Goal: Task Accomplishment & Management: Complete application form

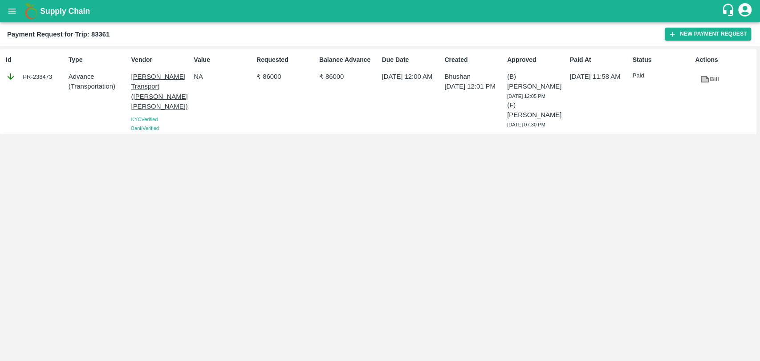
click at [706, 78] on icon at bounding box center [704, 79] width 8 height 7
click at [732, 29] on button "New Payment Request" at bounding box center [707, 34] width 86 height 13
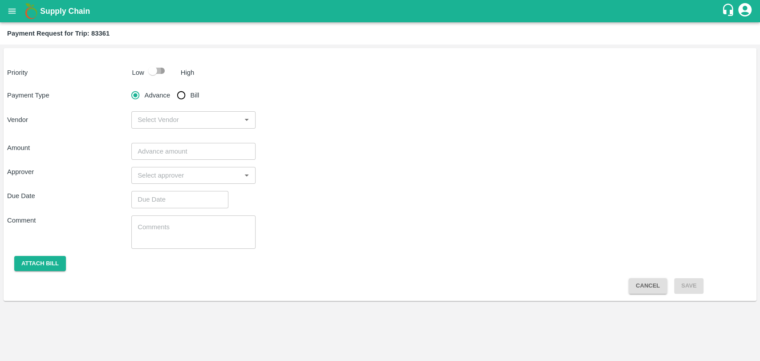
click at [152, 77] on input "checkbox" at bounding box center [152, 70] width 51 height 17
checkbox input "true"
click at [171, 90] on div "Advance Bill" at bounding box center [193, 95] width 124 height 18
click at [181, 95] on input "Bill" at bounding box center [181, 95] width 18 height 18
radio input "true"
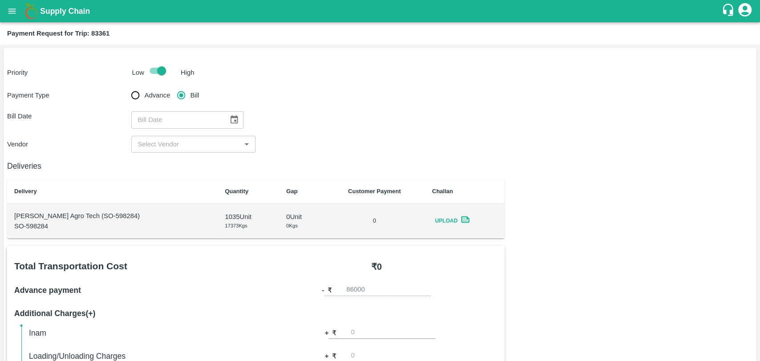
click at [231, 117] on icon "Choose date" at bounding box center [235, 119] width 8 height 8
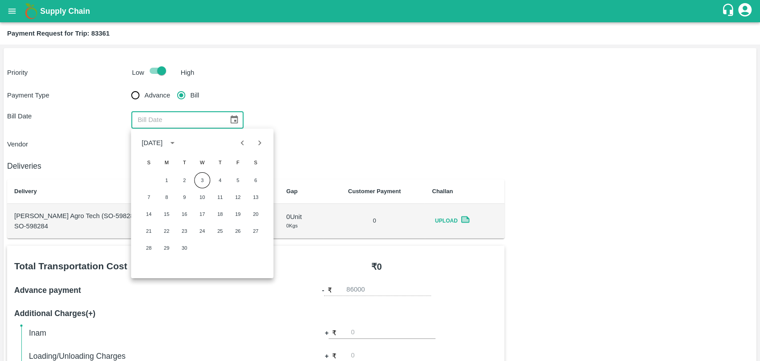
click at [234, 147] on div at bounding box center [251, 142] width 34 height 17
click at [235, 146] on button "Previous month" at bounding box center [242, 142] width 17 height 17
click at [174, 216] on div "10 11 12 13 14 15 16" at bounding box center [202, 214] width 142 height 16
click at [182, 209] on button "12" at bounding box center [184, 214] width 16 height 16
type input "12/08/2025"
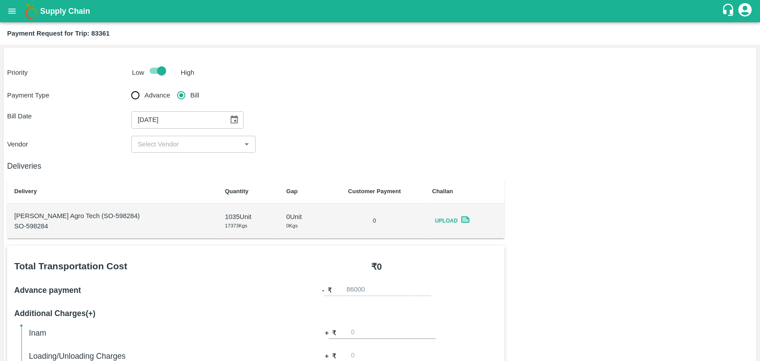
click at [160, 149] on input "input" at bounding box center [186, 144] width 104 height 12
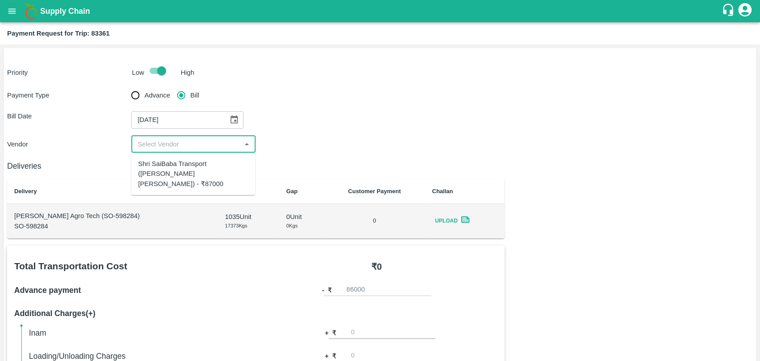
click at [161, 171] on div "Shri SaiBaba Transport (Ankush Vyankat Dongare) - ₹87000" at bounding box center [193, 174] width 110 height 30
type input "Shri SaiBaba Transport (Ankush Vyankat Dongare) - ₹87000"
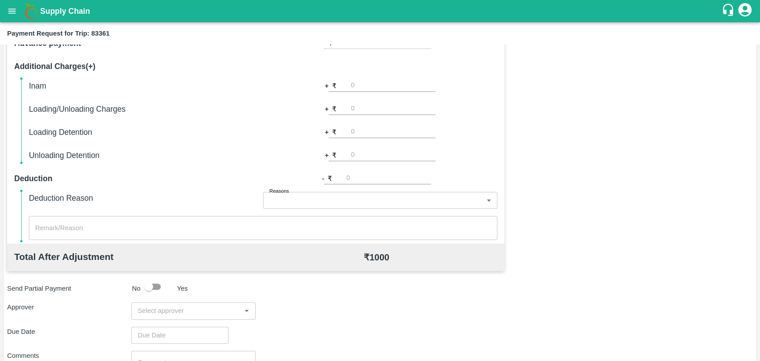
scroll to position [326, 0]
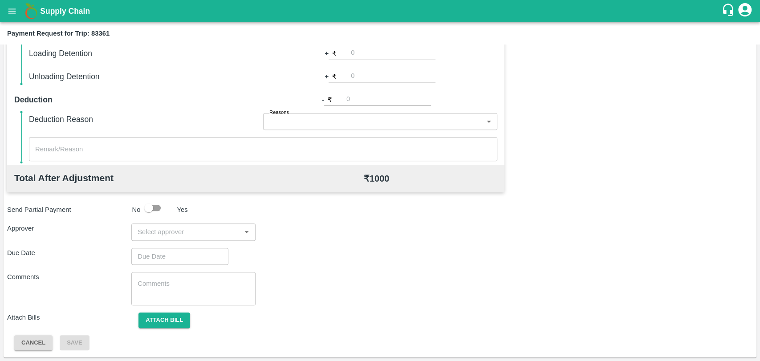
click at [172, 229] on input "input" at bounding box center [186, 232] width 104 height 12
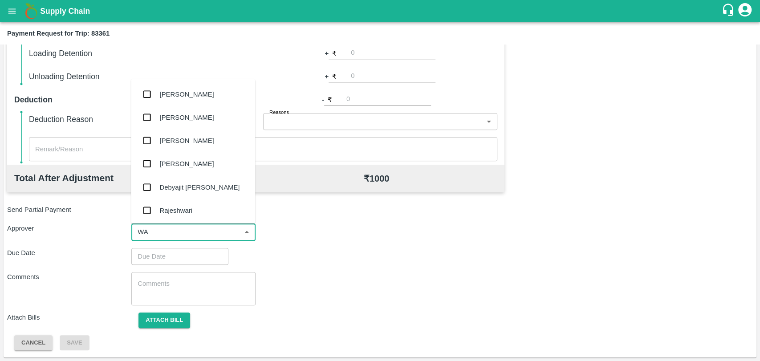
type input "W"
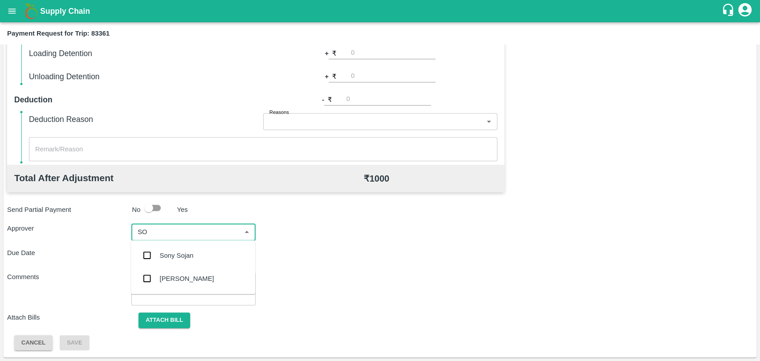
type input "SON"
click at [174, 283] on div "[PERSON_NAME]" at bounding box center [187, 279] width 54 height 10
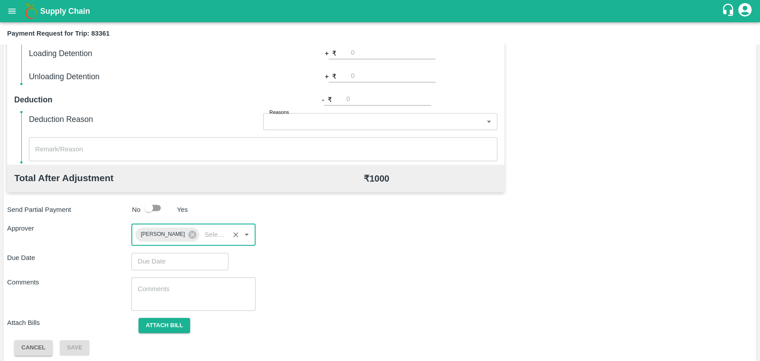
type input "DD/MM/YYYY hh:mm aa"
click at [151, 260] on input "DD/MM/YYYY hh:mm aa" at bounding box center [176, 261] width 91 height 17
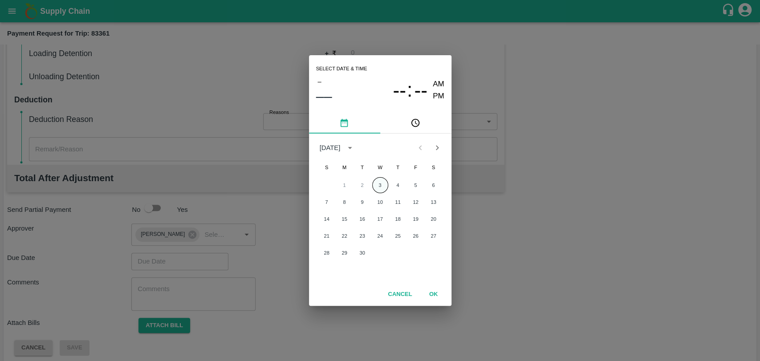
click at [375, 185] on button "3" at bounding box center [380, 185] width 16 height 16
type input "03/09/2025 12:00 AM"
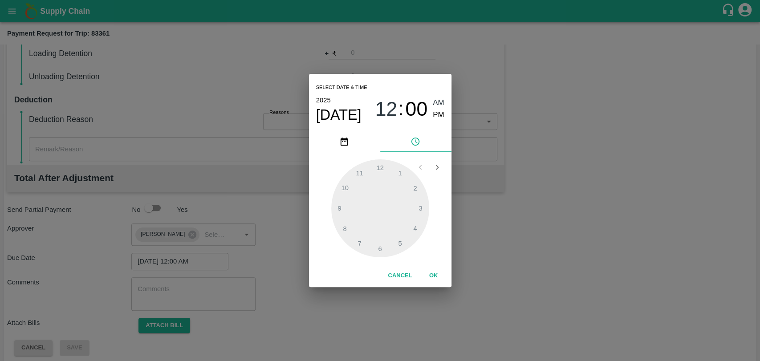
click at [427, 279] on button "OK" at bounding box center [433, 276] width 28 height 16
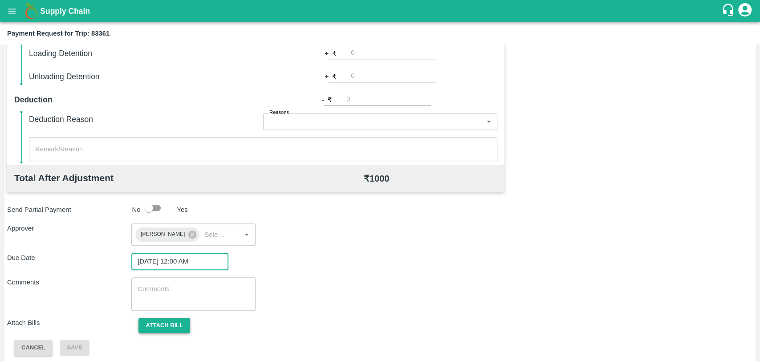
click at [167, 324] on button "Attach bill" at bounding box center [164, 326] width 52 height 16
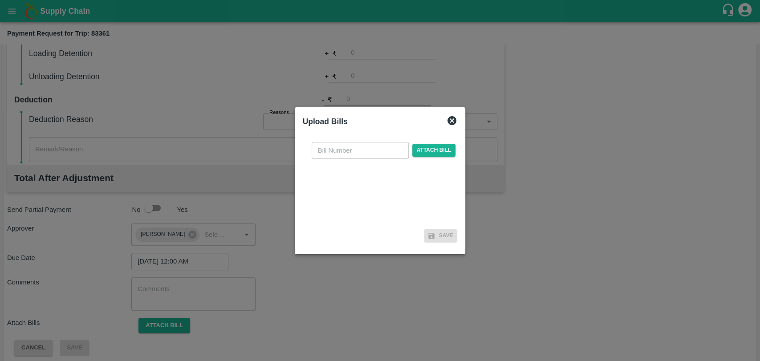
click at [338, 153] on input "text" at bounding box center [360, 150] width 97 height 17
type input "867"
click at [427, 144] on span "Attach bill" at bounding box center [434, 150] width 44 height 13
click at [0, 0] on input "Attach bill" at bounding box center [0, 0] width 0 height 0
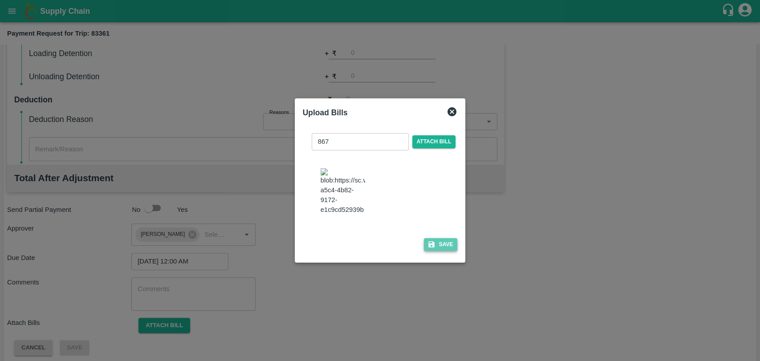
click at [443, 251] on button "Save" at bounding box center [441, 244] width 34 height 13
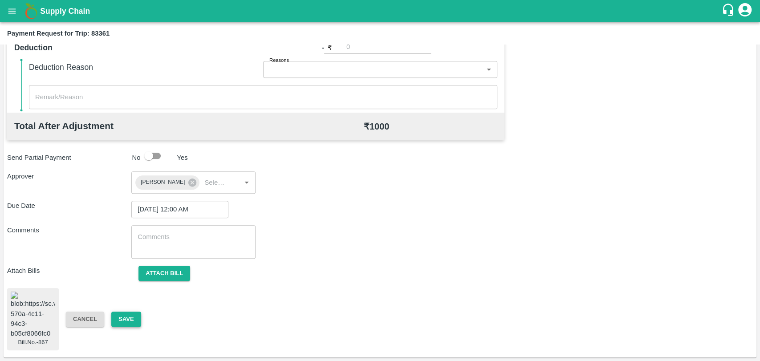
click at [127, 312] on button "Save" at bounding box center [125, 320] width 29 height 16
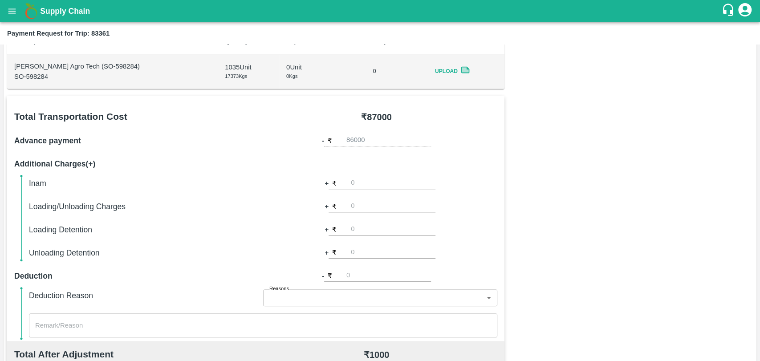
scroll to position [0, 0]
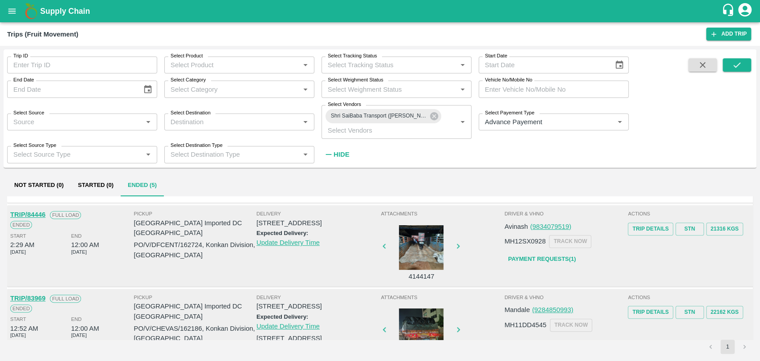
scroll to position [238, 0]
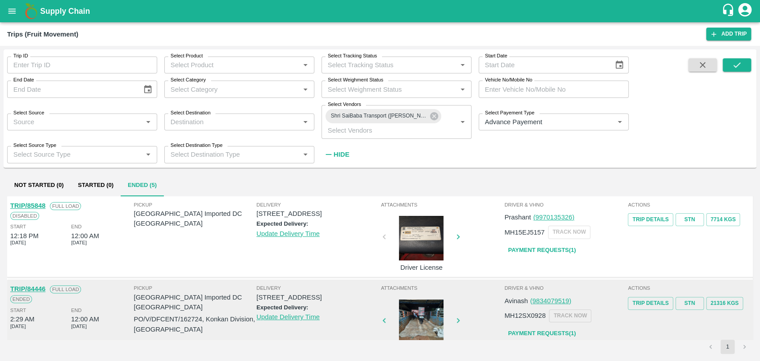
click at [98, 180] on button "Started (0)" at bounding box center [96, 185] width 50 height 21
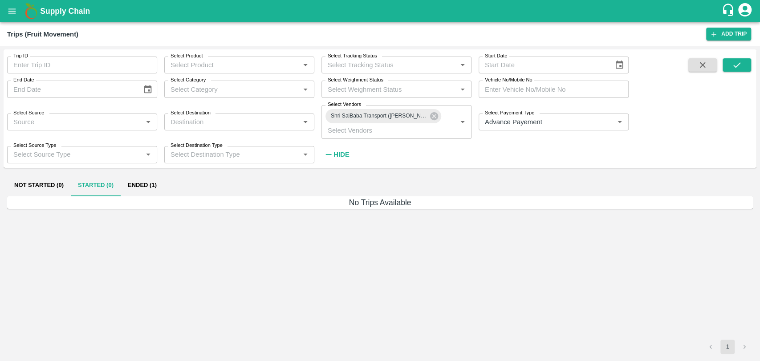
click at [139, 180] on button "Ended (1)" at bounding box center [142, 185] width 43 height 21
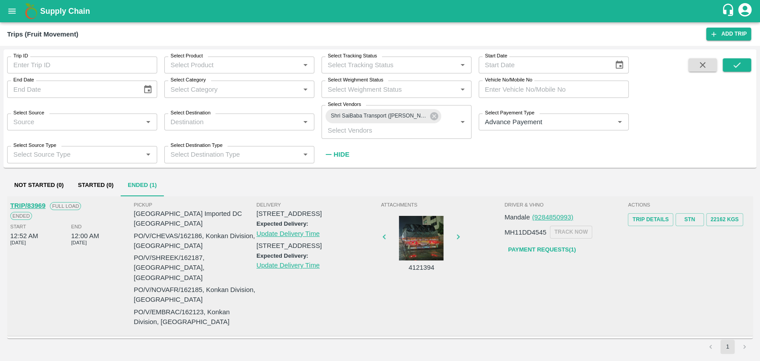
click at [87, 178] on button "Started (0)" at bounding box center [96, 185] width 50 height 21
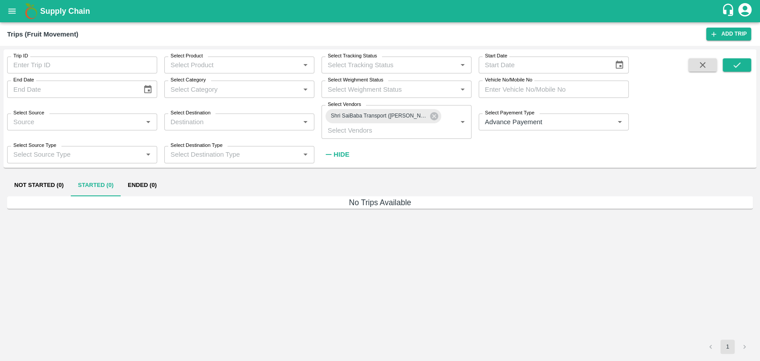
click at [159, 182] on button "Ended (0)" at bounding box center [142, 185] width 43 height 21
click at [435, 118] on icon at bounding box center [434, 116] width 8 height 8
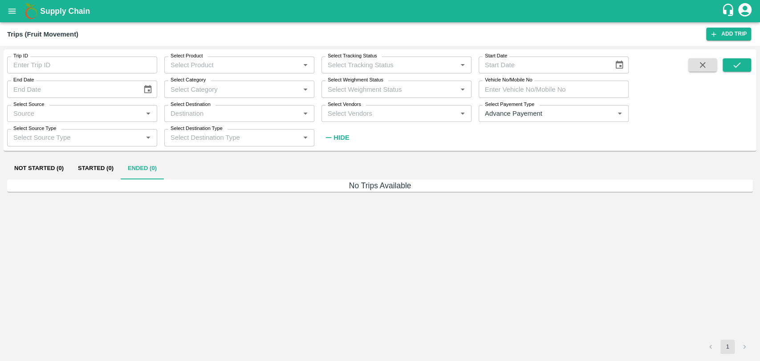
click at [361, 114] on input "Select Vendors" at bounding box center [389, 114] width 130 height 12
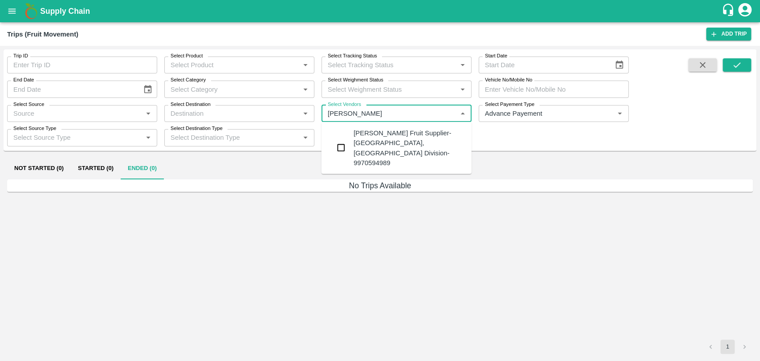
type input "SAMA"
click at [348, 143] on input "checkbox" at bounding box center [341, 148] width 18 height 18
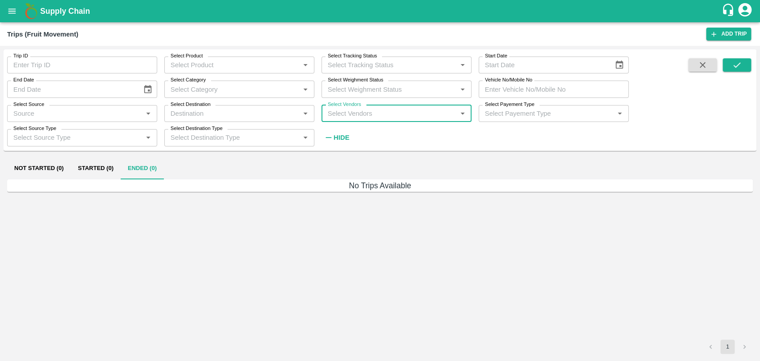
click at [405, 111] on input "Select Vendors" at bounding box center [389, 114] width 130 height 12
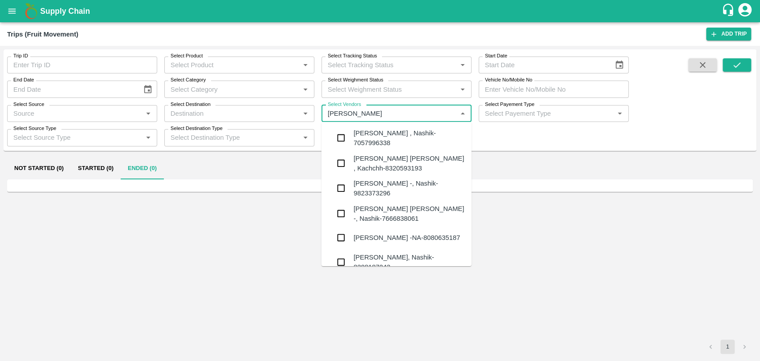
type input "SAMA"
type input "N"
type input "SAMANA"
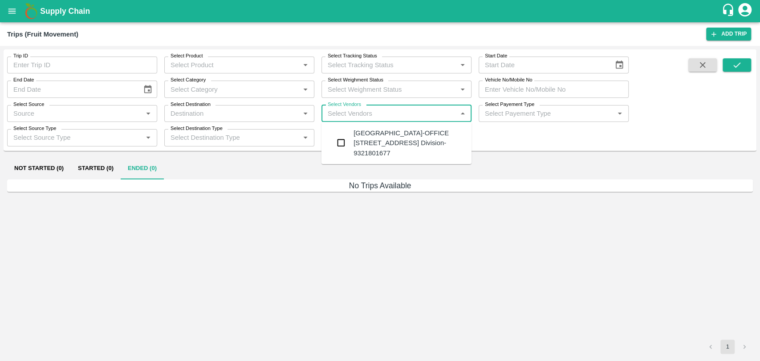
click at [379, 156] on div "SAMANA ROADLINES-OFFICE NO 140, CENTRAL FACILITY BUILDING-2, Konkan Division-93…" at bounding box center [408, 143] width 111 height 30
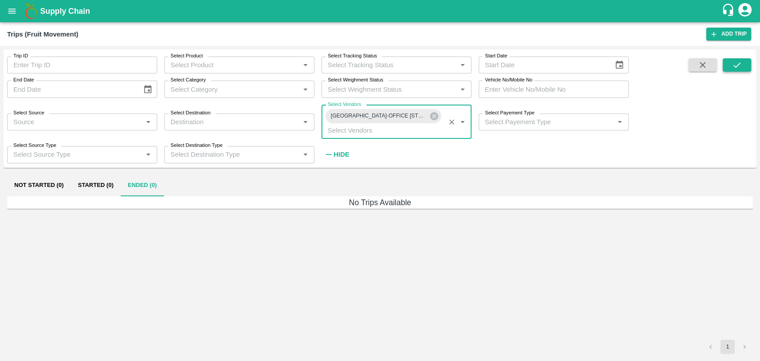
click at [741, 72] on button "submit" at bounding box center [736, 64] width 28 height 13
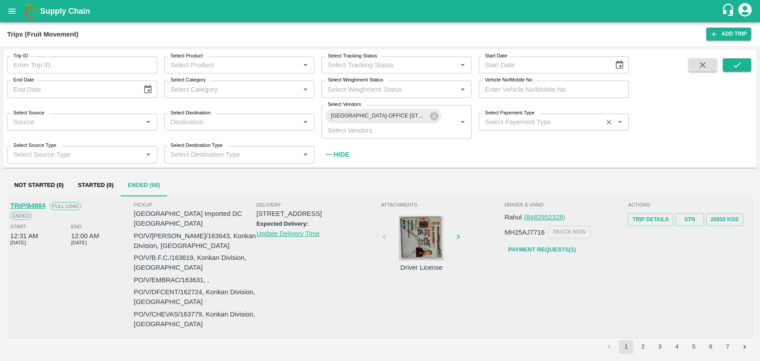
click at [529, 123] on input "Select Payement Type" at bounding box center [540, 122] width 118 height 12
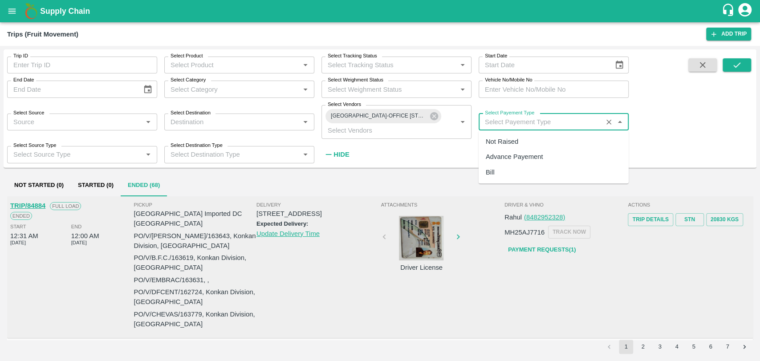
click at [504, 162] on div "Advance Payement" at bounding box center [514, 157] width 57 height 10
type input "Advance Payement"
click at [744, 68] on button "submit" at bounding box center [736, 64] width 28 height 13
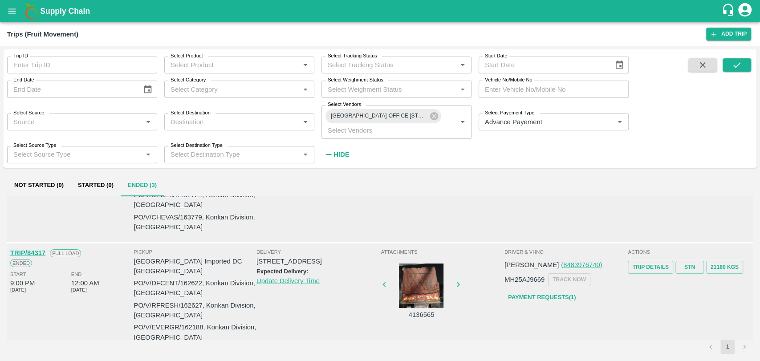
scroll to position [114, 0]
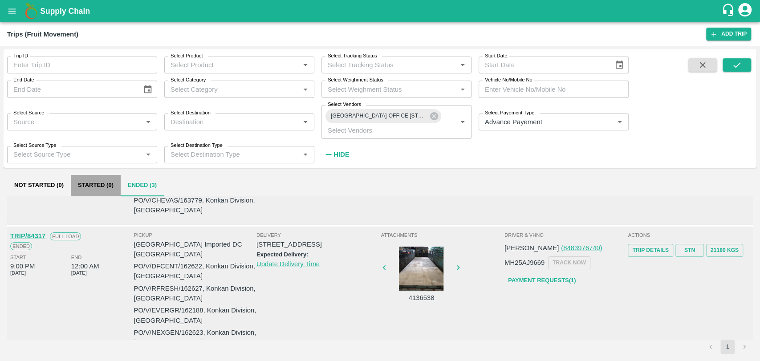
click at [97, 193] on button "Started (0)" at bounding box center [96, 185] width 50 height 21
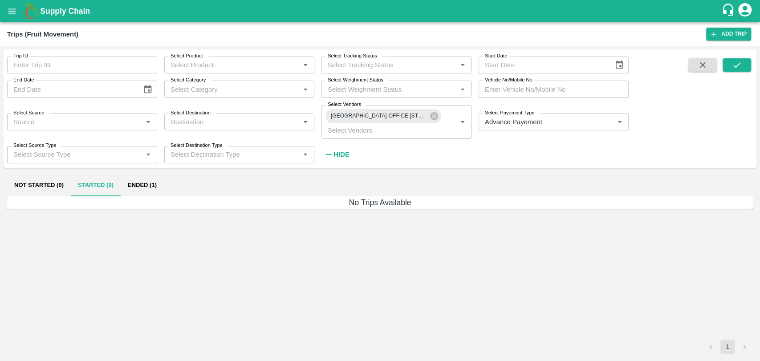
click at [138, 179] on button "Ended (1)" at bounding box center [142, 185] width 43 height 21
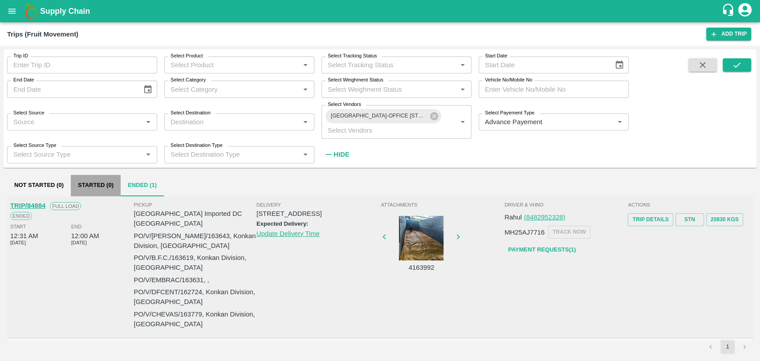
click at [96, 178] on button "Started (0)" at bounding box center [96, 185] width 50 height 21
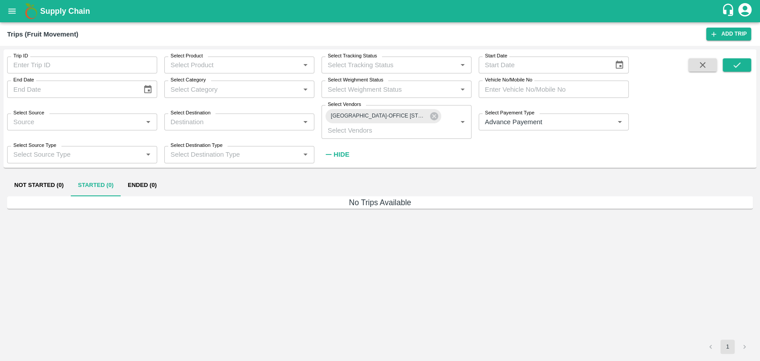
click at [154, 183] on button "Ended (0)" at bounding box center [142, 185] width 43 height 21
click at [434, 117] on icon at bounding box center [434, 116] width 8 height 8
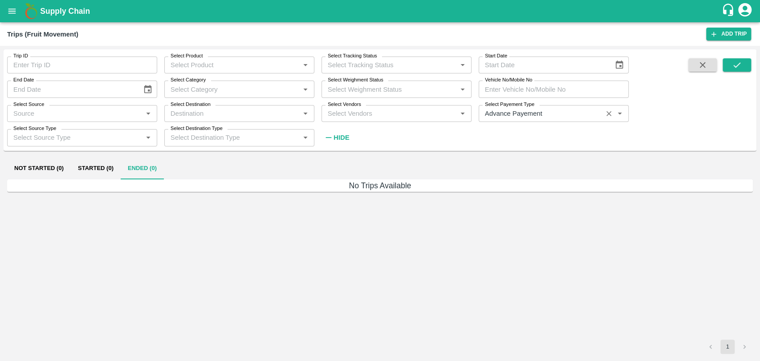
click at [610, 113] on icon "Clear" at bounding box center [608, 113] width 8 height 8
click at [16, 9] on icon "open drawer" at bounding box center [12, 11] width 10 height 10
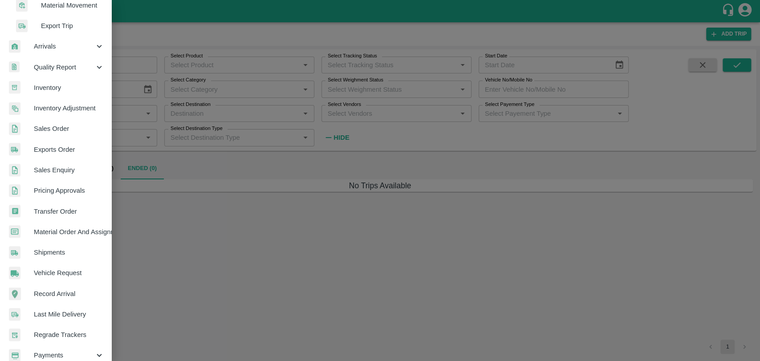
scroll to position [208, 0]
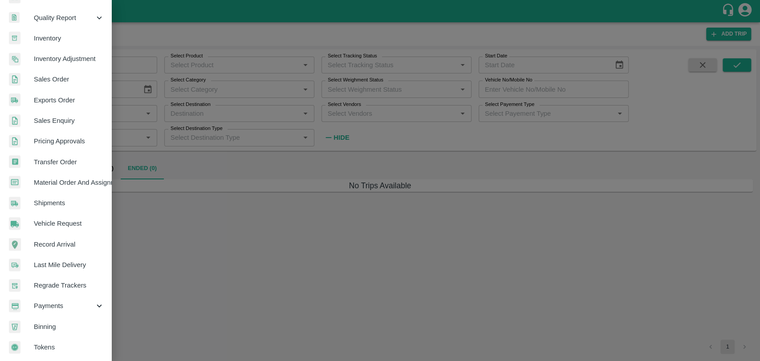
click at [61, 301] on span "Payments" at bounding box center [64, 306] width 61 height 10
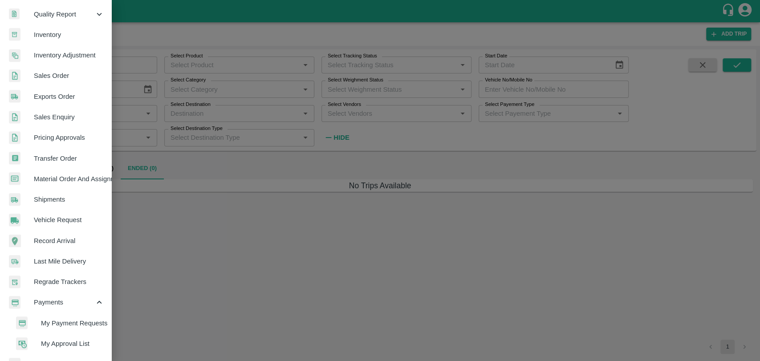
click at [65, 319] on span "My Payment Requests" at bounding box center [72, 323] width 63 height 10
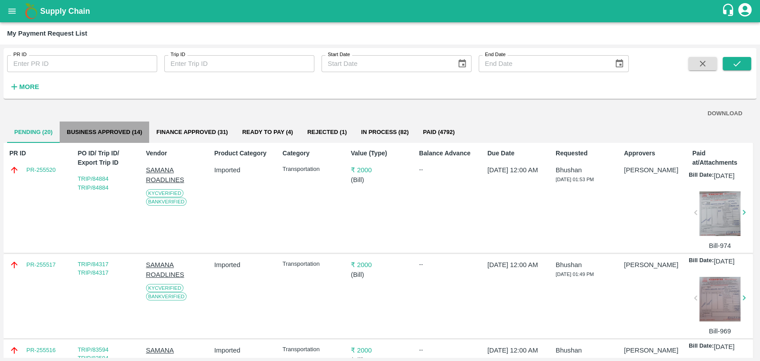
click at [99, 137] on button "Business Approved (14)" at bounding box center [104, 131] width 89 height 21
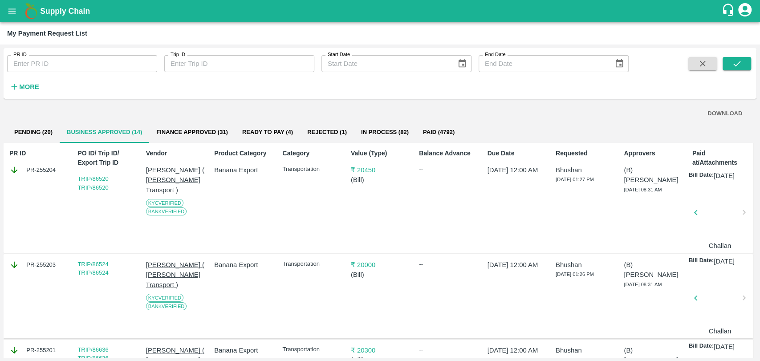
click at [34, 89] on strong "More" at bounding box center [29, 86] width 20 height 7
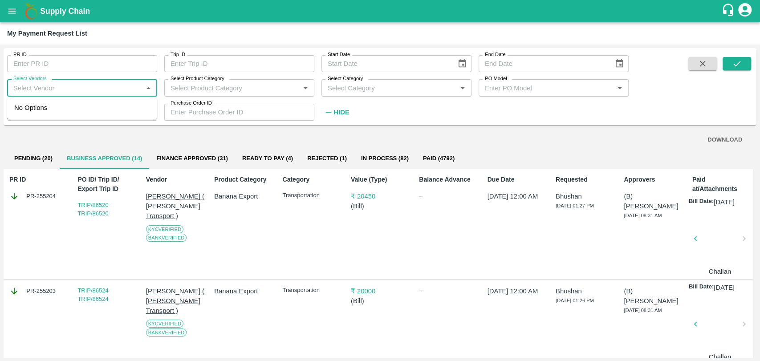
click at [65, 90] on input "Select Vendors" at bounding box center [75, 88] width 130 height 12
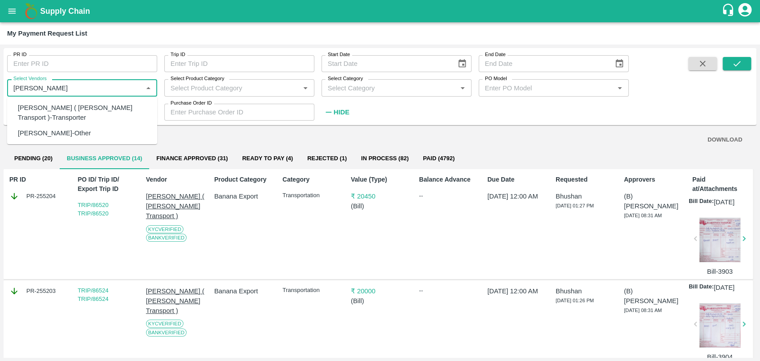
click at [61, 116] on div "Nitin Rasal ( Bhairavnath Transport )-Transporter" at bounding box center [84, 113] width 132 height 20
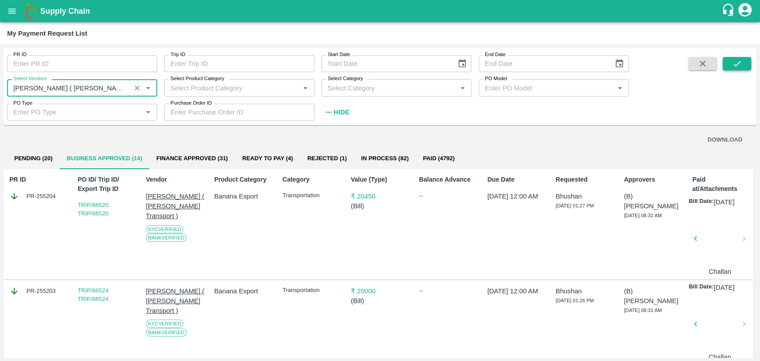
type input "Nitin Rasal ( Bhairavnath Transport )-Transporter"
click at [728, 58] on button "submit" at bounding box center [736, 63] width 28 height 13
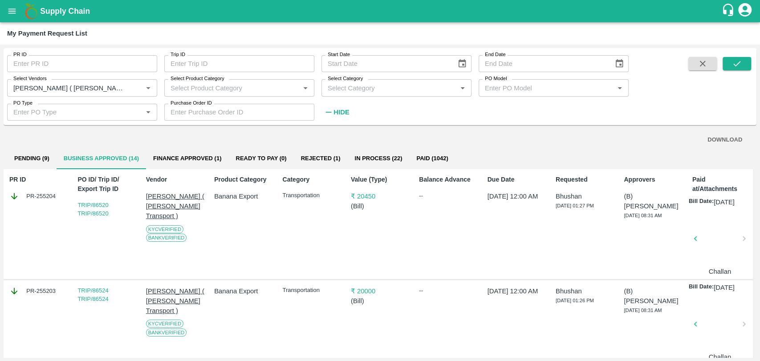
click at [737, 135] on button "DOWNLOAD" at bounding box center [725, 140] width 42 height 16
click at [133, 87] on icon "Clear" at bounding box center [137, 88] width 8 height 8
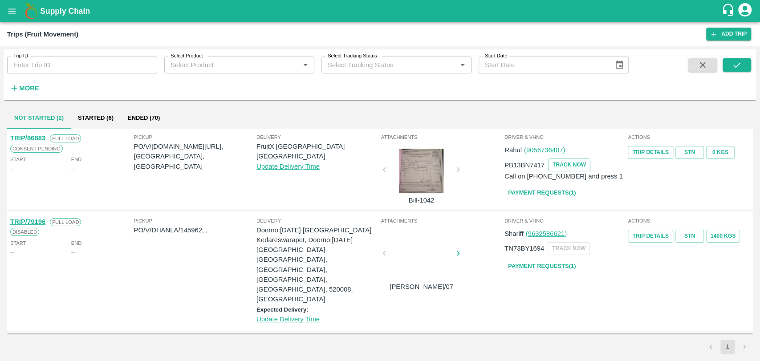
click at [11, 12] on icon "open drawer" at bounding box center [12, 11] width 10 height 10
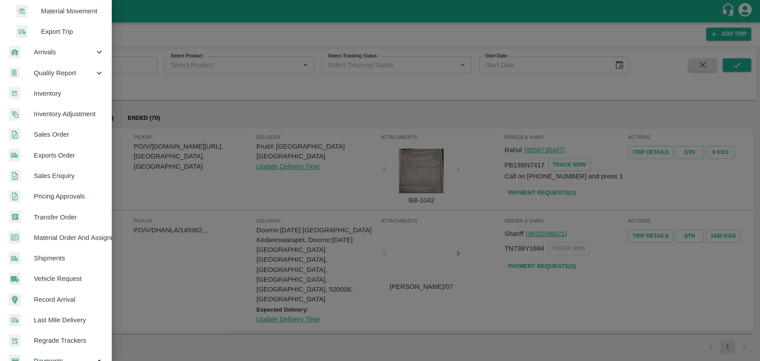
scroll to position [249, 0]
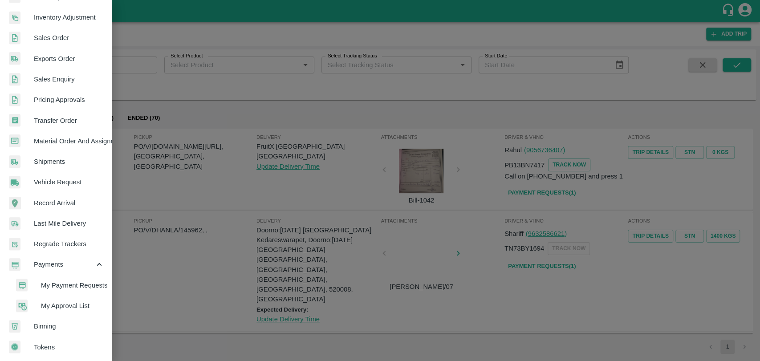
click at [58, 281] on span "My Payment Requests" at bounding box center [72, 285] width 63 height 10
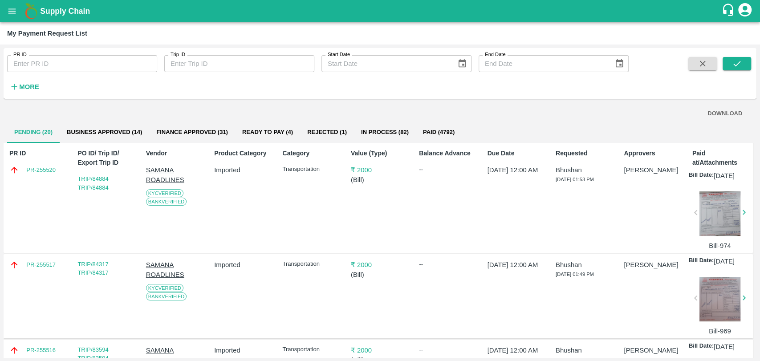
click at [94, 137] on button "Business Approved (14)" at bounding box center [104, 131] width 89 height 21
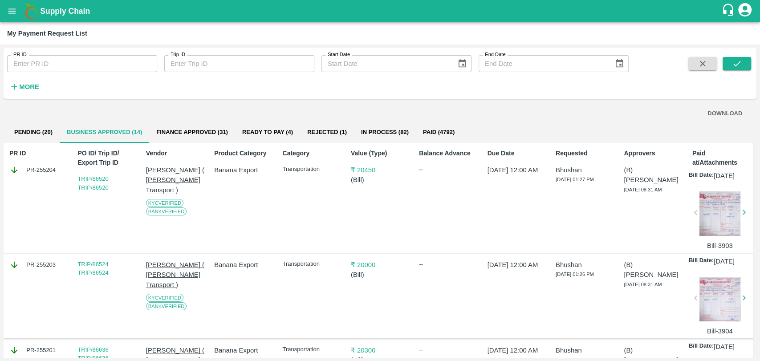
click at [42, 135] on button "Pending (20)" at bounding box center [33, 131] width 53 height 21
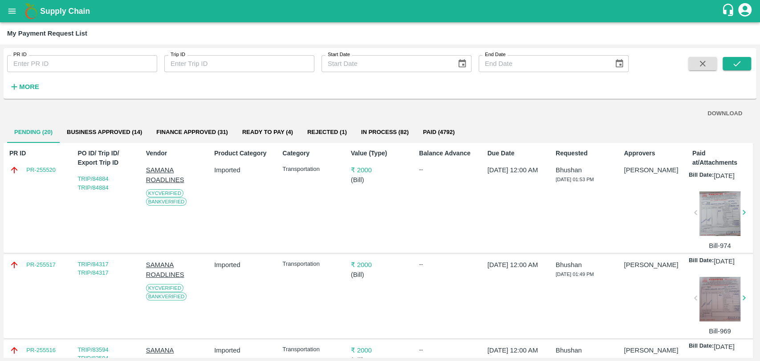
click at [125, 126] on button "Business Approved (14)" at bounding box center [104, 131] width 89 height 21
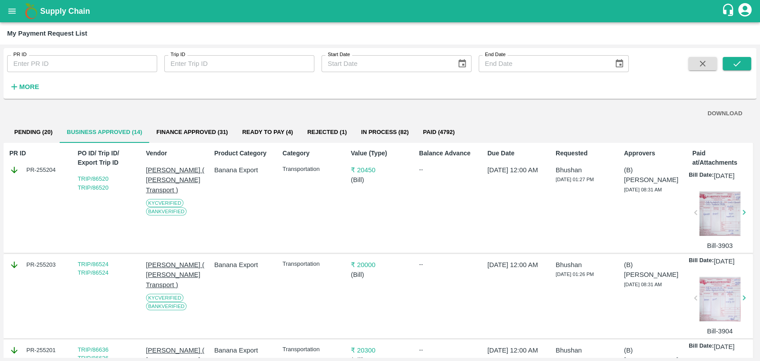
click at [40, 136] on button "Pending (20)" at bounding box center [33, 131] width 53 height 21
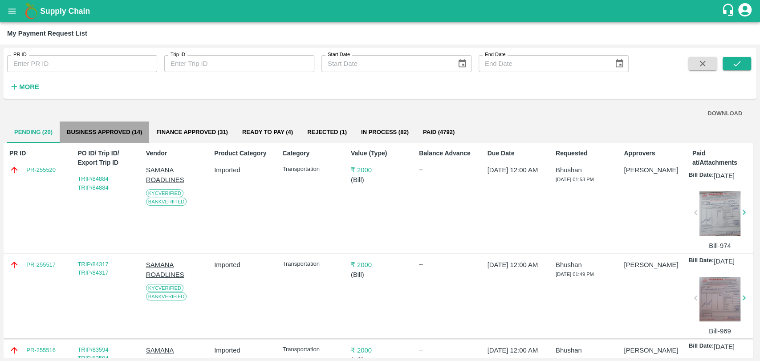
click at [97, 123] on button "Business Approved (14)" at bounding box center [104, 131] width 89 height 21
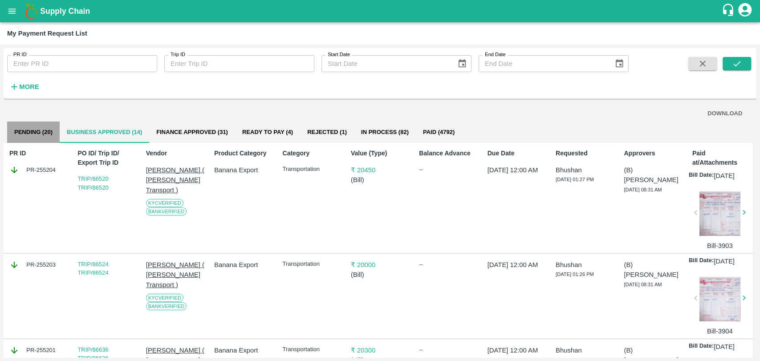
click at [29, 127] on button "Pending (20)" at bounding box center [33, 131] width 53 height 21
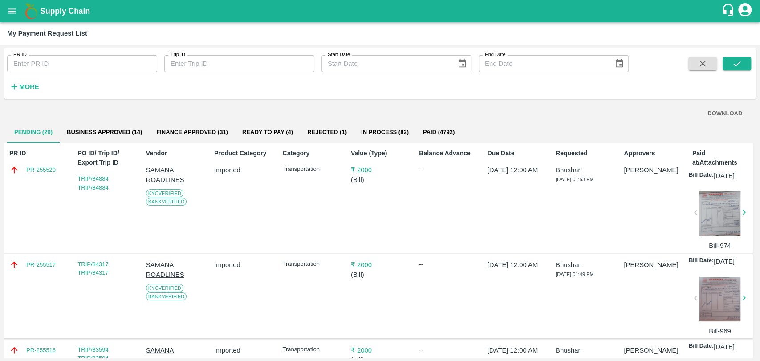
click at [118, 135] on button "Business Approved (14)" at bounding box center [104, 131] width 89 height 21
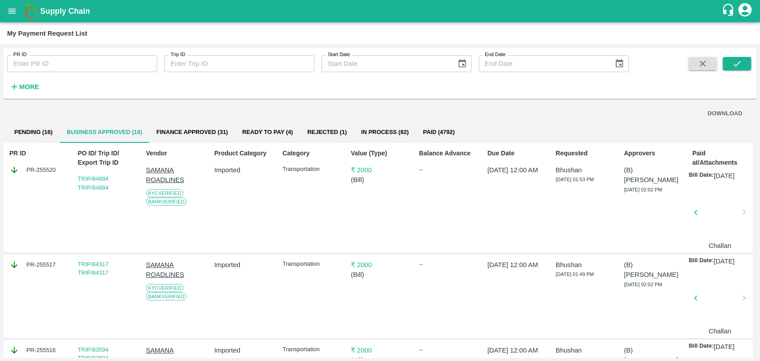
click at [25, 138] on button "Pending (16)" at bounding box center [33, 131] width 53 height 21
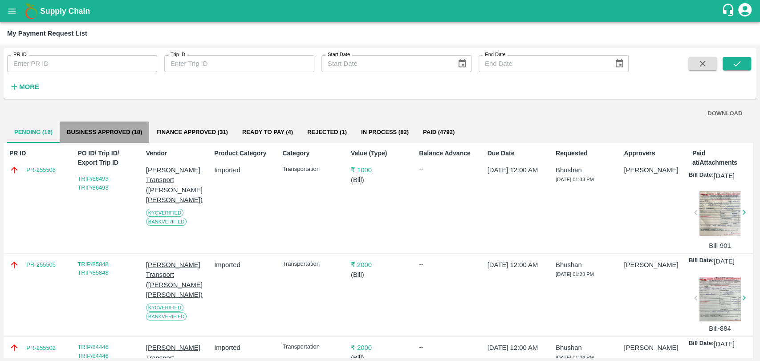
click at [87, 130] on button "Business Approved (18)" at bounding box center [104, 131] width 89 height 21
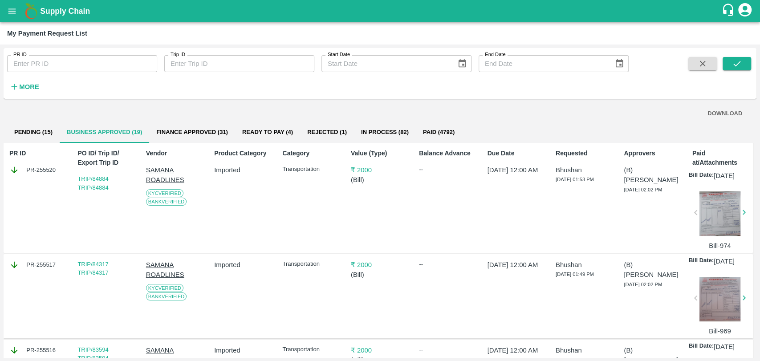
click at [32, 132] on button "Pending (15)" at bounding box center [33, 131] width 53 height 21
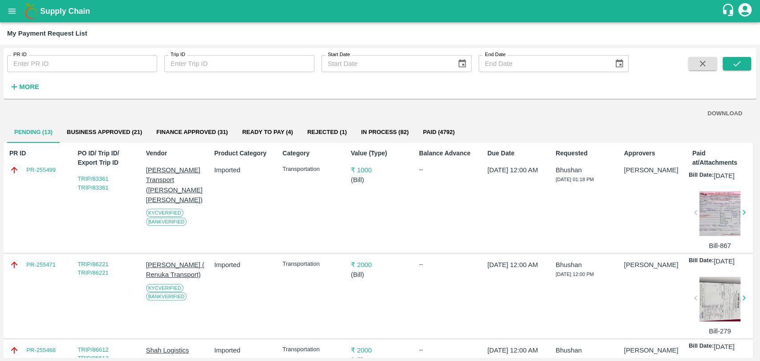
click at [114, 137] on button "Business Approved (21)" at bounding box center [104, 131] width 89 height 21
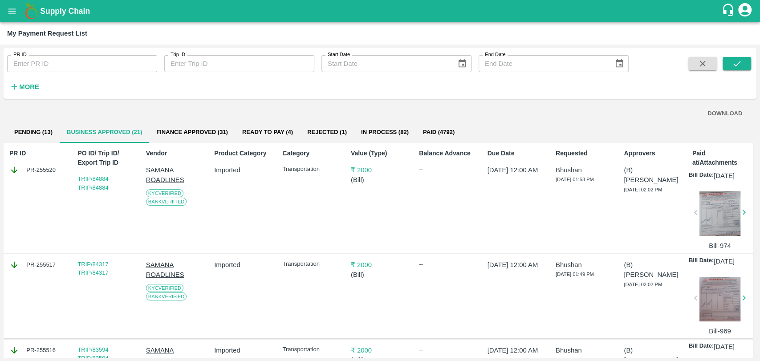
click at [27, 138] on button "Pending (13)" at bounding box center [33, 131] width 53 height 21
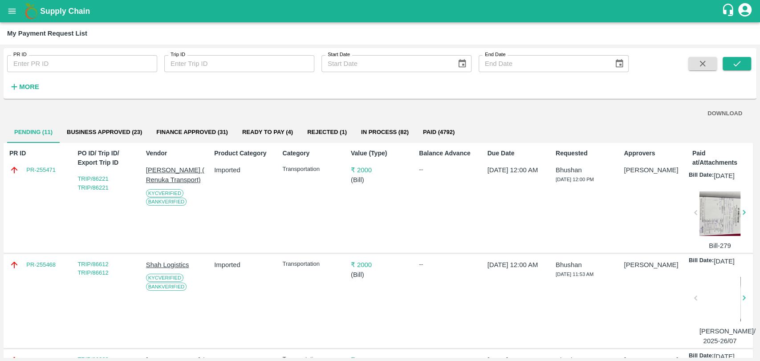
click at [135, 131] on button "Business Approved (23)" at bounding box center [104, 131] width 89 height 21
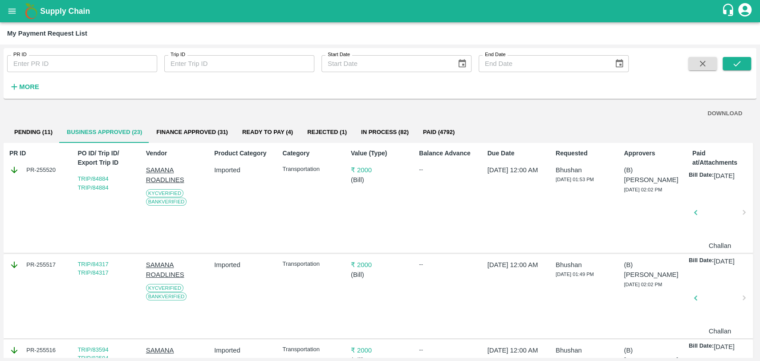
click at [46, 128] on button "Pending (11)" at bounding box center [33, 131] width 53 height 21
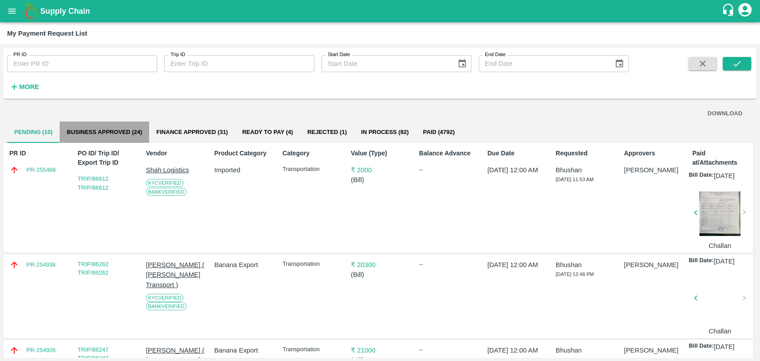
click at [101, 135] on button "Business Approved (24)" at bounding box center [104, 131] width 89 height 21
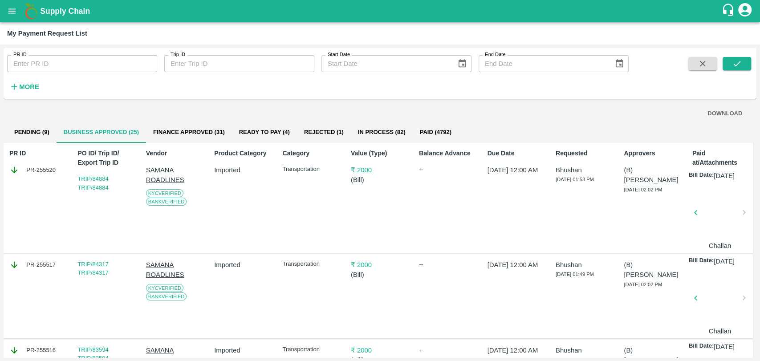
click at [724, 111] on button "DOWNLOAD" at bounding box center [725, 114] width 42 height 16
click at [59, 128] on button "Business Approved (25)" at bounding box center [101, 131] width 89 height 21
click at [42, 129] on button "Pending (9)" at bounding box center [31, 131] width 49 height 21
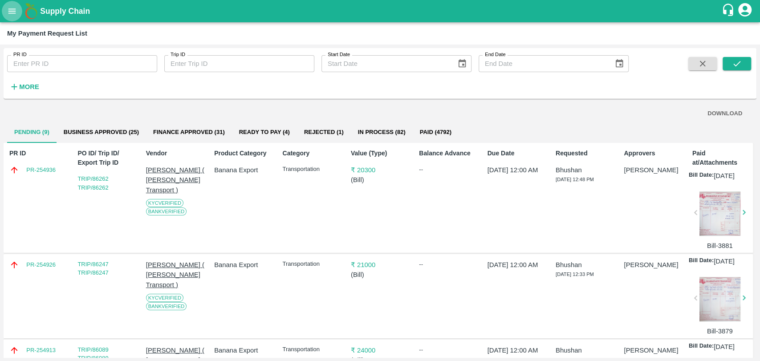
click at [15, 9] on icon "open drawer" at bounding box center [12, 10] width 8 height 5
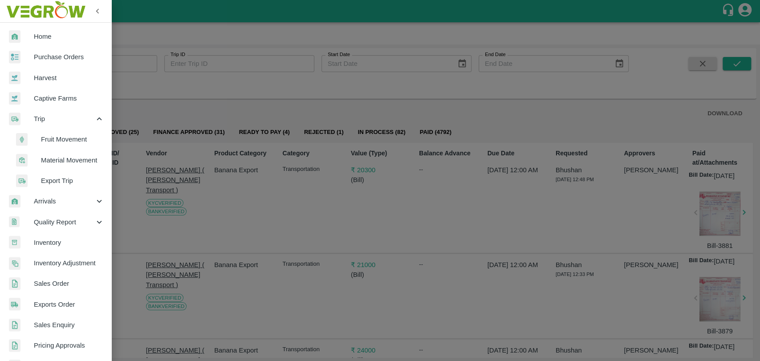
click at [52, 142] on span "Fruit Movement" at bounding box center [72, 139] width 63 height 10
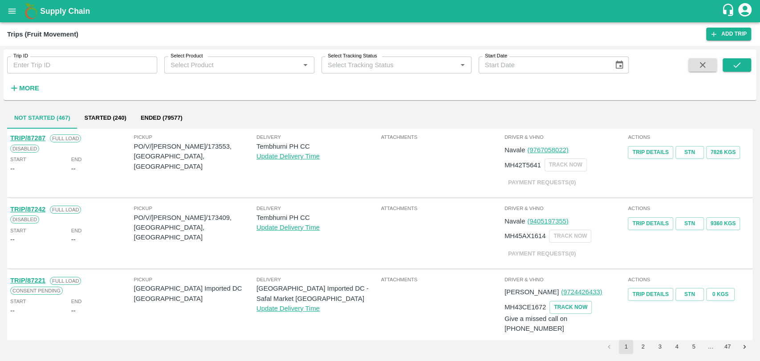
click at [22, 88] on strong "More" at bounding box center [29, 88] width 20 height 7
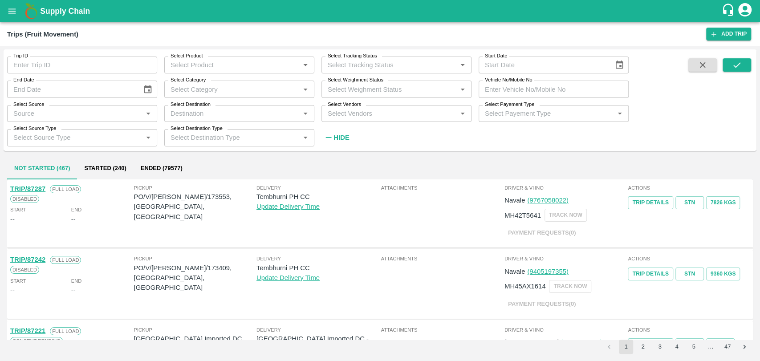
click at [593, 90] on input "Vehicle No/Mobile No" at bounding box center [553, 89] width 150 height 17
paste input "MH19CY9839"
type input "MH19CY9839"
click at [746, 68] on button "submit" at bounding box center [736, 64] width 28 height 13
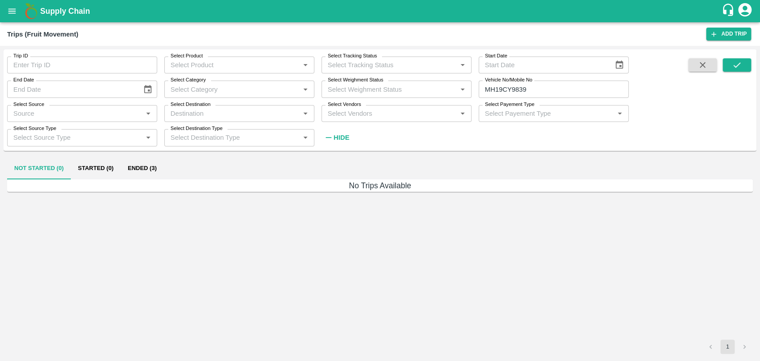
click at [141, 164] on button "Ended (3)" at bounding box center [142, 168] width 43 height 21
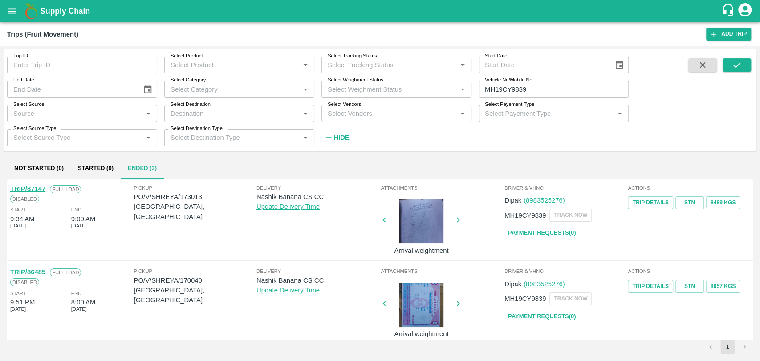
click at [42, 187] on link "TRIP/87147" at bounding box center [27, 188] width 35 height 7
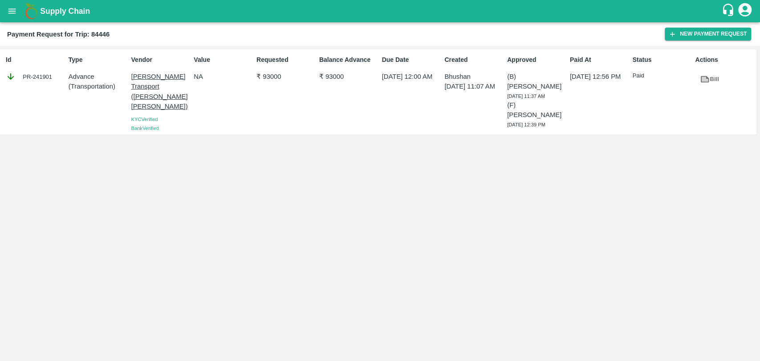
click at [707, 82] on icon at bounding box center [704, 79] width 8 height 7
click at [705, 81] on icon at bounding box center [704, 79] width 7 height 5
click at [732, 28] on button "New Payment Request" at bounding box center [707, 34] width 86 height 13
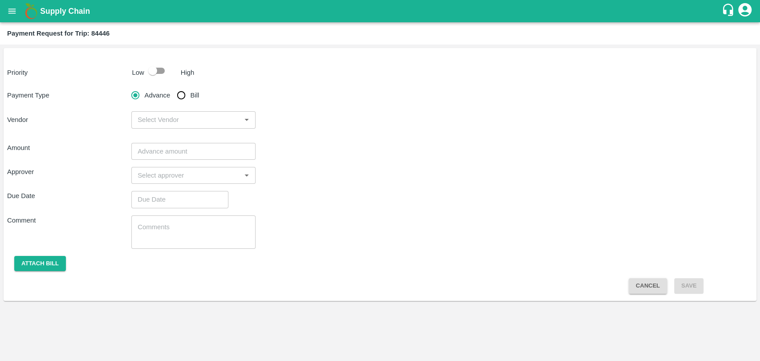
click at [150, 77] on input "checkbox" at bounding box center [152, 70] width 51 height 17
checkbox input "true"
click at [188, 96] on input "Bill" at bounding box center [181, 95] width 18 height 18
radio input "true"
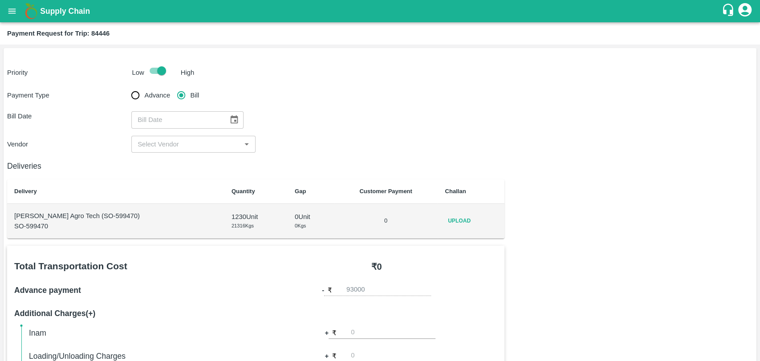
click at [229, 113] on button "Choose date" at bounding box center [234, 119] width 17 height 17
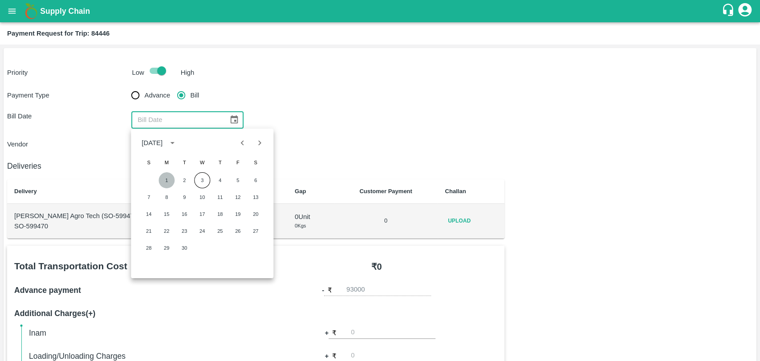
click at [167, 179] on button "1" at bounding box center [166, 180] width 16 height 16
type input "01/09/2025"
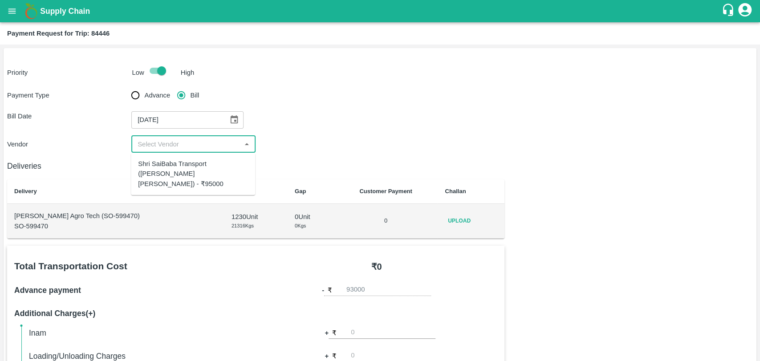
click at [156, 146] on input "input" at bounding box center [186, 144] width 104 height 12
click at [158, 165] on div "Shri SaiBaba Transport ([PERSON_NAME] [PERSON_NAME]) - ₹95000" at bounding box center [193, 174] width 110 height 30
type input "Shri SaiBaba Transport ([PERSON_NAME] [PERSON_NAME]) - ₹95000"
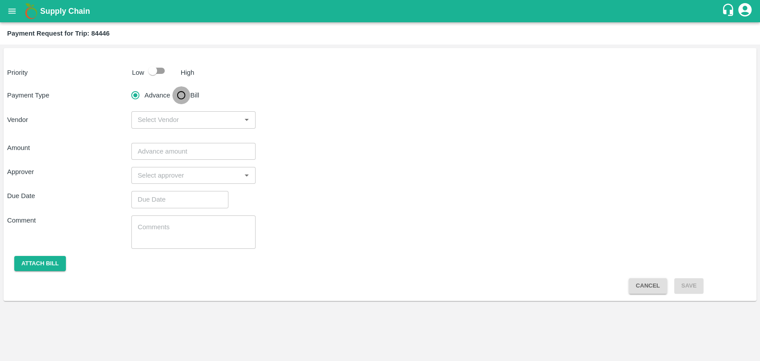
click at [182, 98] on input "Bill" at bounding box center [181, 95] width 18 height 18
radio input "true"
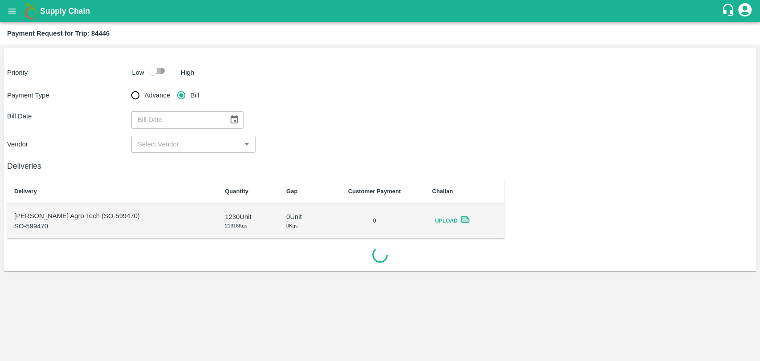
click at [160, 76] on input "checkbox" at bounding box center [152, 70] width 51 height 17
checkbox input "true"
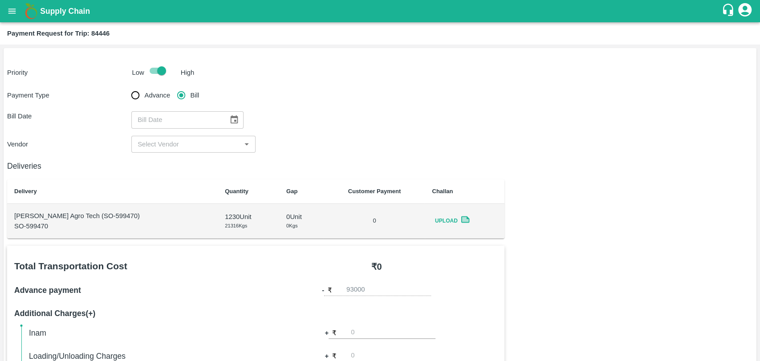
click at [470, 214] on div "Upload" at bounding box center [464, 220] width 65 height 13
click at [467, 220] on div "Upload" at bounding box center [464, 220] width 65 height 13
click at [464, 220] on icon at bounding box center [465, 219] width 7 height 5
click at [236, 118] on button "Choose date" at bounding box center [234, 119] width 17 height 17
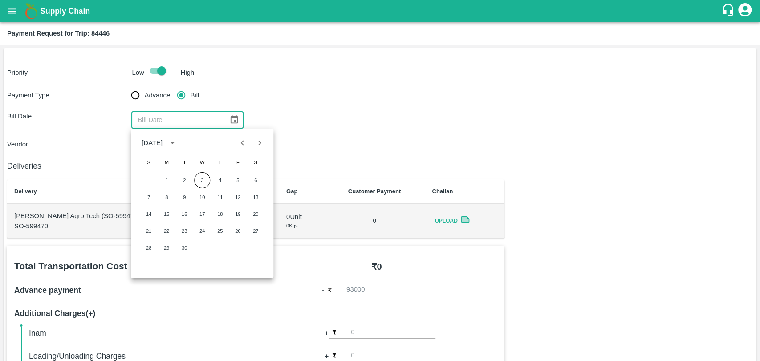
click at [244, 150] on button "Previous month" at bounding box center [242, 142] width 17 height 17
click at [202, 214] on button "13" at bounding box center [202, 214] width 16 height 16
type input "13/08/2025"
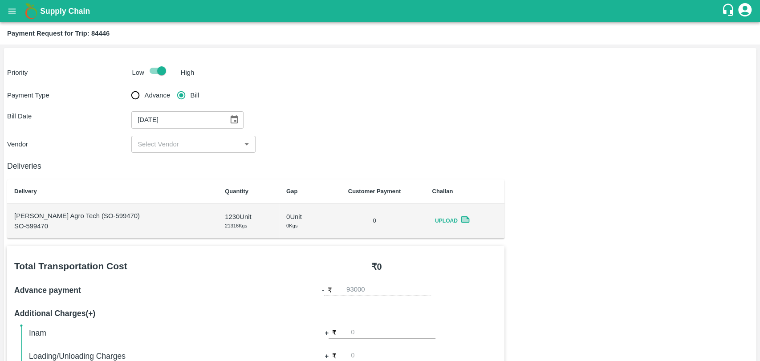
click at [146, 146] on input "input" at bounding box center [186, 144] width 104 height 12
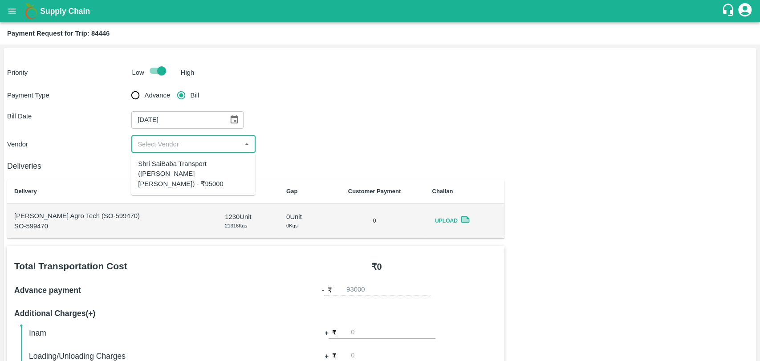
click at [154, 161] on div "Shri SaiBaba Transport ([PERSON_NAME] [PERSON_NAME]) - ₹95000" at bounding box center [193, 174] width 110 height 30
type input "Shri SaiBaba Transport ([PERSON_NAME] [PERSON_NAME]) - ₹95000"
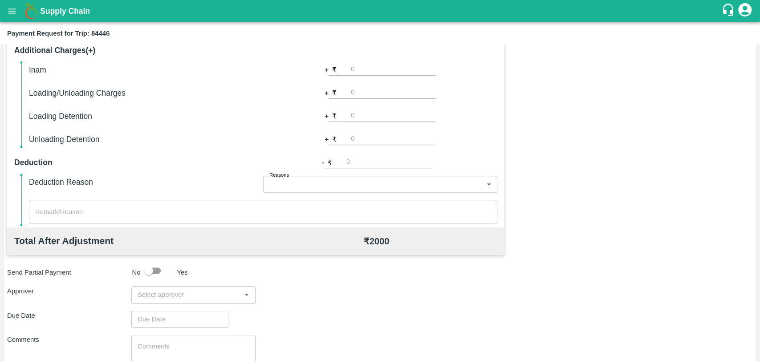
scroll to position [326, 0]
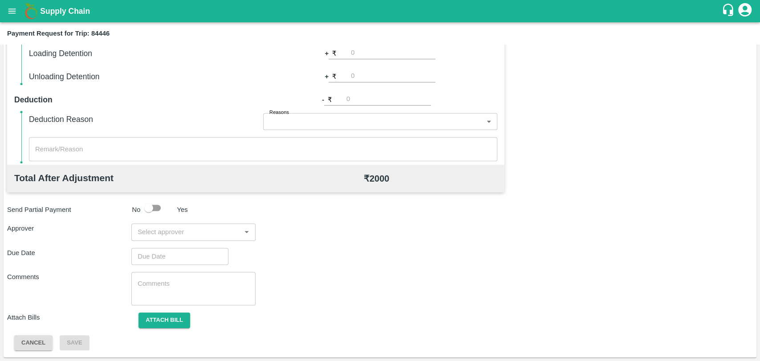
click at [200, 228] on input "input" at bounding box center [186, 232] width 104 height 12
type input "SON"
click at [204, 270] on div "[PERSON_NAME]" at bounding box center [193, 278] width 124 height 23
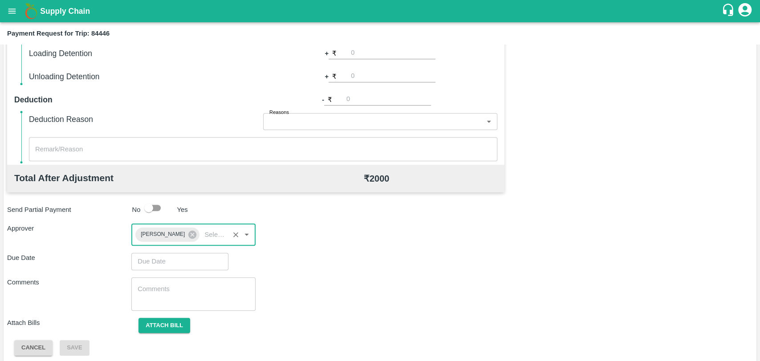
type input "DD/MM/YYYY hh:mm aa"
click at [186, 263] on input "DD/MM/YYYY hh:mm aa" at bounding box center [176, 261] width 91 height 17
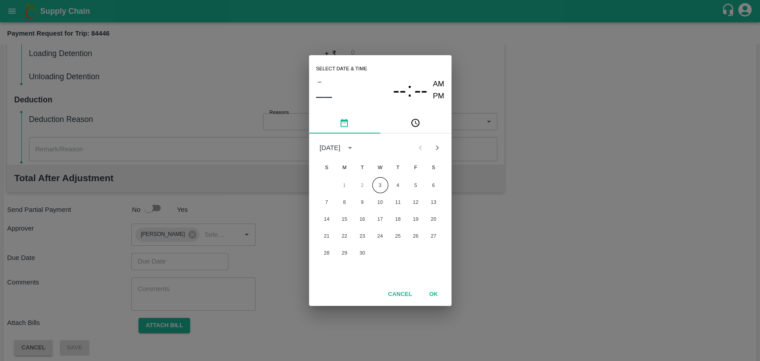
click at [369, 186] on div "1 2 3 4 5 6" at bounding box center [380, 185] width 142 height 16
click at [373, 183] on button "3" at bounding box center [380, 185] width 16 height 16
type input "03/09/2025 12:00 AM"
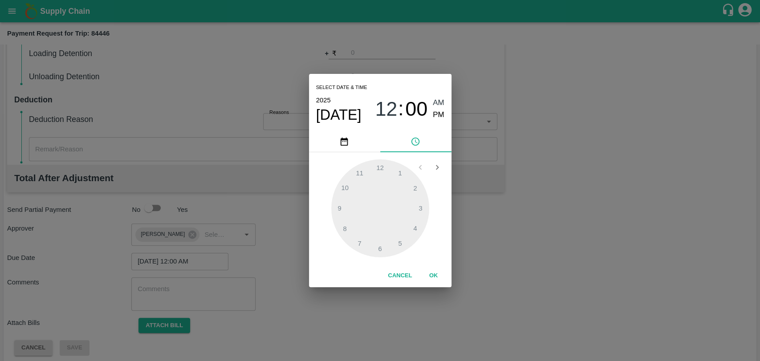
click at [430, 278] on button "OK" at bounding box center [433, 276] width 28 height 16
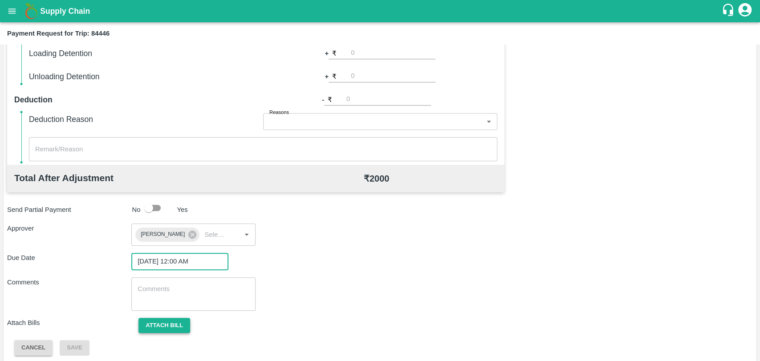
click at [173, 326] on button "Attach bill" at bounding box center [164, 326] width 52 height 16
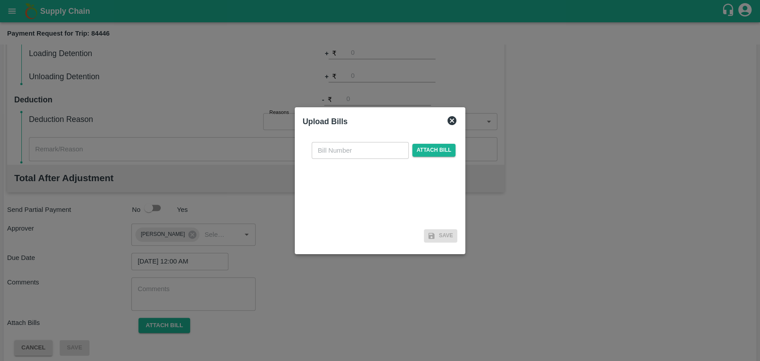
click at [338, 151] on input "text" at bounding box center [360, 150] width 97 height 17
type input "879"
click at [431, 143] on div "879 ​ Attach bill" at bounding box center [384, 150] width 148 height 17
click at [431, 147] on span "Attach bill" at bounding box center [434, 150] width 44 height 13
click at [0, 0] on input "Attach bill" at bounding box center [0, 0] width 0 height 0
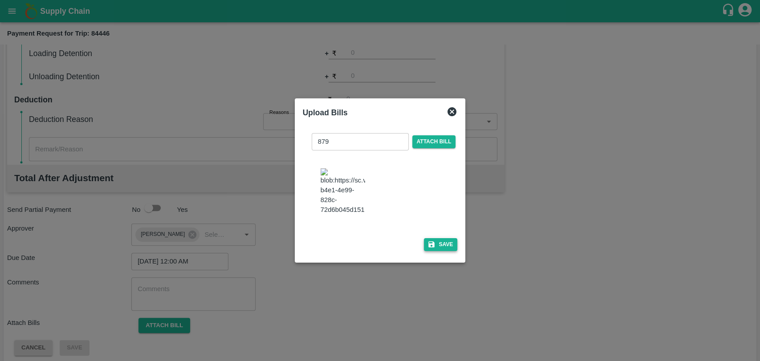
click at [433, 250] on button "Save" at bounding box center [441, 244] width 34 height 13
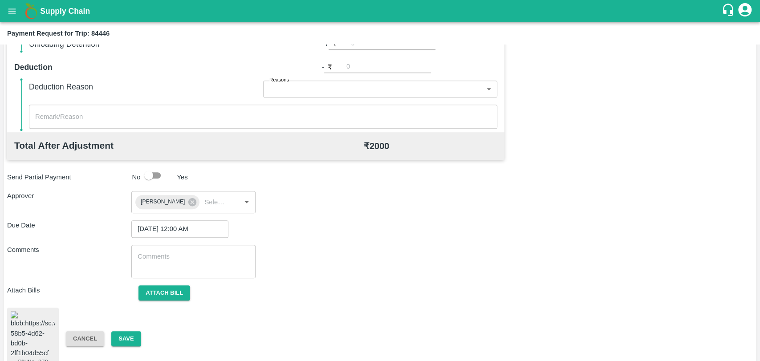
scroll to position [395, 0]
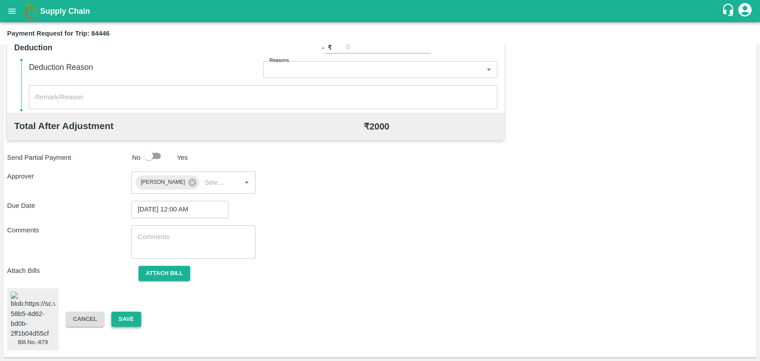
click at [115, 315] on button "Save" at bounding box center [125, 320] width 29 height 16
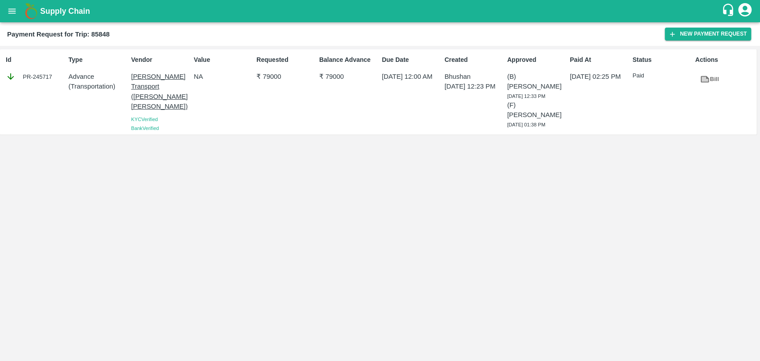
click at [706, 76] on icon at bounding box center [705, 79] width 10 height 10
click at [667, 41] on div "Payment Request for Trip: 85848 New Payment Request" at bounding box center [380, 34] width 760 height 24
click at [672, 36] on icon "button" at bounding box center [672, 34] width 5 height 5
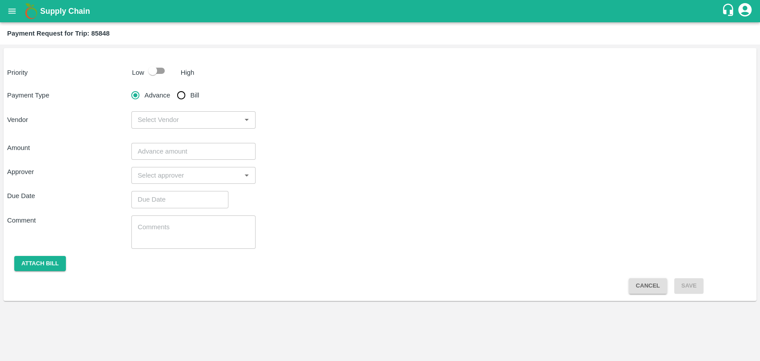
click at [157, 73] on input "checkbox" at bounding box center [152, 70] width 51 height 17
checkbox input "true"
click at [186, 98] on input "Bill" at bounding box center [181, 95] width 18 height 18
radio input "true"
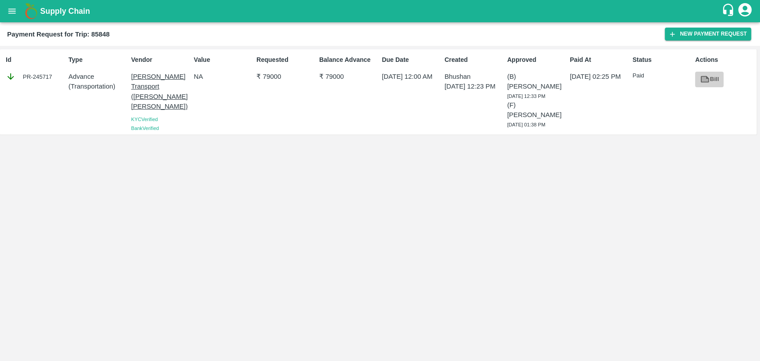
click at [700, 83] on icon at bounding box center [705, 79] width 10 height 10
click at [678, 34] on button "New Payment Request" at bounding box center [707, 34] width 86 height 13
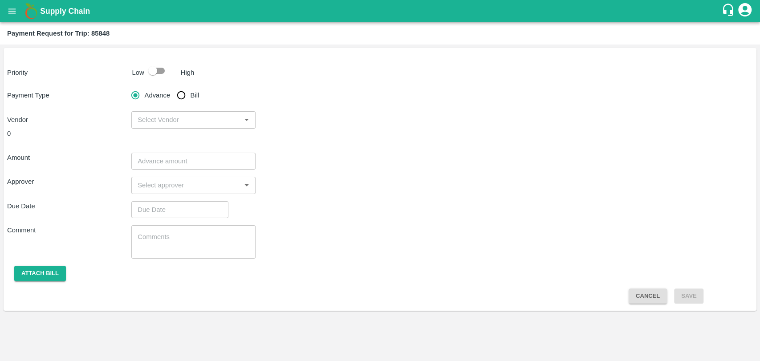
click at [149, 69] on input "checkbox" at bounding box center [152, 70] width 51 height 17
checkbox input "true"
click at [178, 95] on input "Bill" at bounding box center [181, 95] width 18 height 18
radio input "true"
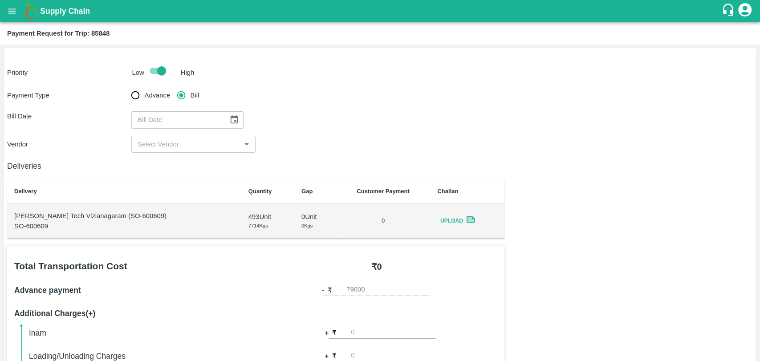
type input "DD/MM/YYYY"
click at [217, 118] on input "DD/MM/YYYY" at bounding box center [176, 119] width 91 height 17
click at [226, 118] on button "Choose date" at bounding box center [234, 119] width 17 height 17
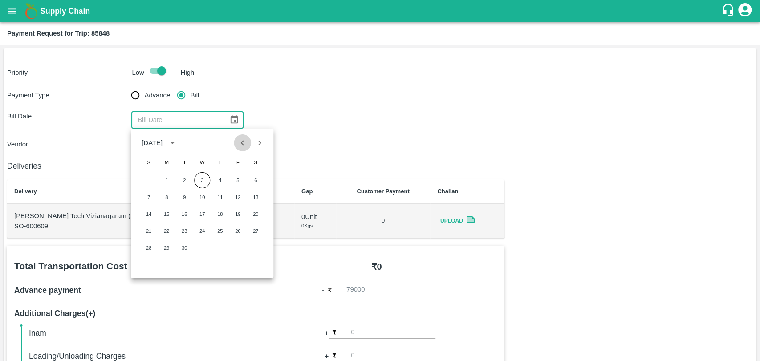
click at [239, 140] on icon "Previous month" at bounding box center [243, 143] width 10 height 10
click at [196, 211] on button "13" at bounding box center [202, 214] width 16 height 16
type input "[DATE]"
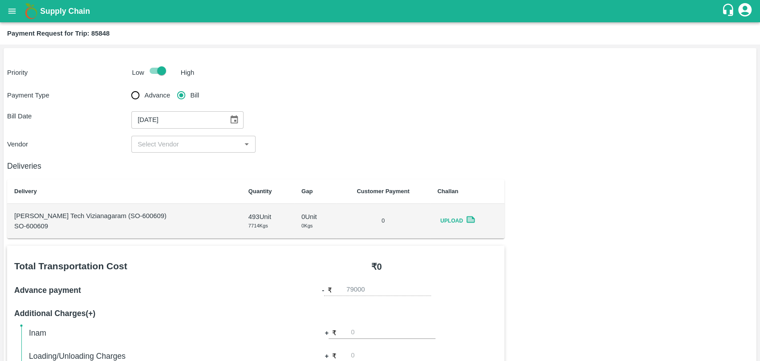
click at [176, 146] on input "input" at bounding box center [186, 144] width 104 height 12
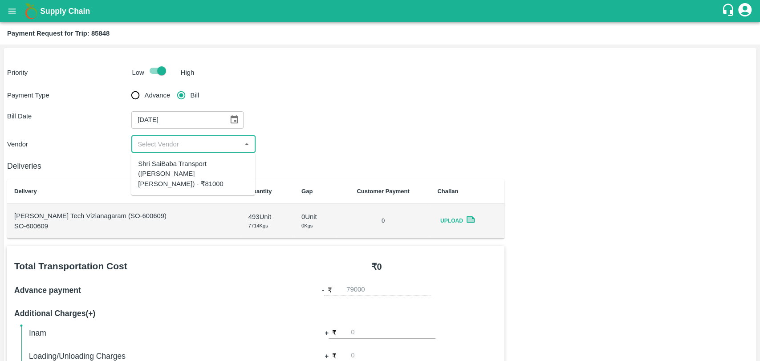
click at [168, 166] on div "Shri SaiBaba Transport ([PERSON_NAME] [PERSON_NAME]) - ₹81000" at bounding box center [193, 174] width 110 height 30
type input "Shri SaiBaba Transport ([PERSON_NAME] [PERSON_NAME]) - ₹81000"
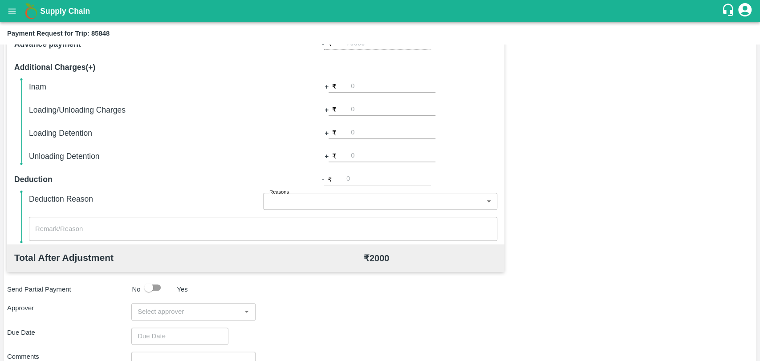
scroll to position [326, 0]
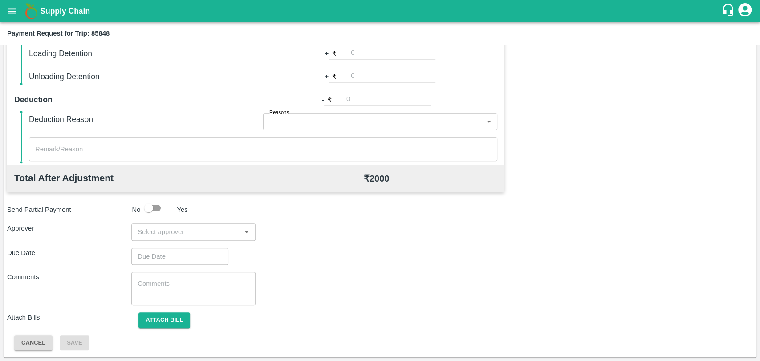
click at [179, 234] on input "input" at bounding box center [186, 232] width 104 height 12
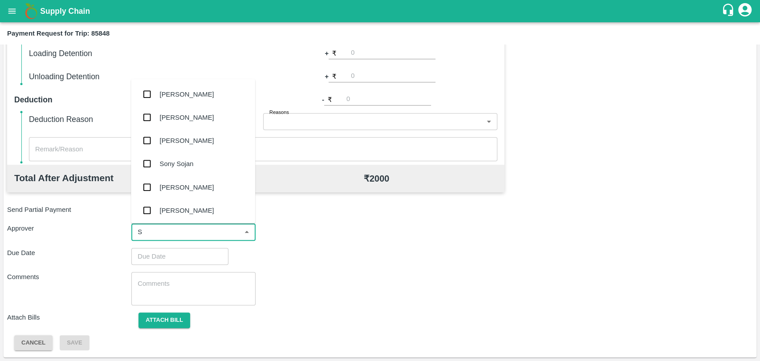
type input "SO"
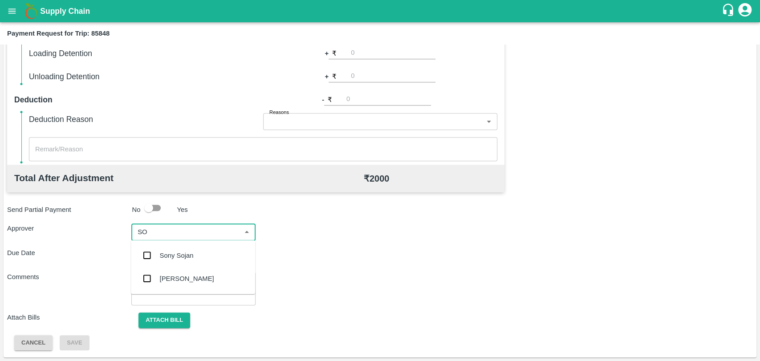
click at [182, 275] on div "[PERSON_NAME]" at bounding box center [187, 279] width 54 height 10
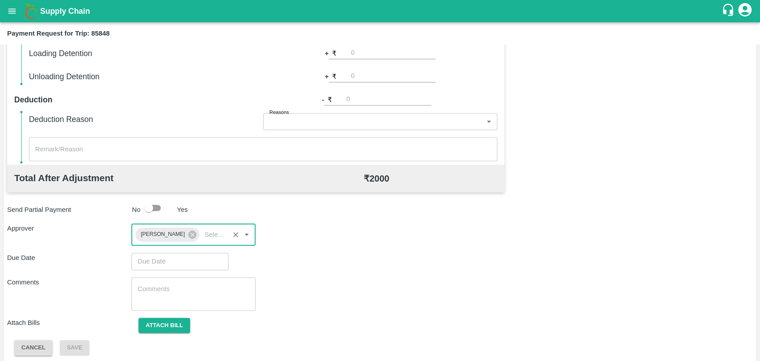
click at [169, 265] on input "Choose date" at bounding box center [176, 261] width 91 height 17
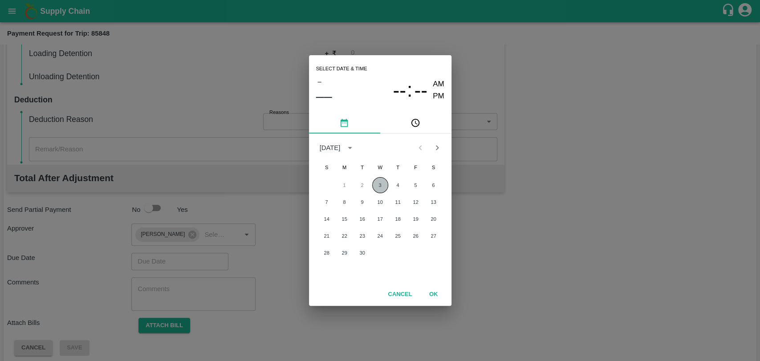
click at [384, 186] on button "3" at bounding box center [380, 185] width 16 height 16
type input "[DATE] 12:00 AM"
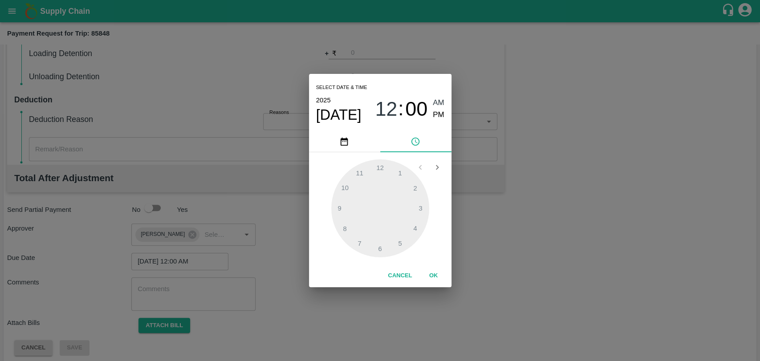
click at [433, 279] on button "OK" at bounding box center [433, 276] width 28 height 16
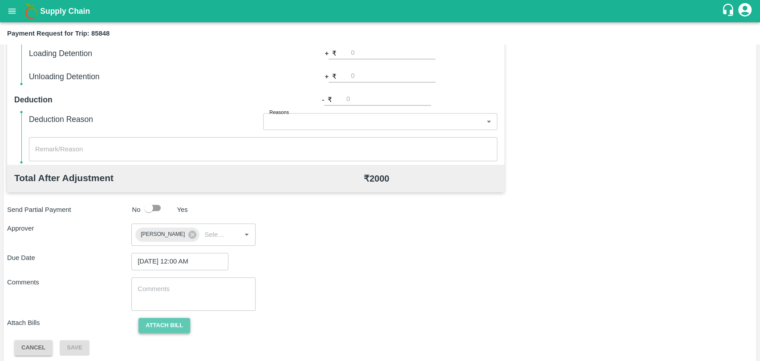
click at [170, 328] on button "Attach bill" at bounding box center [164, 326] width 52 height 16
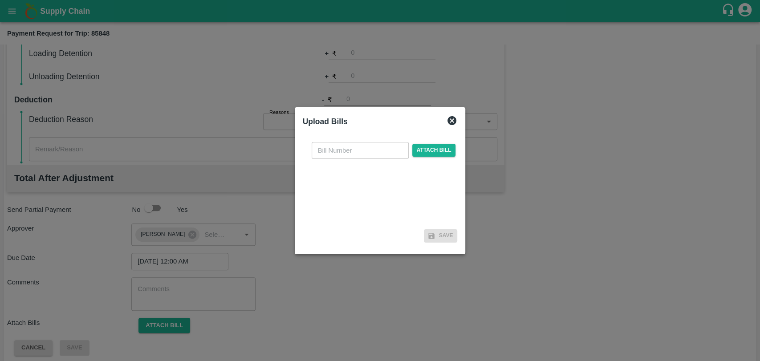
click at [345, 153] on input "text" at bounding box center [360, 150] width 97 height 17
type input "884"
click at [412, 150] on span "Attach bill" at bounding box center [434, 150] width 44 height 13
click at [0, 0] on input "Attach bill" at bounding box center [0, 0] width 0 height 0
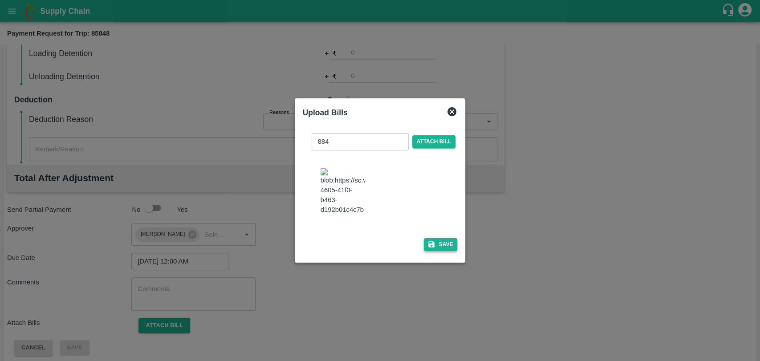
click at [440, 251] on button "Save" at bounding box center [441, 244] width 34 height 13
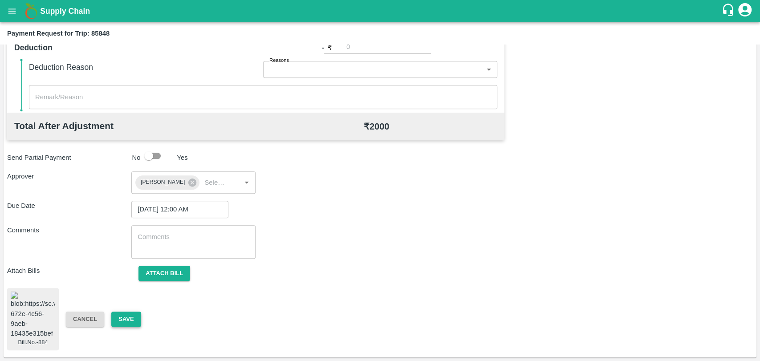
click at [137, 312] on button "Save" at bounding box center [125, 320] width 29 height 16
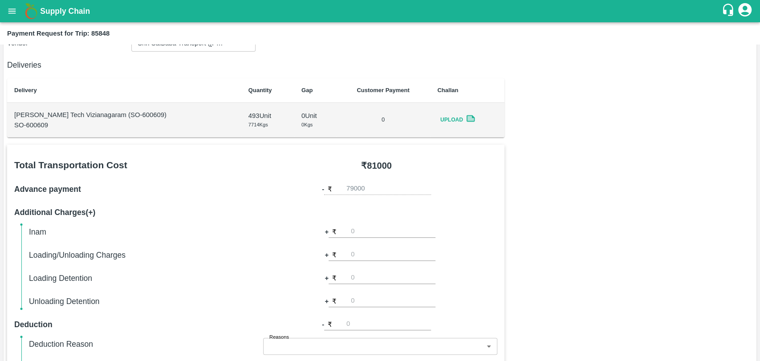
scroll to position [98, 0]
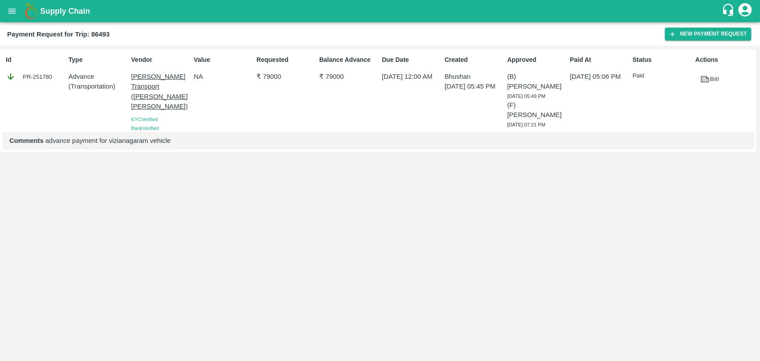
click at [705, 92] on div "Actions Bill" at bounding box center [722, 92] width 63 height 81
click at [705, 81] on icon at bounding box center [704, 79] width 7 height 5
click at [693, 30] on button "New Payment Request" at bounding box center [707, 34] width 86 height 13
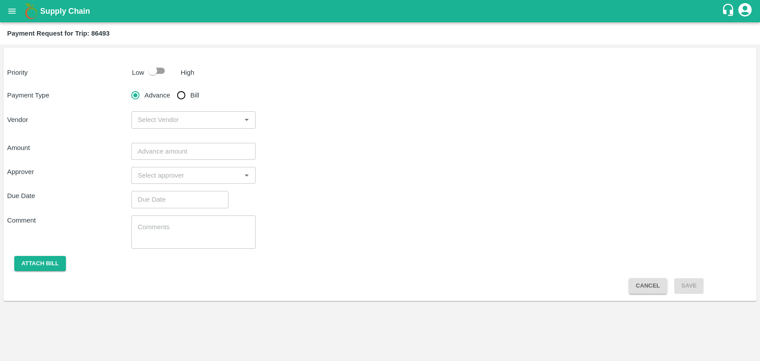
click at [151, 69] on input "checkbox" at bounding box center [152, 70] width 51 height 17
checkbox input "true"
click at [179, 94] on input "Bill" at bounding box center [181, 95] width 18 height 18
radio input "true"
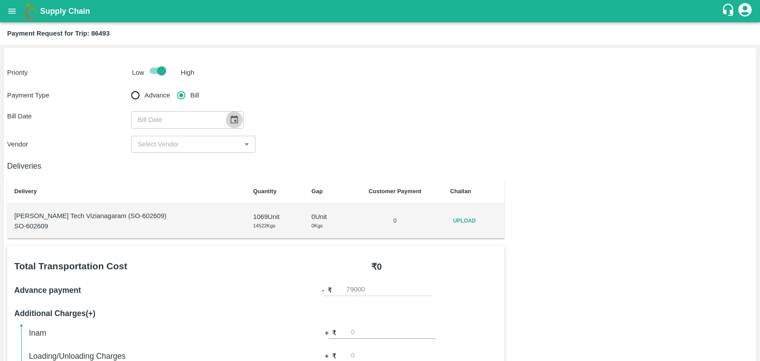
click at [231, 121] on icon "Choose date" at bounding box center [235, 119] width 8 height 8
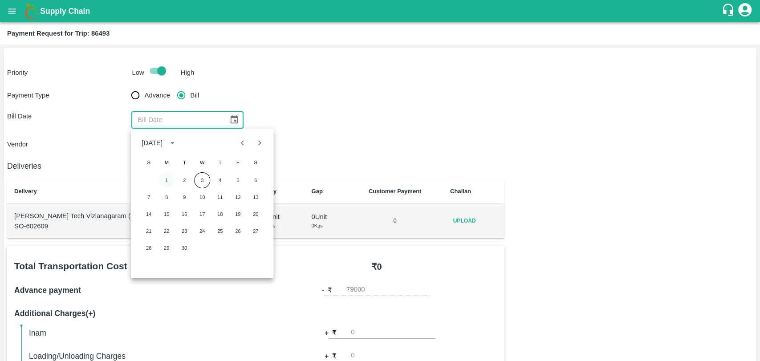
click at [158, 181] on div "1 2 3 4 5 6" at bounding box center [202, 180] width 142 height 16
click at [235, 147] on div at bounding box center [251, 142] width 34 height 17
click at [246, 141] on icon "Previous month" at bounding box center [243, 143] width 10 height 10
click at [184, 220] on button "12" at bounding box center [184, 214] width 16 height 16
type input "[DATE]"
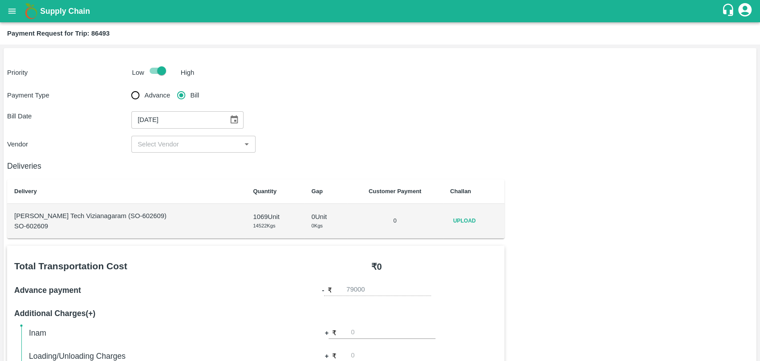
click at [153, 155] on div "Deliveries Delivery Quantity Gap Customer Payment Challan Eesha Agro Tech Vizia…" at bounding box center [255, 196] width 497 height 86
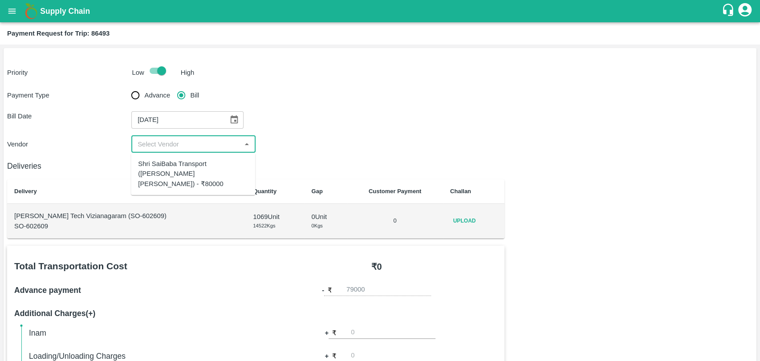
click at [153, 146] on input "input" at bounding box center [186, 144] width 104 height 12
click at [160, 164] on div "Shri SaiBaba Transport ([PERSON_NAME] [PERSON_NAME]) - ₹80000" at bounding box center [193, 174] width 110 height 30
type input "Shri SaiBaba Transport ([PERSON_NAME] [PERSON_NAME]) - ₹80000"
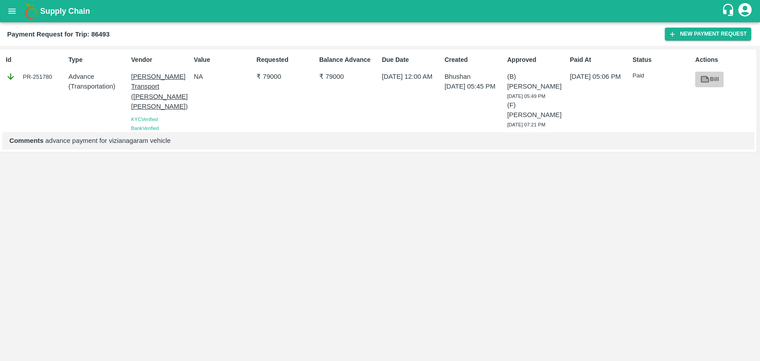
click at [712, 82] on link "Bill" at bounding box center [709, 80] width 28 height 16
click at [674, 39] on button "New Payment Request" at bounding box center [707, 34] width 86 height 13
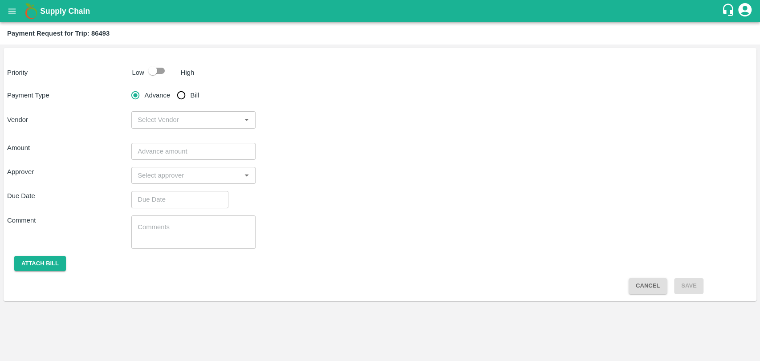
click at [146, 74] on input "checkbox" at bounding box center [152, 70] width 51 height 17
checkbox input "true"
click at [182, 94] on input "Bill" at bounding box center [181, 95] width 18 height 18
radio input "true"
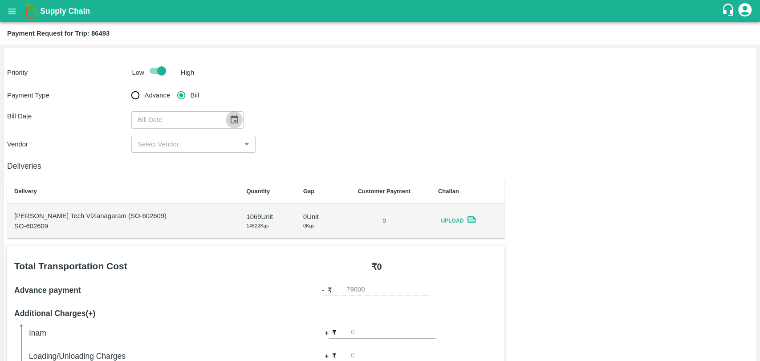
click at [229, 115] on icon "Choose date" at bounding box center [234, 120] width 10 height 10
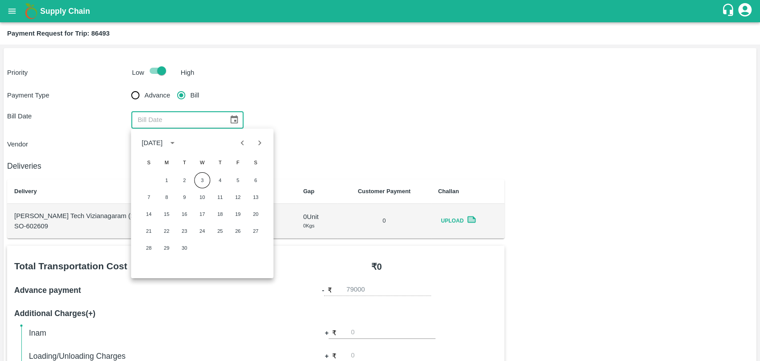
click at [245, 147] on icon "Previous month" at bounding box center [243, 143] width 10 height 10
click at [185, 204] on button "5" at bounding box center [184, 197] width 16 height 16
type input "05/08/2025"
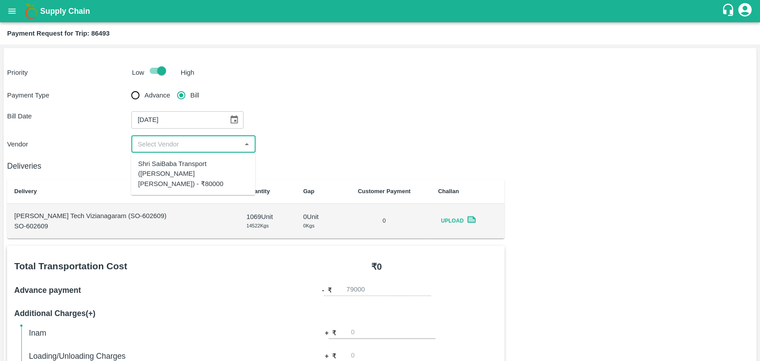
click at [157, 142] on input "input" at bounding box center [186, 144] width 104 height 12
click at [160, 161] on div "Shri SaiBaba Transport (Ankush Vyankat Dongare) - ₹80000" at bounding box center [193, 174] width 110 height 30
type input "Shri SaiBaba Transport (Ankush Vyankat Dongare) - ₹80000"
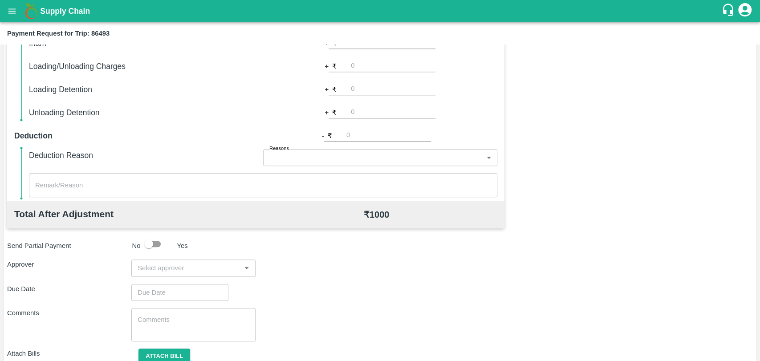
scroll to position [326, 0]
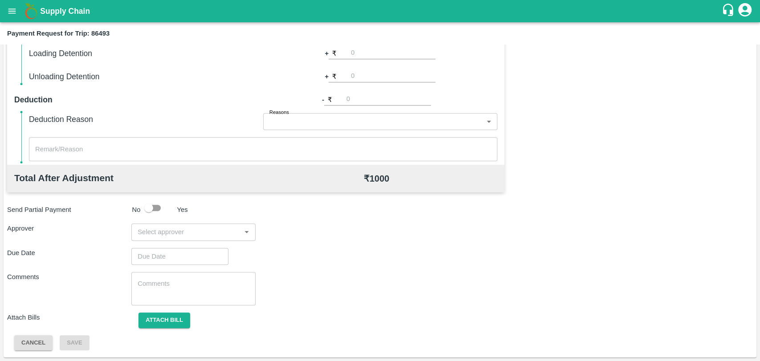
click at [182, 232] on input "input" at bounding box center [186, 232] width 104 height 12
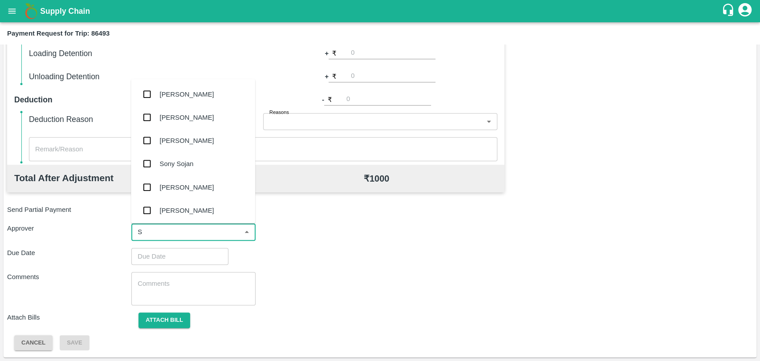
type input "SO"
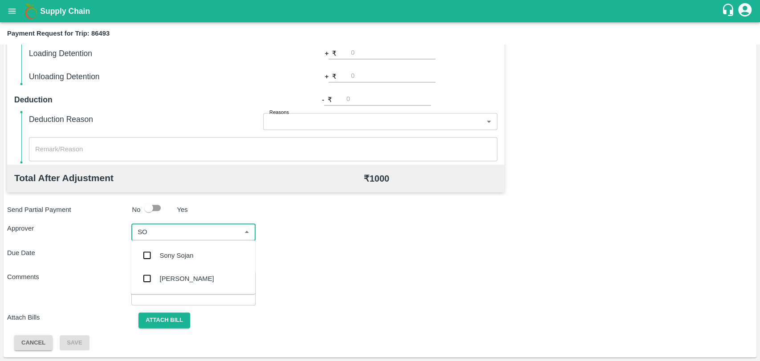
click at [179, 271] on div "[PERSON_NAME]" at bounding box center [193, 278] width 124 height 23
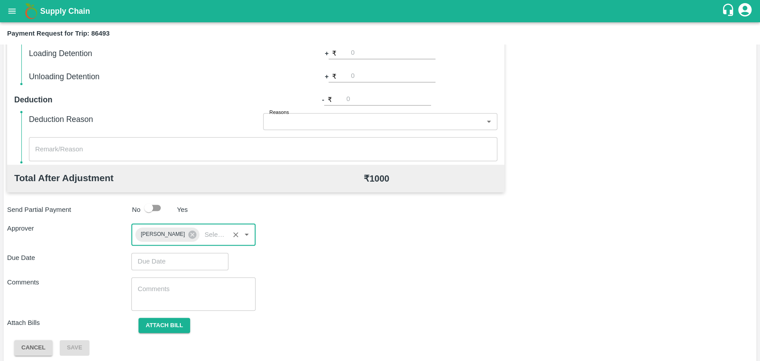
type input "DD/MM/YYYY hh:mm aa"
click at [175, 264] on input "DD/MM/YYYY hh:mm aa" at bounding box center [176, 261] width 91 height 17
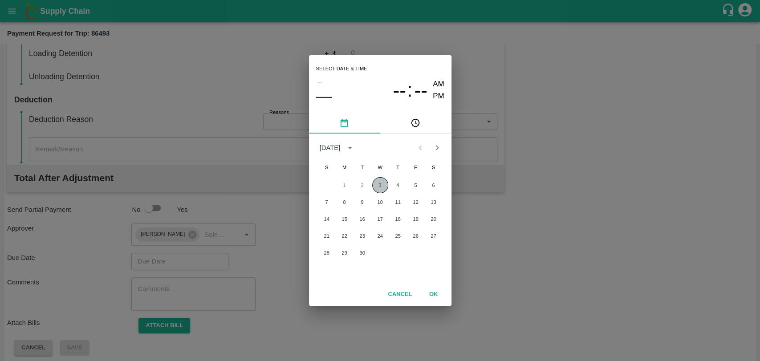
click at [375, 182] on button "3" at bounding box center [380, 185] width 16 height 16
type input "03/09/2025 12:00 AM"
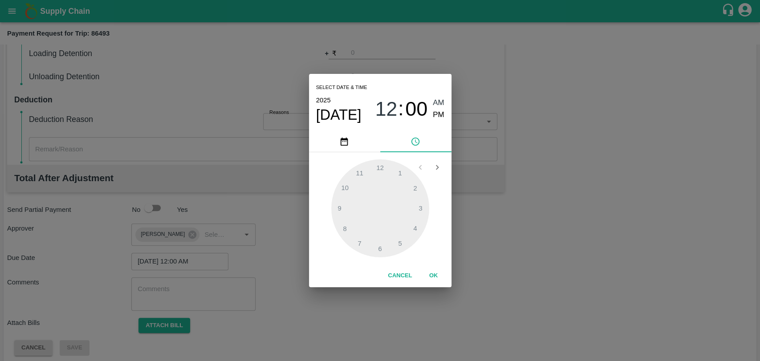
click at [431, 271] on button "OK" at bounding box center [433, 276] width 28 height 16
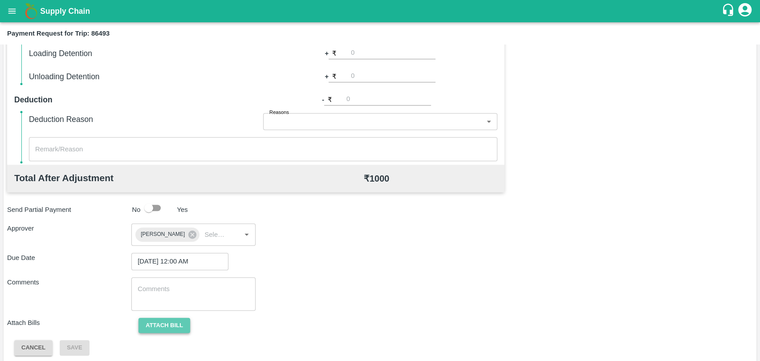
click at [180, 325] on button "Attach bill" at bounding box center [164, 326] width 52 height 16
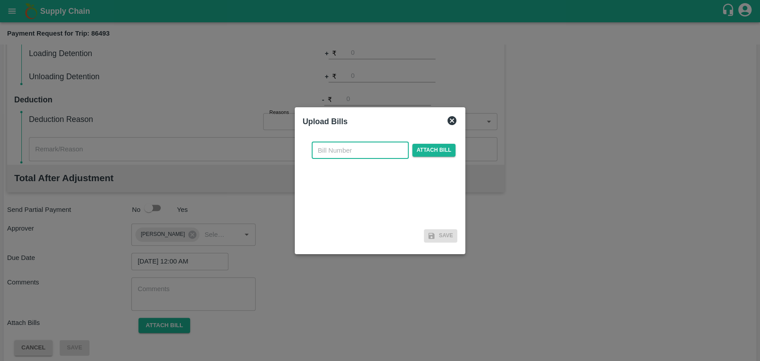
click at [325, 154] on input "text" at bounding box center [360, 150] width 97 height 17
type input "901"
click at [408, 152] on div "901 ​ Attach bill" at bounding box center [384, 150] width 148 height 17
click at [428, 152] on span "Attach bill" at bounding box center [434, 150] width 44 height 13
click at [0, 0] on input "Attach bill" at bounding box center [0, 0] width 0 height 0
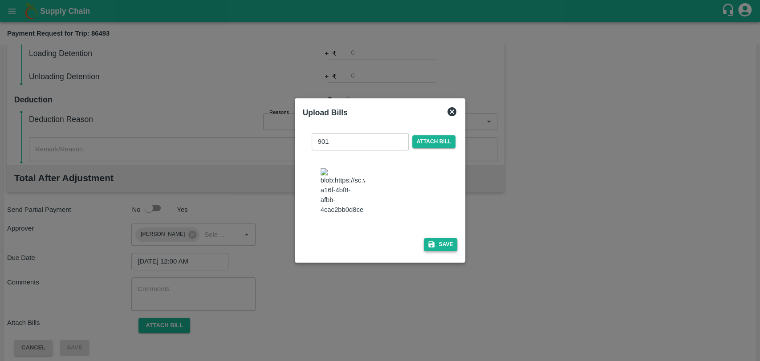
click at [428, 247] on icon "button" at bounding box center [431, 244] width 6 height 6
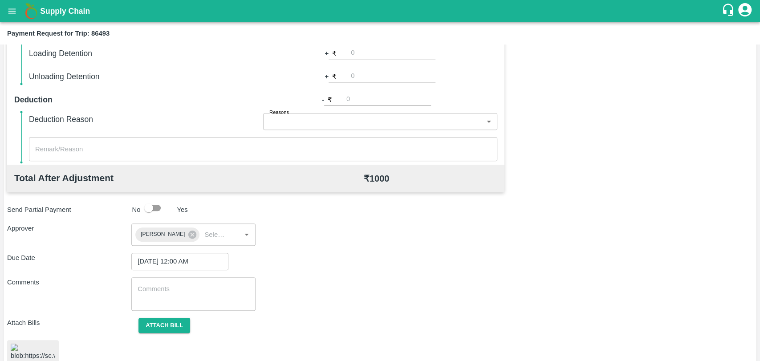
scroll to position [29, 0]
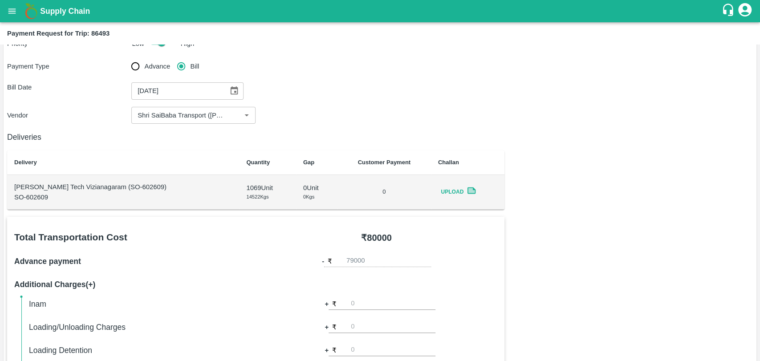
click at [466, 197] on link at bounding box center [471, 192] width 10 height 13
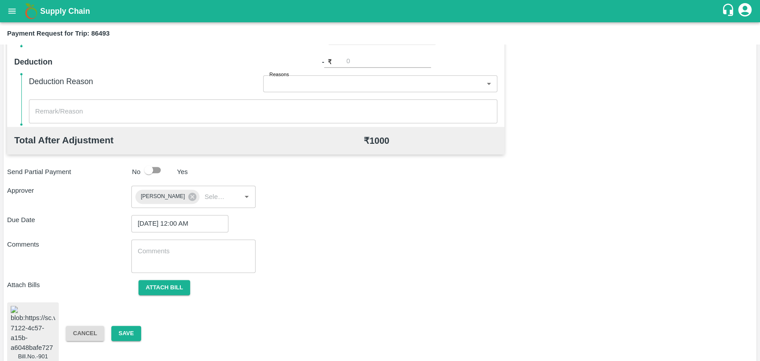
scroll to position [395, 0]
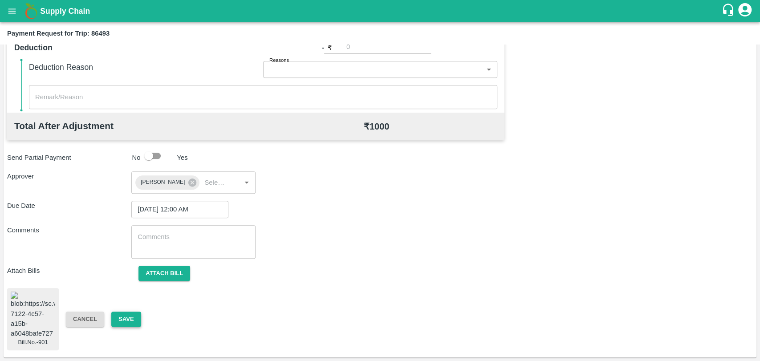
click at [135, 312] on button "Save" at bounding box center [125, 320] width 29 height 16
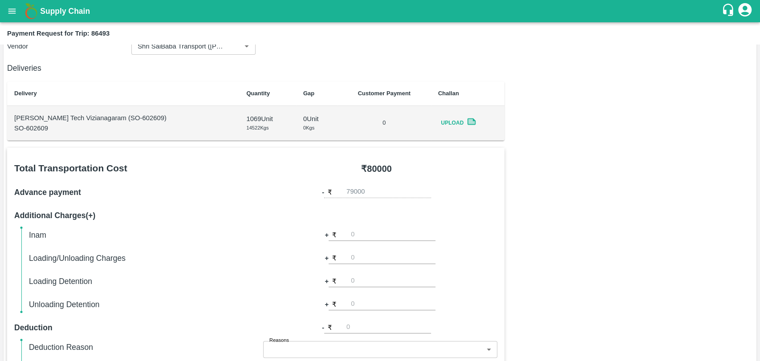
scroll to position [0, 0]
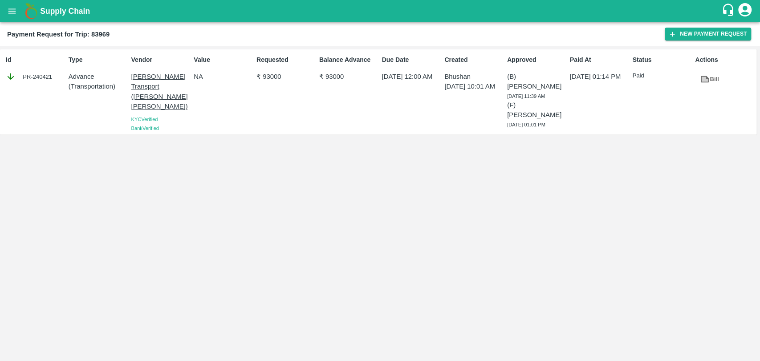
click at [708, 78] on icon at bounding box center [704, 79] width 8 height 7
click at [687, 26] on div "Payment Request for Trip: 83969 New Payment Request" at bounding box center [380, 34] width 760 height 24
click at [688, 29] on button "New Payment Request" at bounding box center [707, 34] width 86 height 13
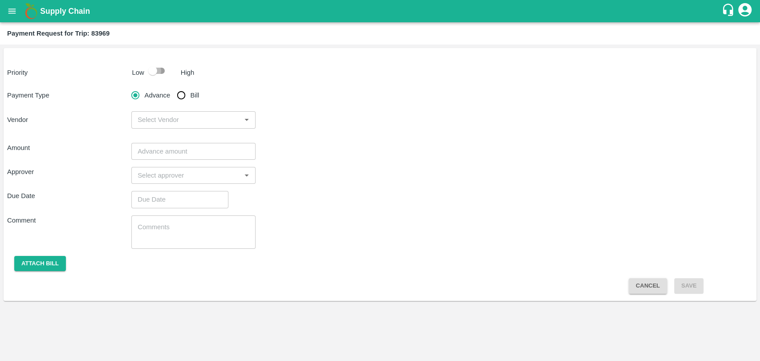
click at [164, 66] on input "checkbox" at bounding box center [152, 70] width 51 height 17
checkbox input "true"
click at [182, 93] on input "Bill" at bounding box center [181, 95] width 18 height 18
radio input "true"
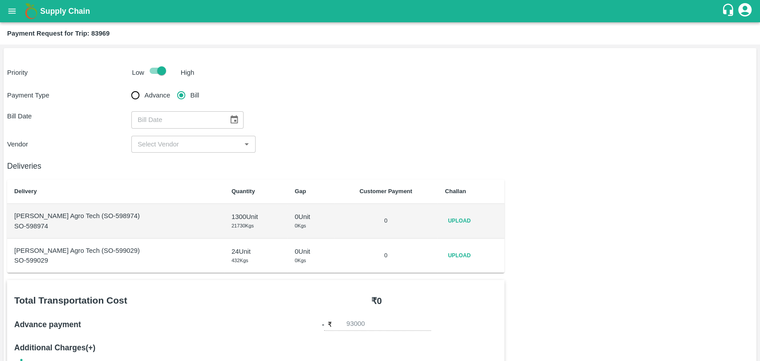
click at [235, 117] on icon "Choose date" at bounding box center [234, 120] width 10 height 10
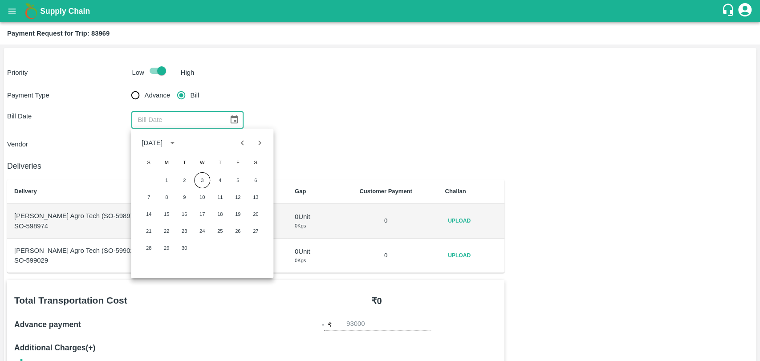
click at [241, 143] on icon "Previous month" at bounding box center [243, 143] width 10 height 10
click at [181, 213] on button "12" at bounding box center [184, 214] width 16 height 16
type input "[DATE]"
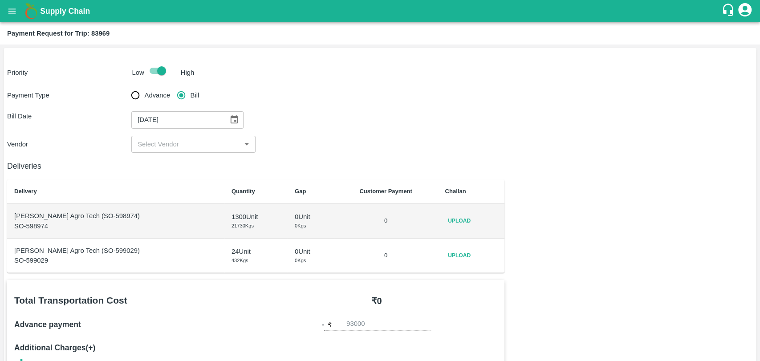
click at [149, 148] on input "input" at bounding box center [186, 144] width 104 height 12
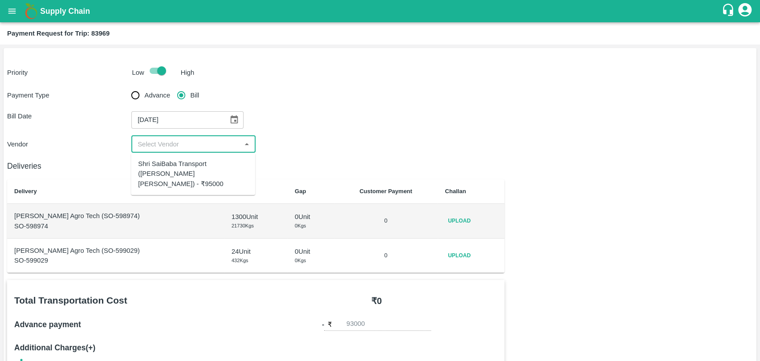
click at [162, 175] on div "Shri SaiBaba Transport ([PERSON_NAME] [PERSON_NAME]) - ₹95000" at bounding box center [193, 174] width 110 height 30
type input "Shri SaiBaba Transport ([PERSON_NAME] [PERSON_NAME]) - ₹95000"
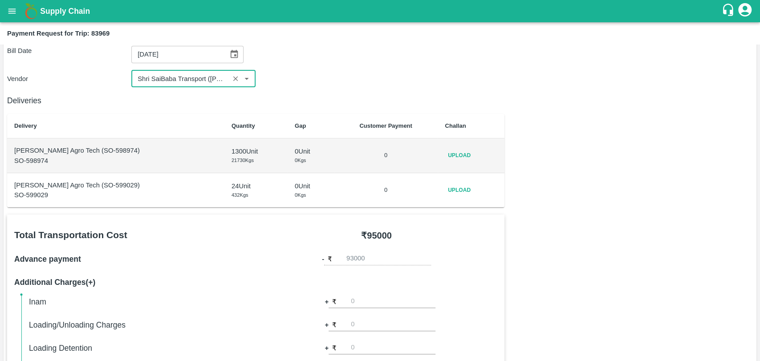
scroll to position [49, 0]
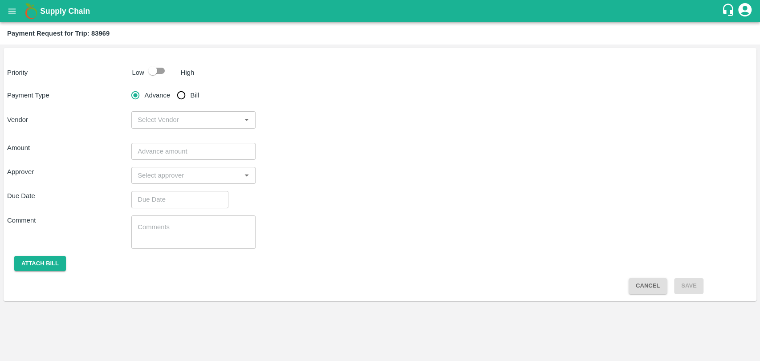
drag, startPoint x: 179, startPoint y: 93, endPoint x: 221, endPoint y: 105, distance: 43.8
click at [179, 93] on input "Bill" at bounding box center [181, 95] width 18 height 18
radio input "true"
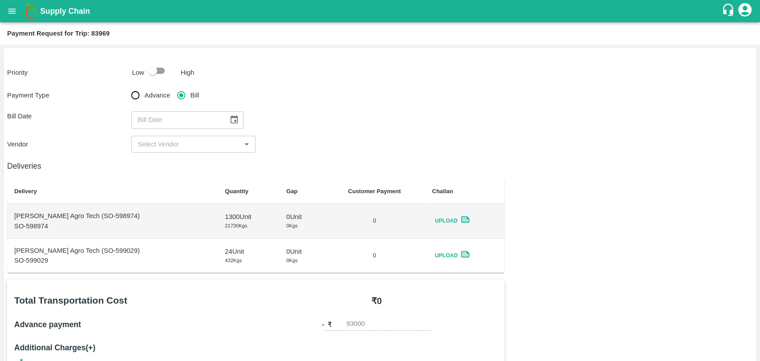
click at [462, 221] on icon at bounding box center [465, 219] width 7 height 5
click at [464, 248] on td "Upload" at bounding box center [464, 255] width 79 height 35
click at [464, 249] on icon at bounding box center [465, 254] width 10 height 10
click at [230, 118] on icon "Choose date" at bounding box center [234, 120] width 10 height 10
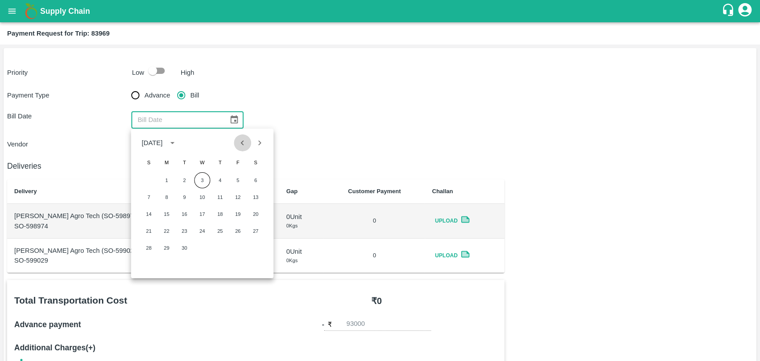
click at [239, 141] on icon "Previous month" at bounding box center [243, 143] width 10 height 10
click at [200, 218] on button "13" at bounding box center [202, 214] width 16 height 16
type input "13/08/2025"
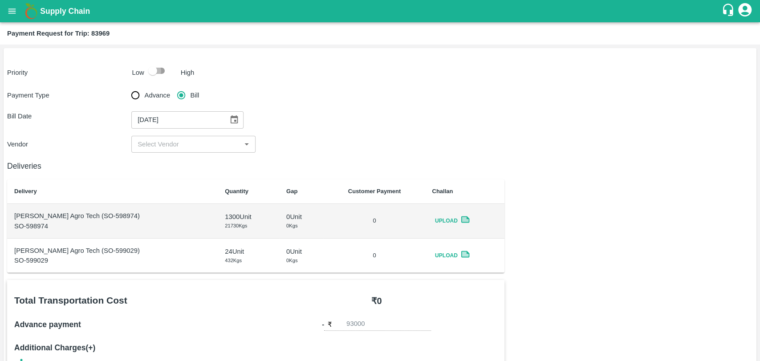
click at [147, 65] on input "checkbox" at bounding box center [152, 70] width 51 height 17
checkbox input "true"
click at [171, 149] on input "input" at bounding box center [186, 144] width 104 height 12
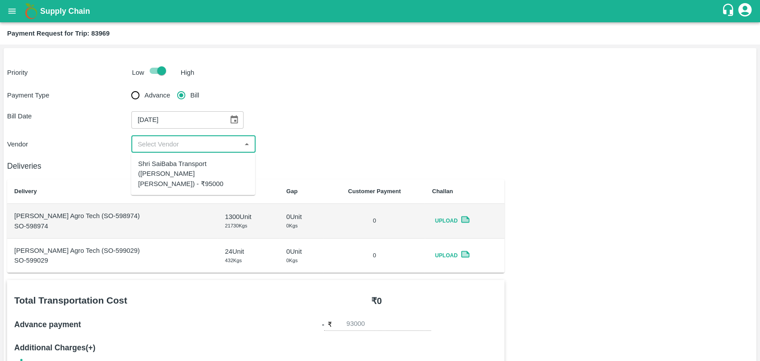
click at [168, 161] on div "Shri SaiBaba Transport (Ankush Vyankat Dongare) - ₹95000" at bounding box center [193, 174] width 110 height 30
type input "Shri SaiBaba Transport (Ankush Vyankat Dongare) - ₹95000"
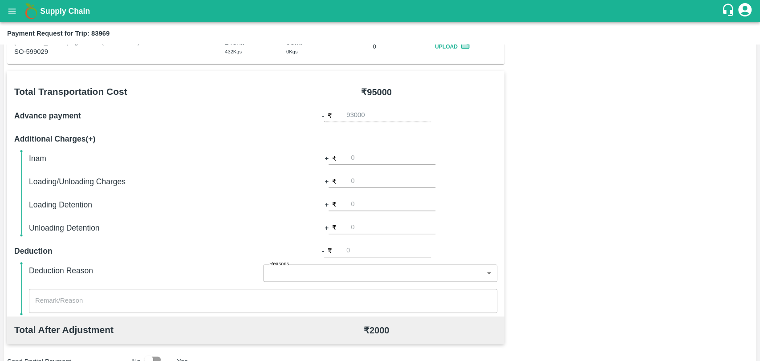
scroll to position [296, 0]
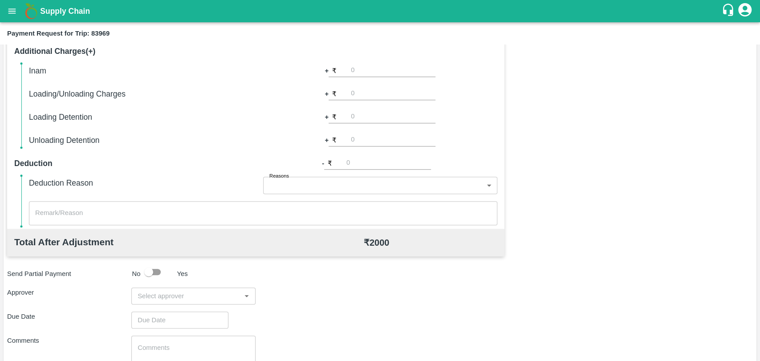
click at [178, 292] on input "input" at bounding box center [186, 296] width 104 height 12
type input "SON"
click at [165, 341] on div "Sachin Sonpitre" at bounding box center [187, 343] width 54 height 10
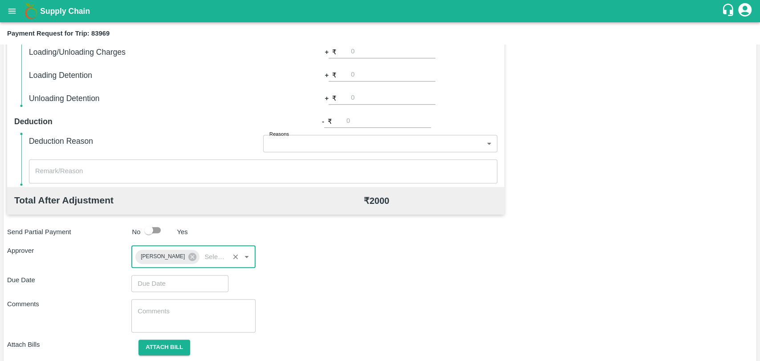
scroll to position [365, 0]
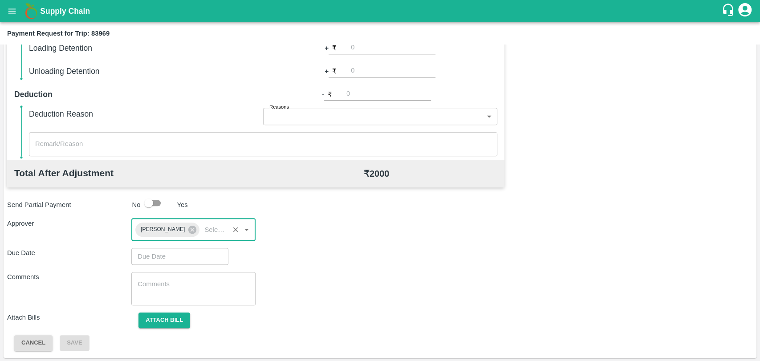
type input "DD/MM/YYYY hh:mm aa"
click at [172, 254] on input "DD/MM/YYYY hh:mm aa" at bounding box center [176, 256] width 91 height 17
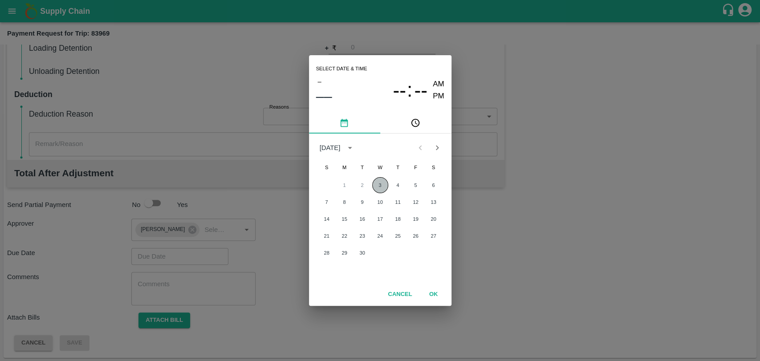
click at [376, 181] on button "3" at bounding box center [380, 185] width 16 height 16
type input "03/09/2025 12:00 AM"
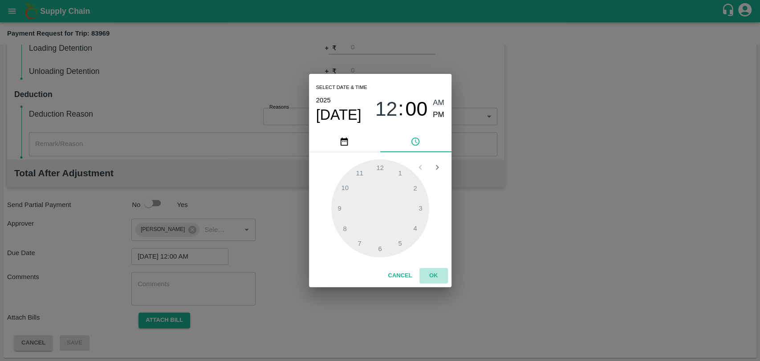
click at [427, 273] on button "OK" at bounding box center [433, 276] width 28 height 16
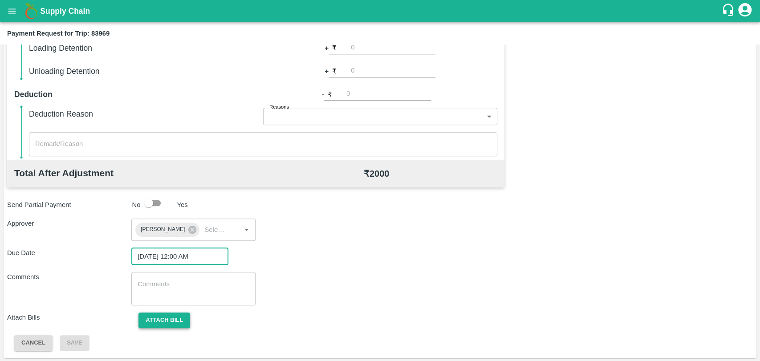
click at [174, 321] on button "Attach bill" at bounding box center [164, 320] width 52 height 16
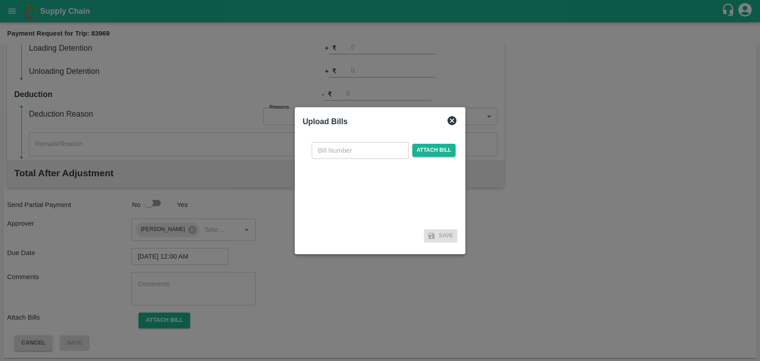
click at [329, 158] on input "text" at bounding box center [360, 150] width 97 height 17
type input "870"
click at [445, 147] on span "Attach bill" at bounding box center [434, 150] width 44 height 13
click at [0, 0] on input "Attach bill" at bounding box center [0, 0] width 0 height 0
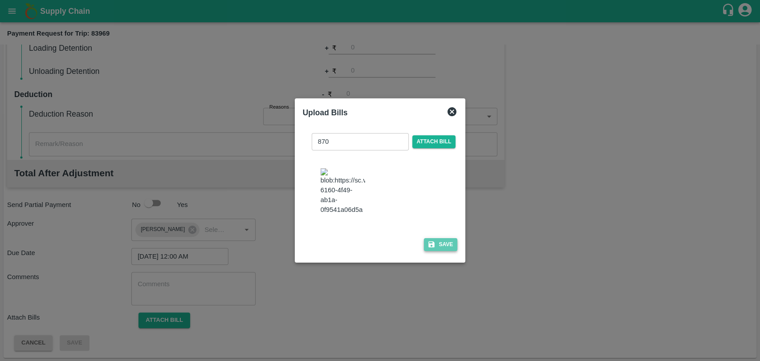
click at [428, 247] on icon "button" at bounding box center [431, 244] width 6 height 6
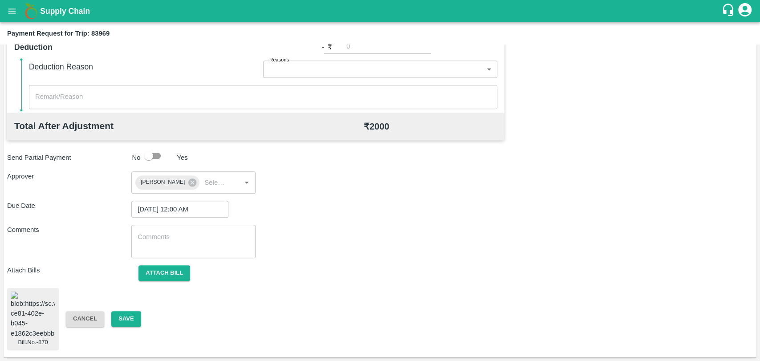
scroll to position [425, 0]
click at [121, 320] on button "Save" at bounding box center [125, 319] width 29 height 16
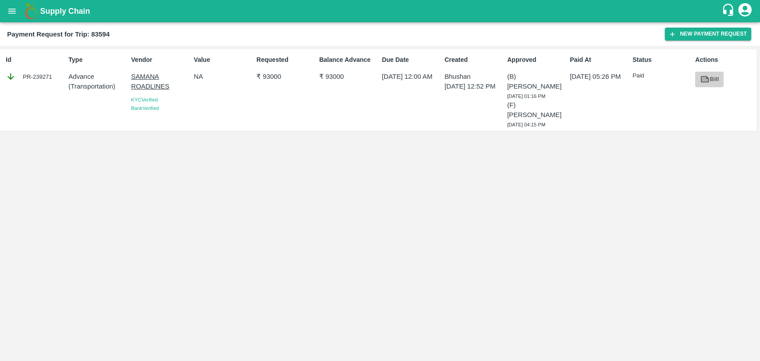
click at [710, 72] on link "Bill" at bounding box center [709, 80] width 28 height 16
click at [678, 31] on button "New Payment Request" at bounding box center [707, 34] width 86 height 13
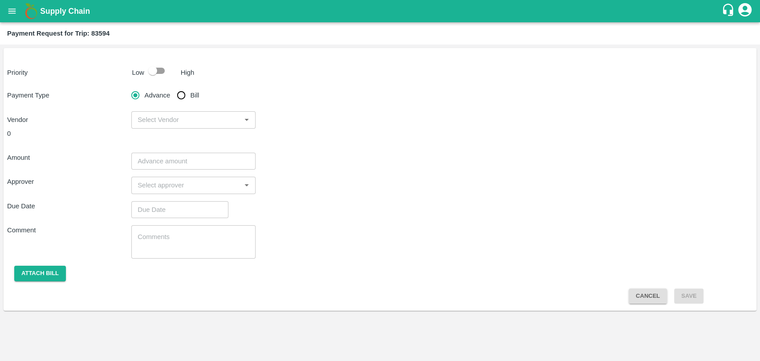
click at [170, 74] on div at bounding box center [160, 70] width 33 height 17
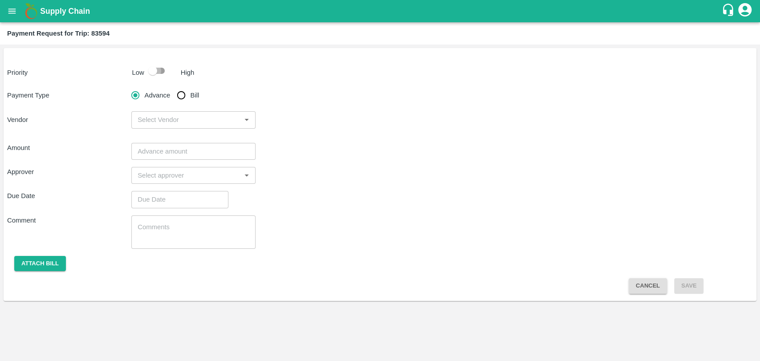
click at [150, 72] on input "checkbox" at bounding box center [152, 70] width 51 height 17
checkbox input "true"
click at [182, 92] on input "Bill" at bounding box center [181, 95] width 18 height 18
radio input "true"
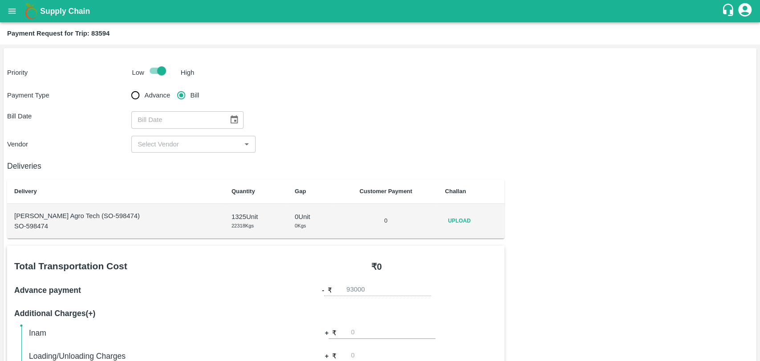
click at [231, 119] on icon "Choose date" at bounding box center [235, 119] width 8 height 8
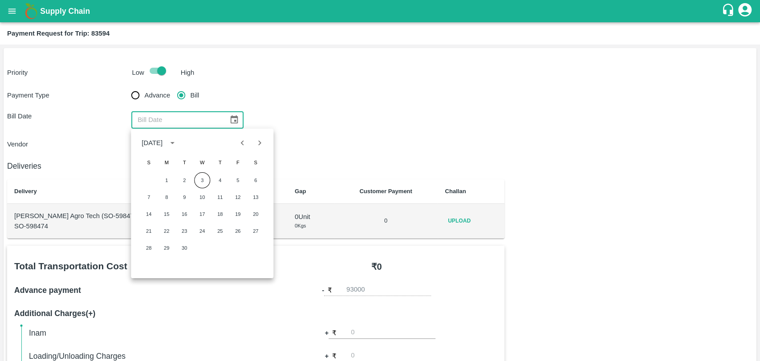
click at [235, 142] on button "Previous month" at bounding box center [242, 142] width 17 height 17
click at [170, 198] on button "4" at bounding box center [166, 197] width 16 height 16
type input "04/08/2025"
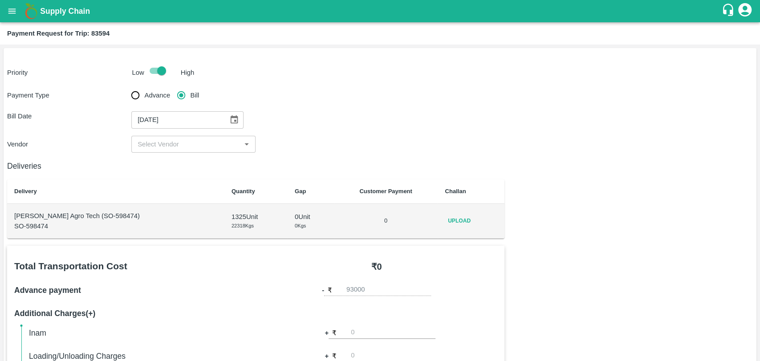
click at [164, 139] on input "input" at bounding box center [186, 144] width 104 height 12
click at [166, 158] on div "SAMANA ROADLINES - ₹95000" at bounding box center [193, 163] width 124 height 15
type input "SAMANA ROADLINES - ₹95000"
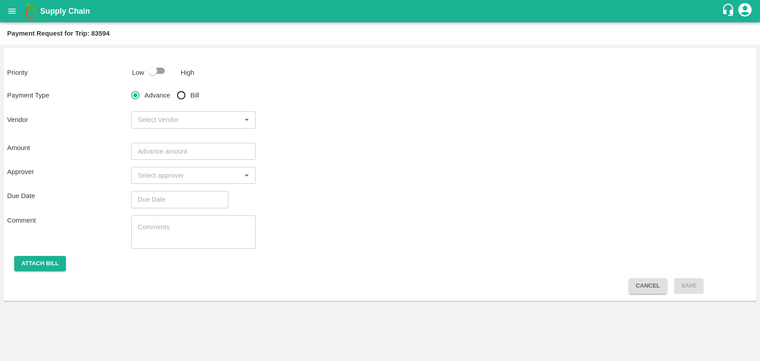
click at [157, 73] on input "checkbox" at bounding box center [152, 70] width 51 height 17
checkbox input "true"
click at [178, 93] on input "Bill" at bounding box center [181, 95] width 18 height 18
radio input "true"
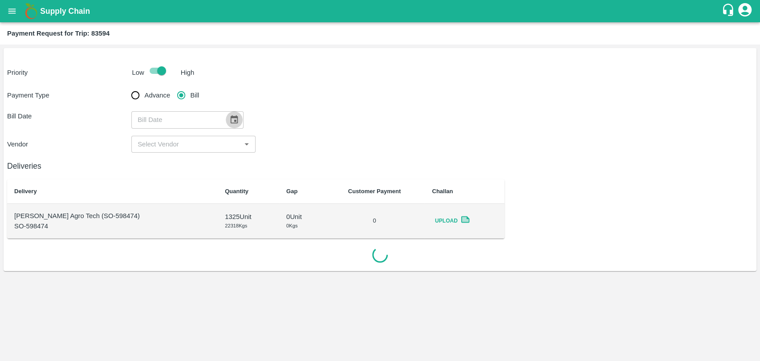
click at [229, 121] on icon "Choose date" at bounding box center [234, 120] width 10 height 10
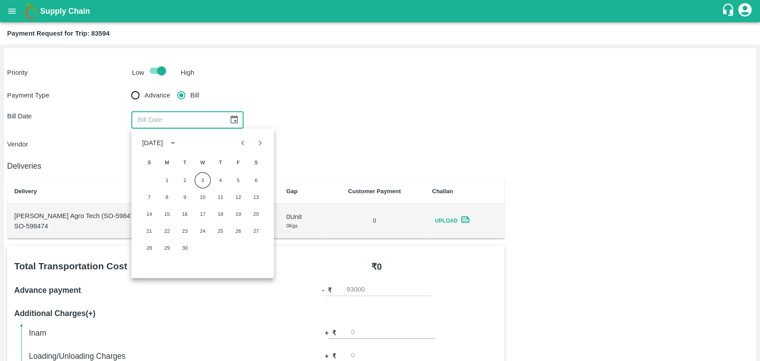
click at [239, 142] on icon "Previous month" at bounding box center [243, 143] width 10 height 10
click at [182, 214] on button "12" at bounding box center [184, 214] width 16 height 16
type input "[DATE]"
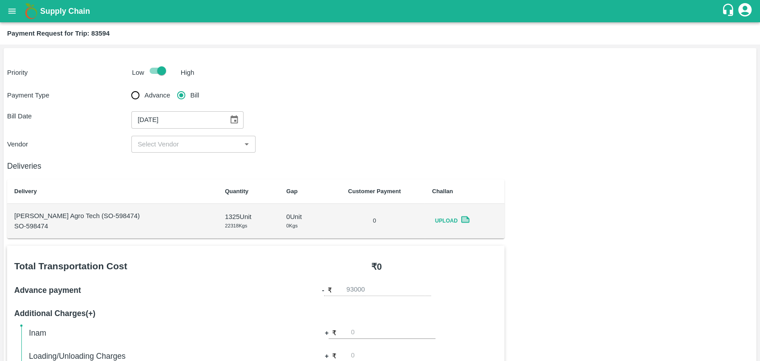
click at [162, 145] on input "input" at bounding box center [186, 144] width 104 height 12
click at [163, 164] on div "SAMANA ROADLINES - ₹95000" at bounding box center [186, 164] width 96 height 10
type input "SAMANA ROADLINES - ₹95000"
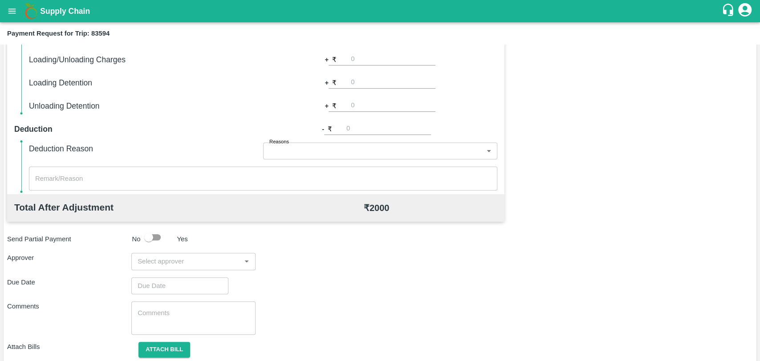
scroll to position [326, 0]
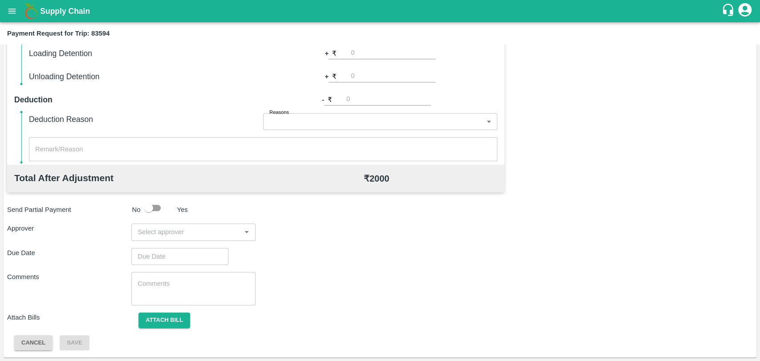
click at [181, 226] on input "input" at bounding box center [186, 232] width 104 height 12
type input "SON"
click at [182, 275] on div "[PERSON_NAME]" at bounding box center [187, 279] width 54 height 10
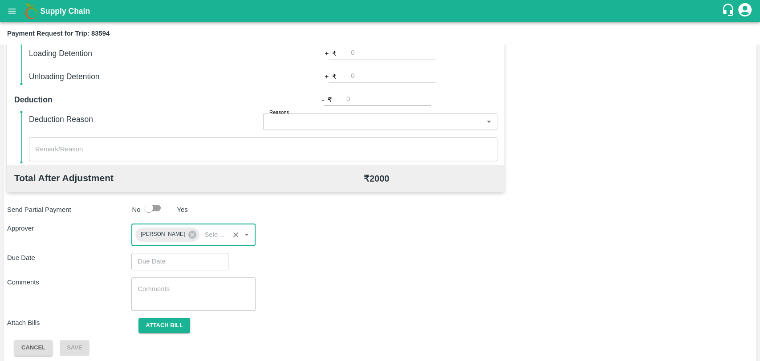
click at [166, 262] on input "Choose date" at bounding box center [176, 261] width 91 height 17
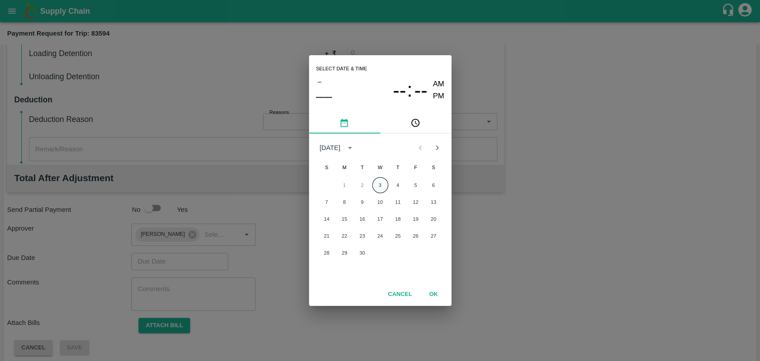
click at [379, 181] on button "3" at bounding box center [380, 185] width 16 height 16
type input "[DATE] 12:00 AM"
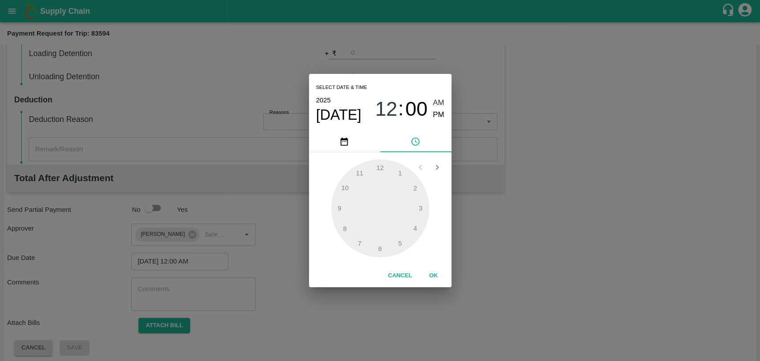
click at [431, 272] on button "OK" at bounding box center [433, 276] width 28 height 16
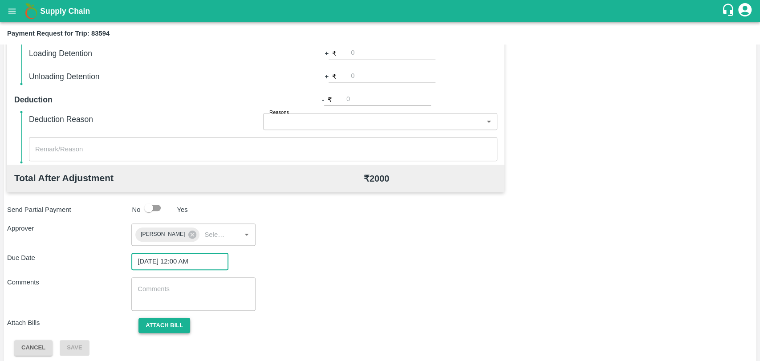
click at [183, 328] on button "Attach bill" at bounding box center [164, 326] width 52 height 16
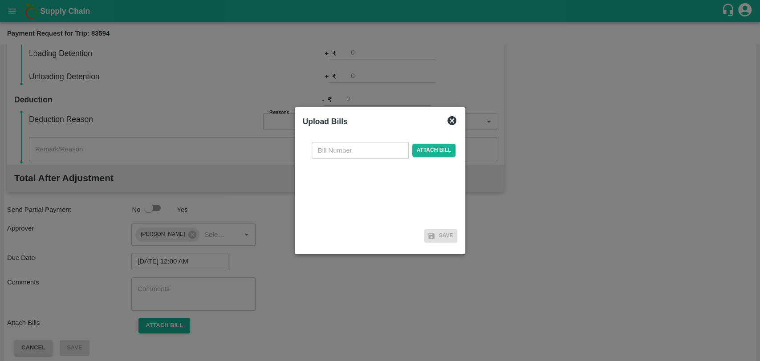
click at [332, 150] on input "text" at bounding box center [360, 150] width 97 height 17
type input "956"
click at [423, 149] on span "Attach bill" at bounding box center [434, 150] width 44 height 13
click at [0, 0] on input "Attach bill" at bounding box center [0, 0] width 0 height 0
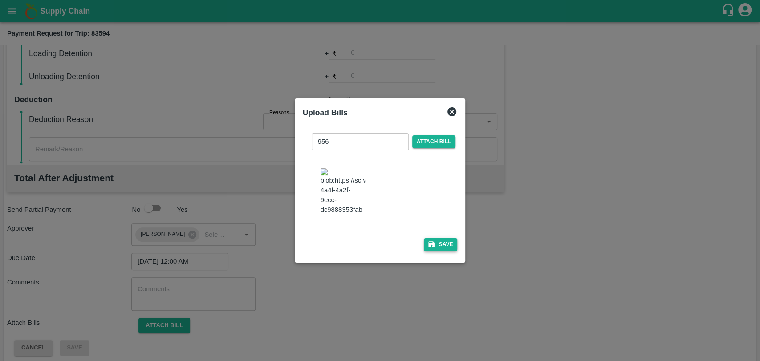
click at [427, 246] on button "Save" at bounding box center [441, 244] width 34 height 13
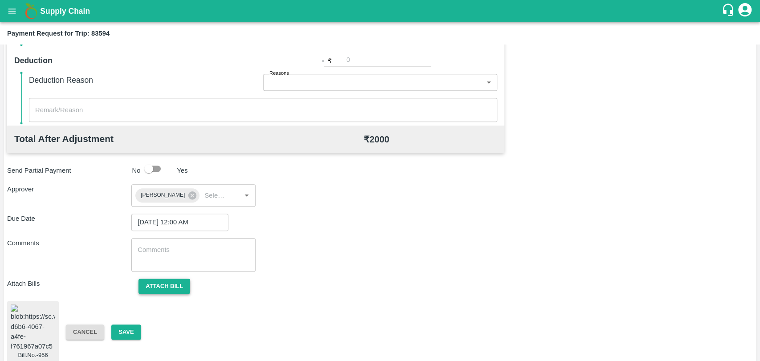
scroll to position [391, 0]
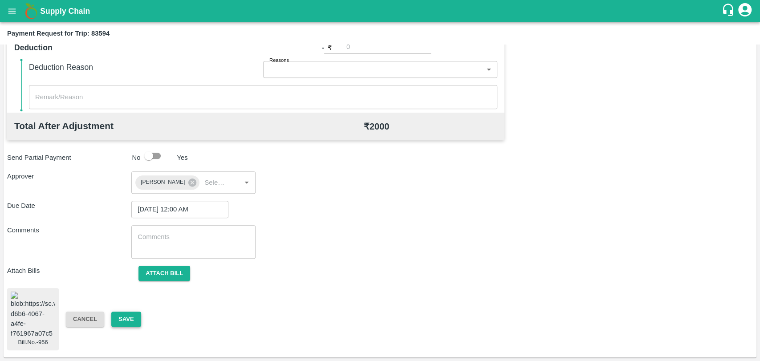
click at [125, 312] on button "Save" at bounding box center [125, 320] width 29 height 16
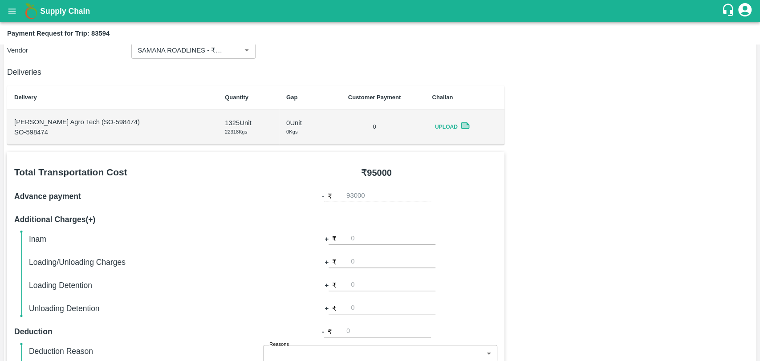
scroll to position [0, 0]
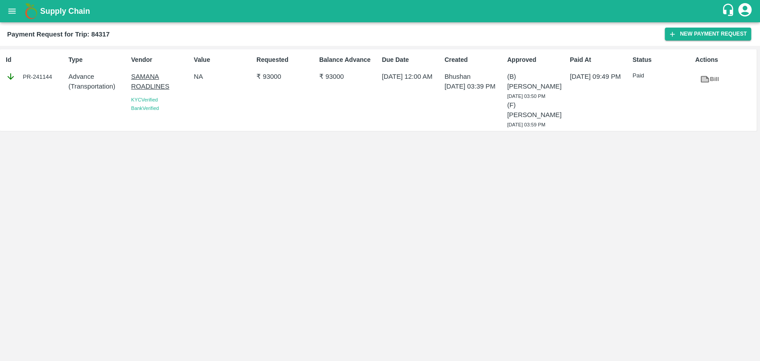
click at [711, 75] on link "Bill" at bounding box center [709, 80] width 28 height 16
click at [696, 38] on button "New Payment Request" at bounding box center [707, 34] width 86 height 13
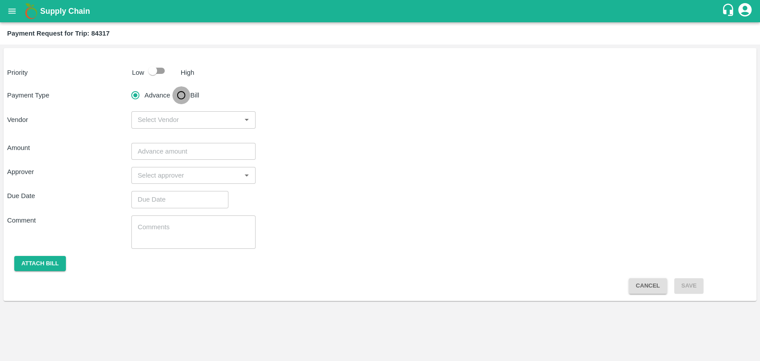
click at [180, 95] on input "Bill" at bounding box center [181, 95] width 18 height 18
radio input "true"
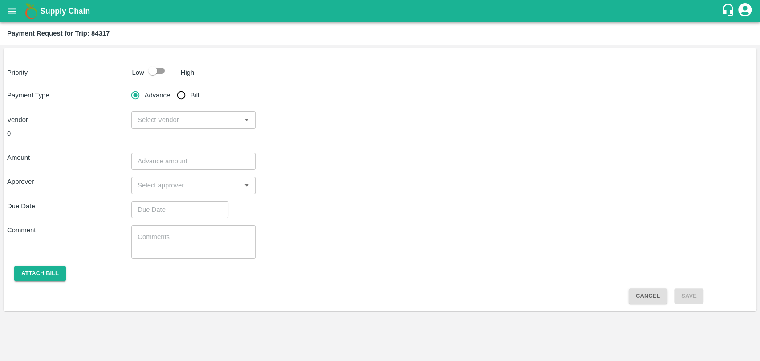
click at [166, 73] on input "checkbox" at bounding box center [152, 70] width 51 height 17
checkbox input "true"
click at [178, 97] on input "Bill" at bounding box center [181, 95] width 18 height 18
radio input "true"
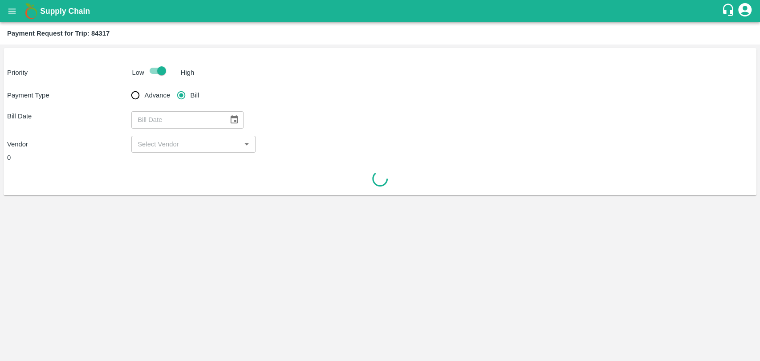
click at [230, 115] on icon "Choose date" at bounding box center [234, 120] width 10 height 10
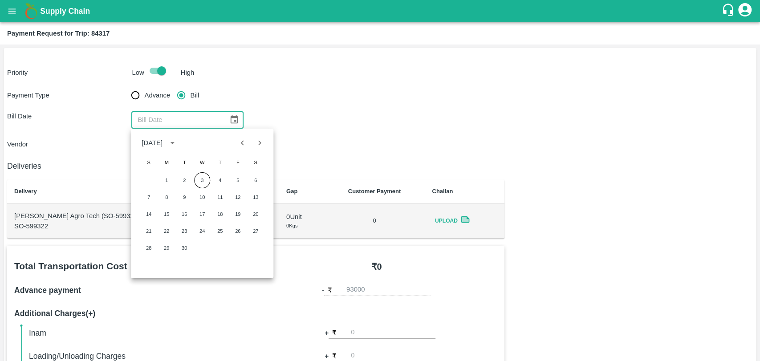
click at [241, 143] on icon "Previous month" at bounding box center [243, 143] width 10 height 10
click at [182, 209] on button "12" at bounding box center [184, 214] width 16 height 16
type input "12/08/2025"
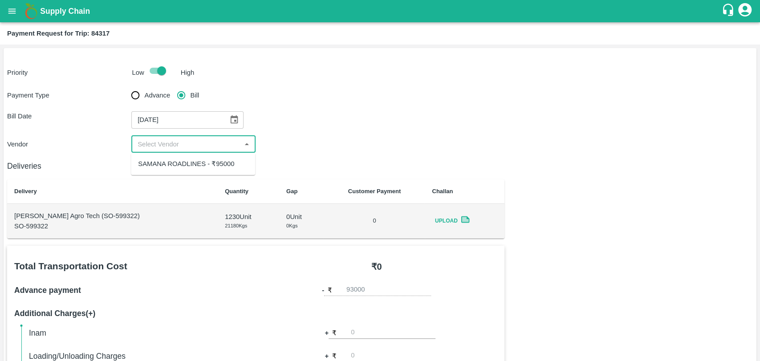
click at [149, 145] on input "input" at bounding box center [186, 144] width 104 height 12
click at [163, 168] on div "SAMANA ROADLINES - ₹95000" at bounding box center [186, 164] width 96 height 10
type input "SAMANA ROADLINES - ₹95000"
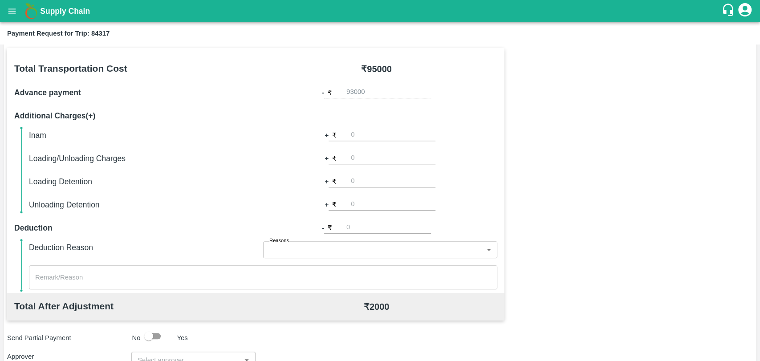
scroll to position [326, 0]
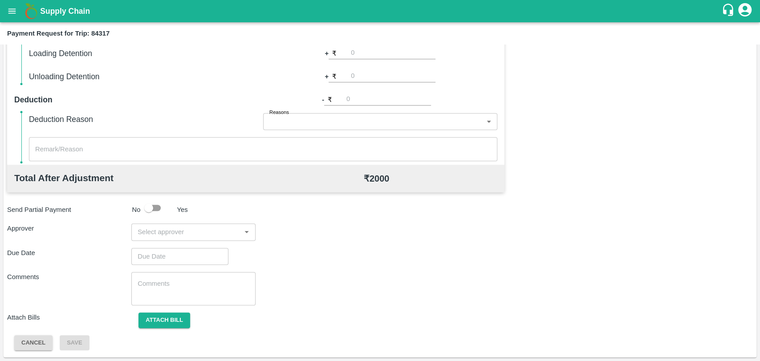
click at [165, 236] on input "input" at bounding box center [186, 232] width 104 height 12
type input "SON"
click at [166, 279] on div "Sachin Sonpitre" at bounding box center [187, 279] width 54 height 10
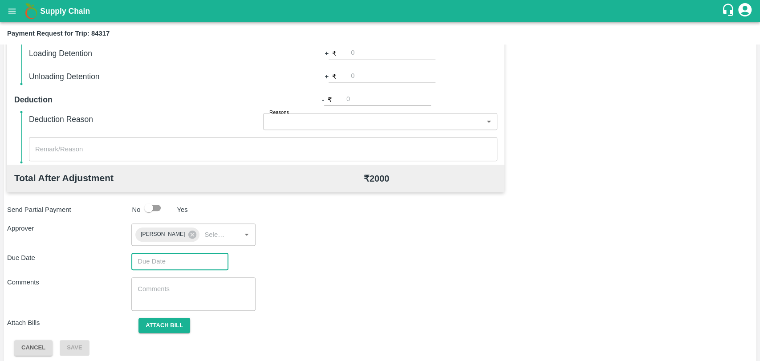
type input "DD/MM/YYYY hh:mm aa"
click at [160, 267] on input "DD/MM/YYYY hh:mm aa" at bounding box center [176, 261] width 91 height 17
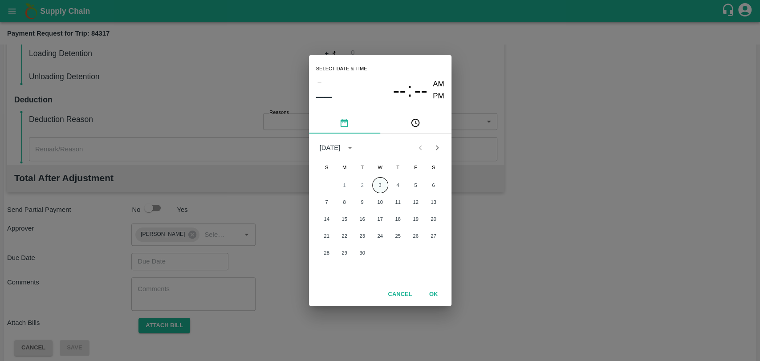
click at [377, 182] on button "3" at bounding box center [380, 185] width 16 height 16
type input "03/09/2025 12:00 AM"
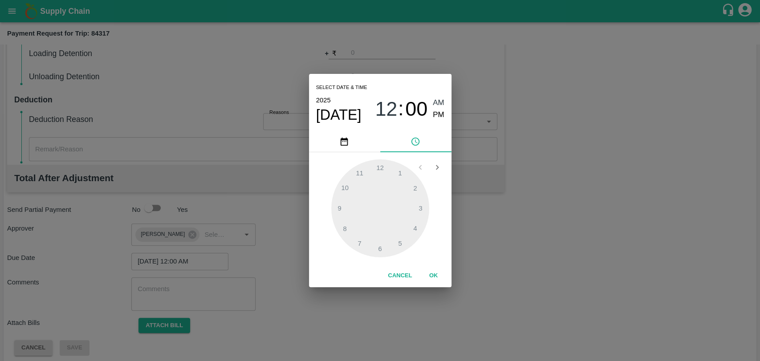
click at [436, 279] on button "OK" at bounding box center [433, 276] width 28 height 16
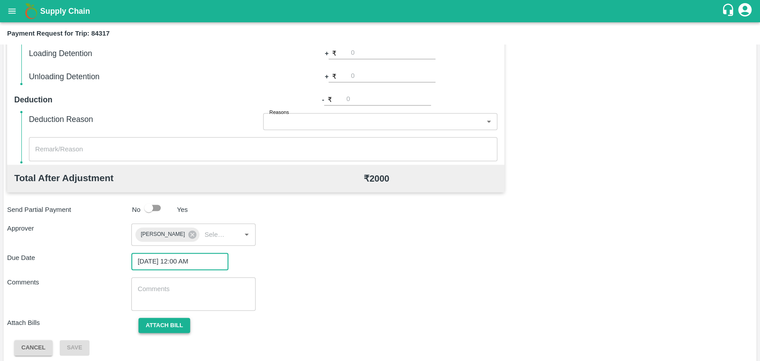
click at [164, 326] on button "Attach bill" at bounding box center [164, 326] width 52 height 16
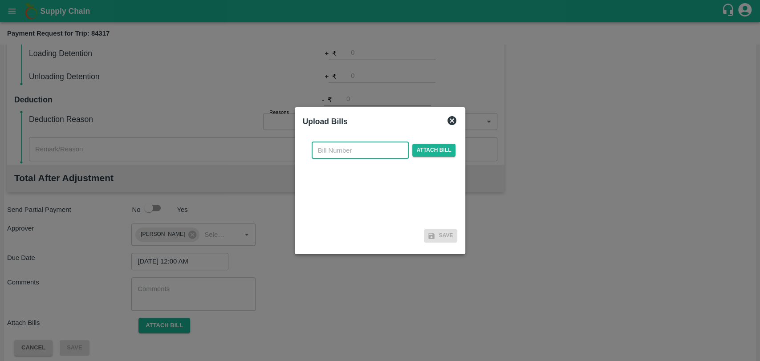
click at [356, 147] on input "text" at bounding box center [360, 150] width 97 height 17
type input "969"
click at [419, 149] on span "Attach bill" at bounding box center [434, 150] width 44 height 13
click at [0, 0] on input "Attach bill" at bounding box center [0, 0] width 0 height 0
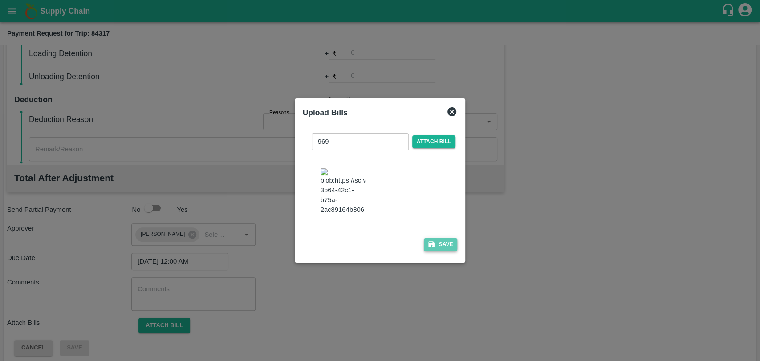
click at [441, 251] on button "Save" at bounding box center [441, 244] width 34 height 13
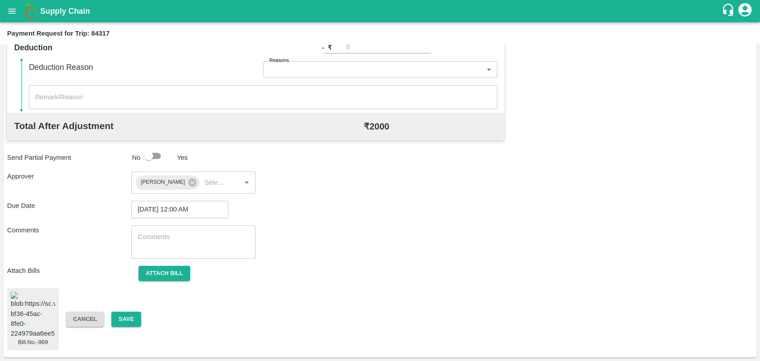
scroll to position [390, 0]
click at [124, 314] on button "Save" at bounding box center [125, 320] width 29 height 16
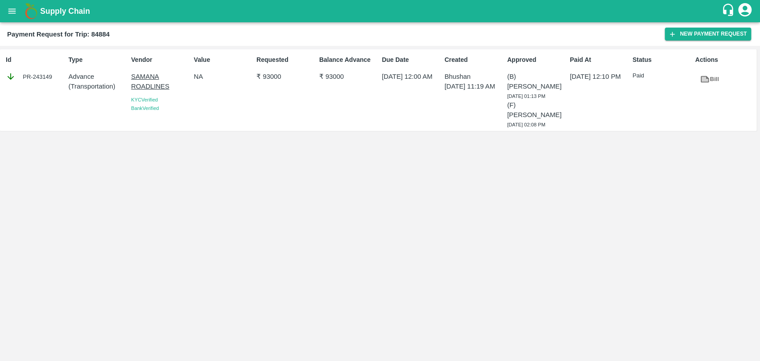
click at [701, 79] on icon at bounding box center [704, 79] width 8 height 7
click at [666, 30] on button "New Payment Request" at bounding box center [707, 34] width 86 height 13
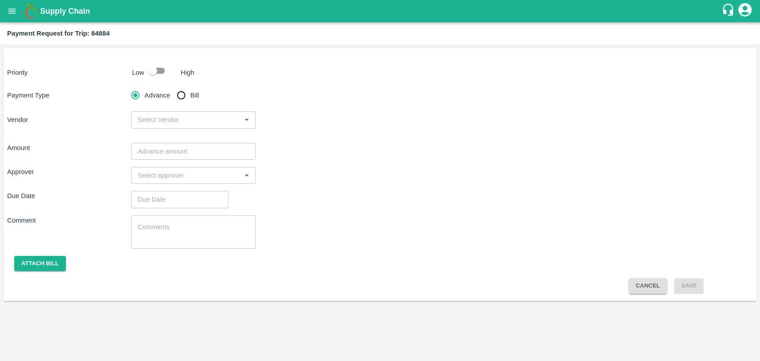
click at [158, 69] on input "checkbox" at bounding box center [152, 70] width 51 height 17
checkbox input "true"
click at [185, 93] on input "Bill" at bounding box center [181, 95] width 18 height 18
radio input "true"
drag, startPoint x: 178, startPoint y: 94, endPoint x: 160, endPoint y: 72, distance: 28.8
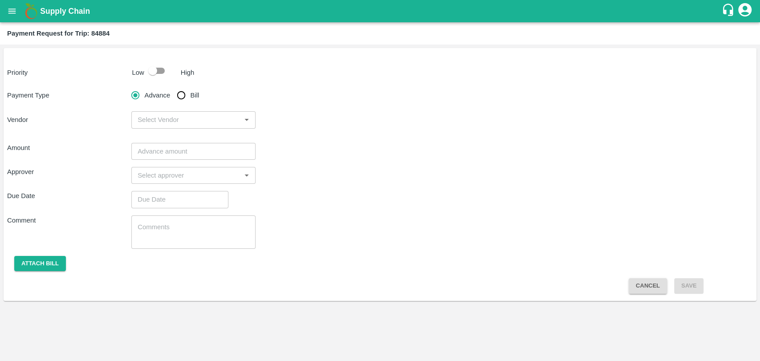
click at [178, 94] on input "Bill" at bounding box center [181, 95] width 18 height 18
radio input "true"
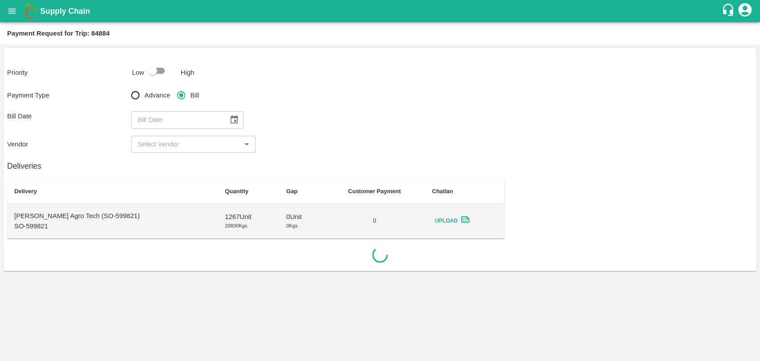
click at [159, 72] on input "checkbox" at bounding box center [152, 70] width 51 height 17
checkbox input "true"
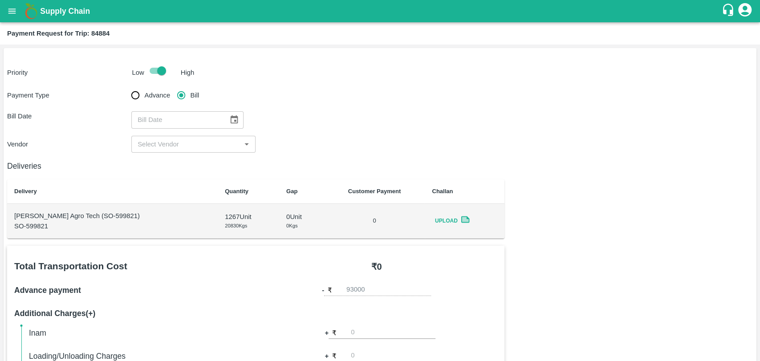
click at [462, 218] on icon at bounding box center [465, 219] width 7 height 5
click at [231, 120] on icon "Choose date" at bounding box center [235, 119] width 8 height 8
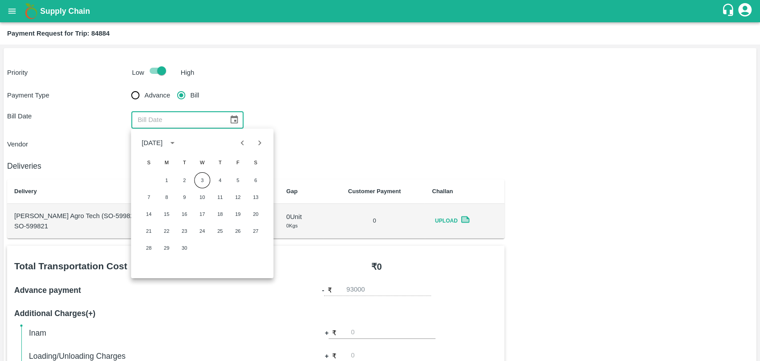
click at [243, 146] on icon "Previous month" at bounding box center [243, 143] width 10 height 10
click at [202, 221] on button "13" at bounding box center [202, 214] width 16 height 16
type input "[DATE]"
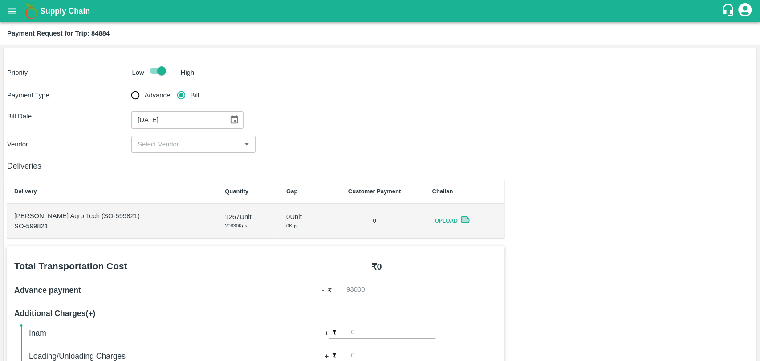
click at [158, 144] on input "input" at bounding box center [186, 144] width 104 height 12
click at [163, 162] on div "SAMANA ROADLINES - ₹95000" at bounding box center [186, 164] width 96 height 10
type input "SAMANA ROADLINES - ₹95000"
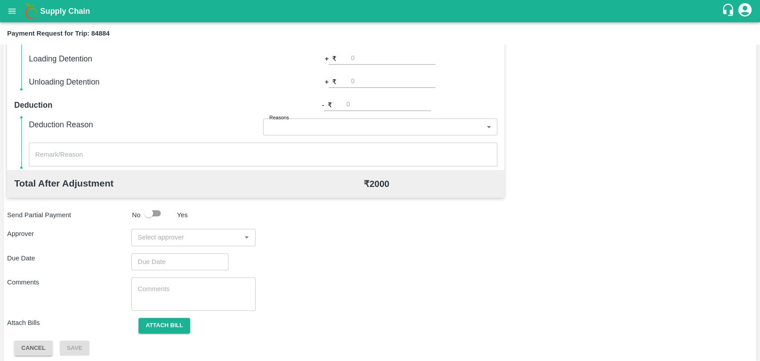
scroll to position [326, 0]
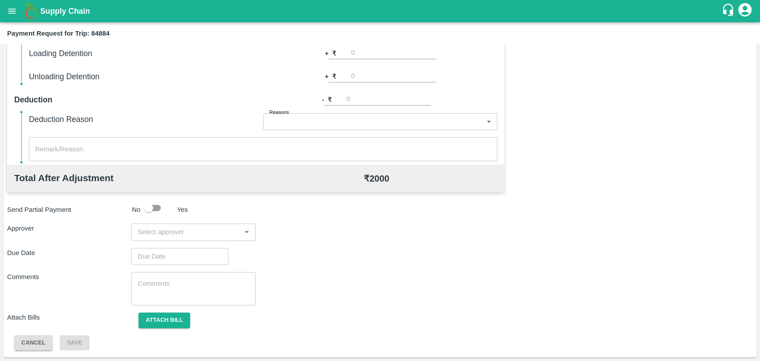
click at [190, 234] on input "input" at bounding box center [186, 232] width 104 height 12
type input "SON"
click at [186, 281] on div "Sachin Sonpitre" at bounding box center [187, 279] width 54 height 10
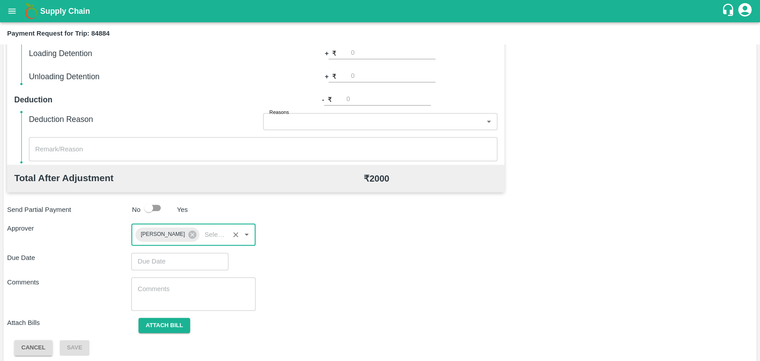
click at [174, 263] on input "Choose date" at bounding box center [176, 261] width 91 height 17
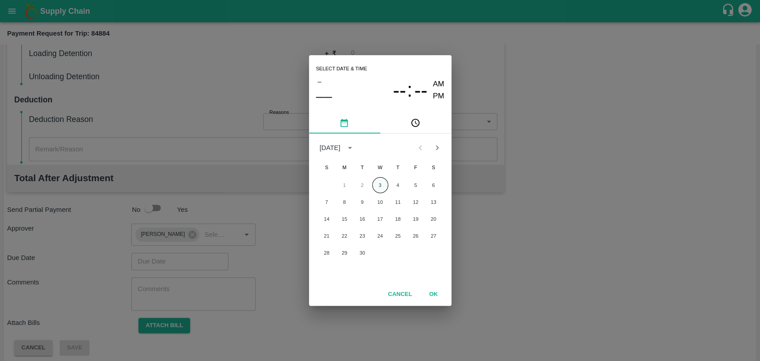
click at [375, 183] on button "3" at bounding box center [380, 185] width 16 height 16
type input "03/09/2025 12:00 AM"
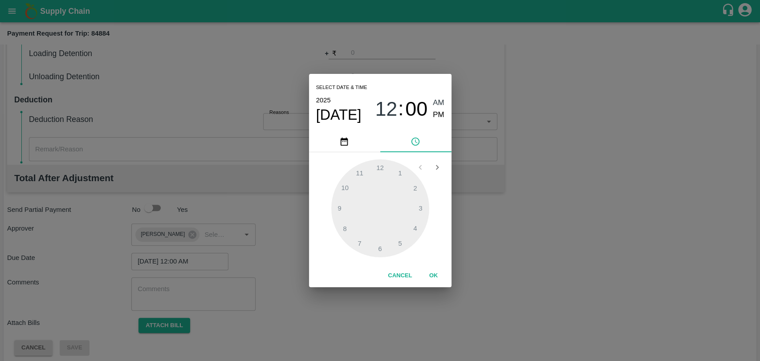
click at [428, 275] on button "OK" at bounding box center [433, 276] width 28 height 16
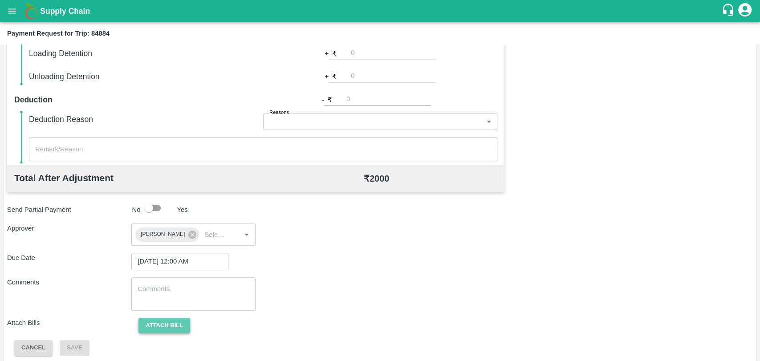
click at [158, 328] on button "Attach bill" at bounding box center [164, 326] width 52 height 16
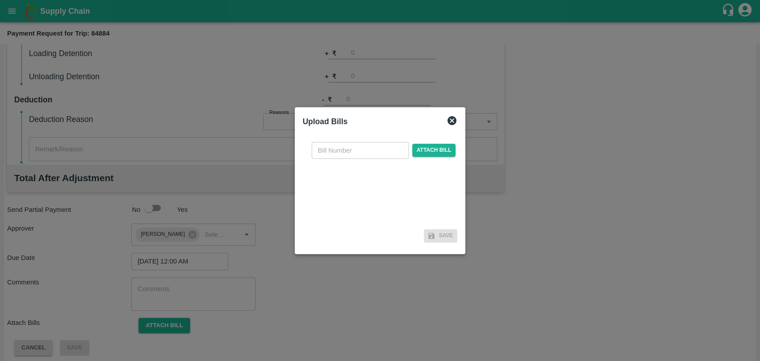
click at [350, 154] on input "text" at bounding box center [360, 150] width 97 height 17
click at [449, 118] on icon at bounding box center [451, 120] width 11 height 11
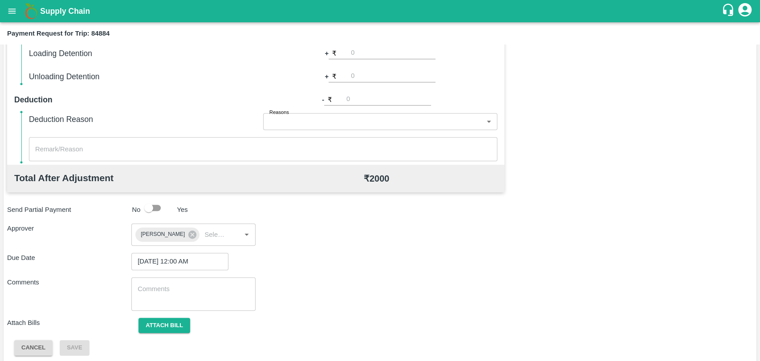
scroll to position [78, 0]
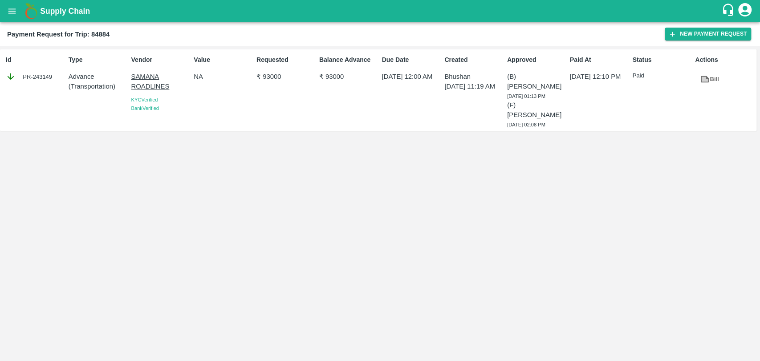
click at [688, 76] on p "Paid" at bounding box center [661, 76] width 59 height 8
click at [712, 78] on link "Bill" at bounding box center [709, 80] width 28 height 16
click at [680, 38] on button "New Payment Request" at bounding box center [707, 34] width 86 height 13
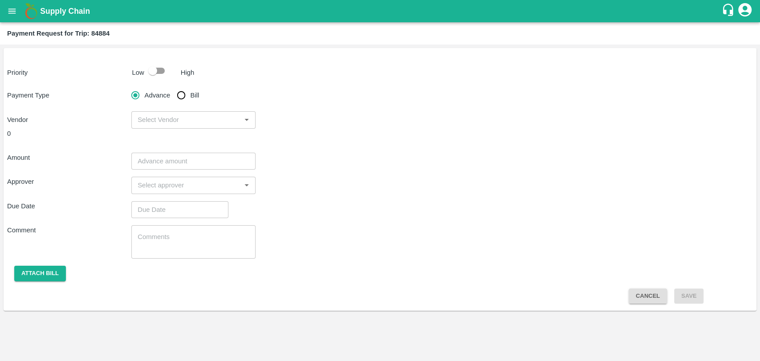
click at [151, 79] on input "checkbox" at bounding box center [152, 70] width 51 height 17
checkbox input "true"
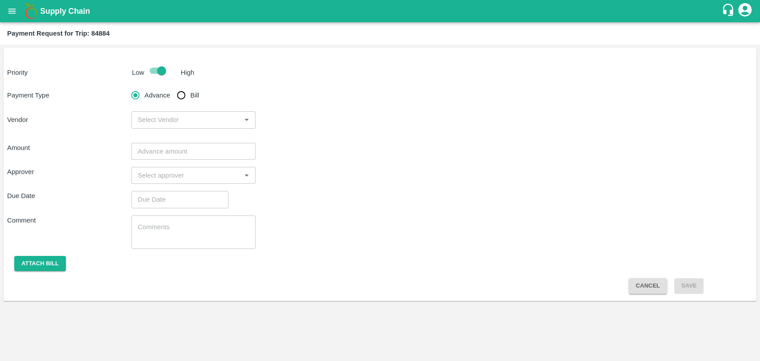
click at [195, 93] on span "Bill" at bounding box center [194, 95] width 9 height 10
click at [190, 93] on input "Bill" at bounding box center [181, 95] width 18 height 18
radio input "true"
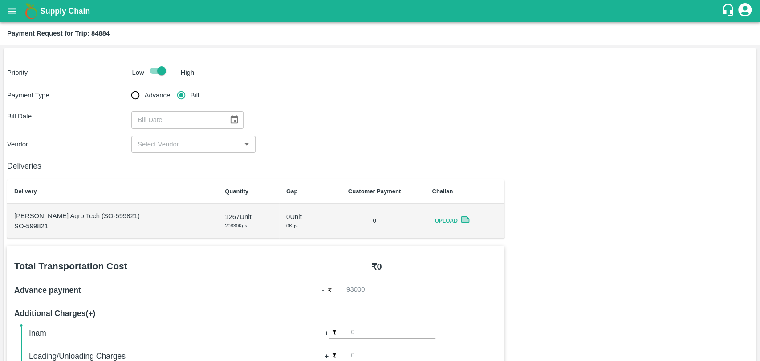
click at [221, 109] on div "Payment Type Advance Bill Bill Date ​ Vendor ​" at bounding box center [379, 119] width 745 height 66
click at [229, 115] on icon "Choose date" at bounding box center [234, 120] width 10 height 10
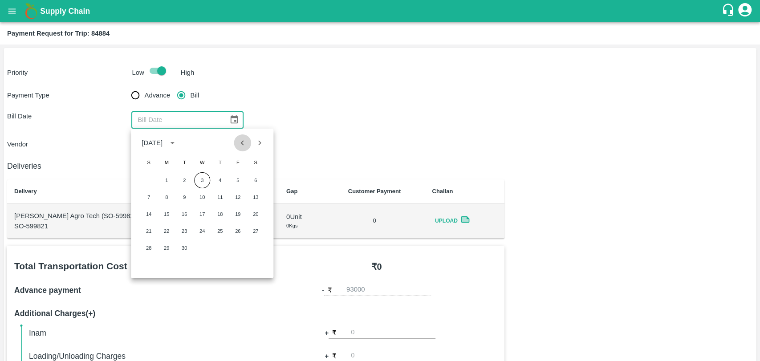
click at [241, 144] on icon "Previous month" at bounding box center [243, 143] width 10 height 10
click at [212, 214] on button "14" at bounding box center [220, 214] width 16 height 16
type input "14/08/2025"
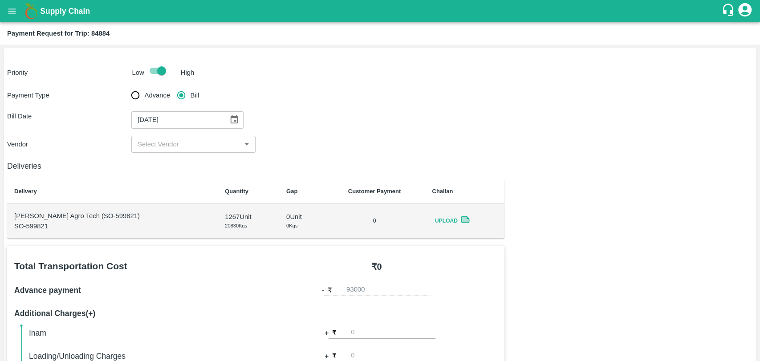
click at [160, 152] on div "​" at bounding box center [193, 144] width 124 height 17
click at [169, 165] on div "SAMANA ROADLINES - ₹95000" at bounding box center [186, 164] width 96 height 10
type input "SAMANA ROADLINES - ₹95000"
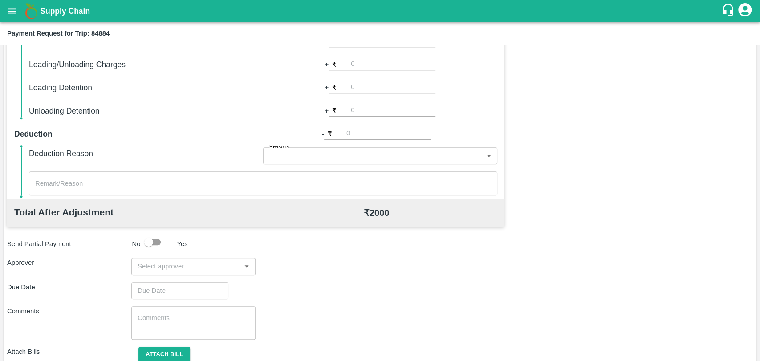
scroll to position [326, 0]
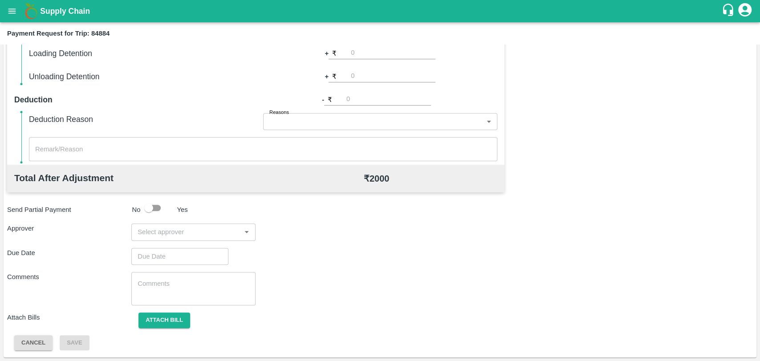
click at [170, 237] on input "input" at bounding box center [186, 232] width 104 height 12
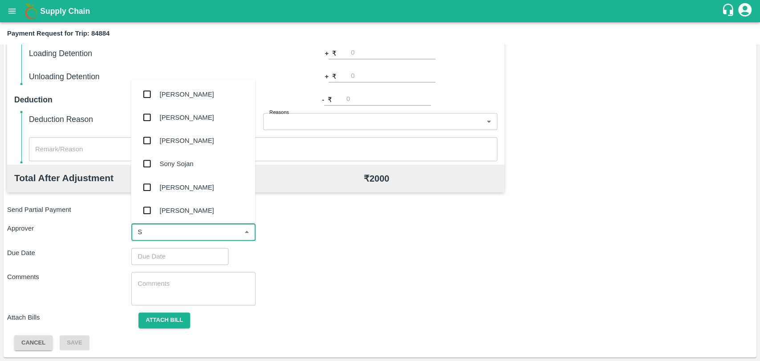
type input "SO"
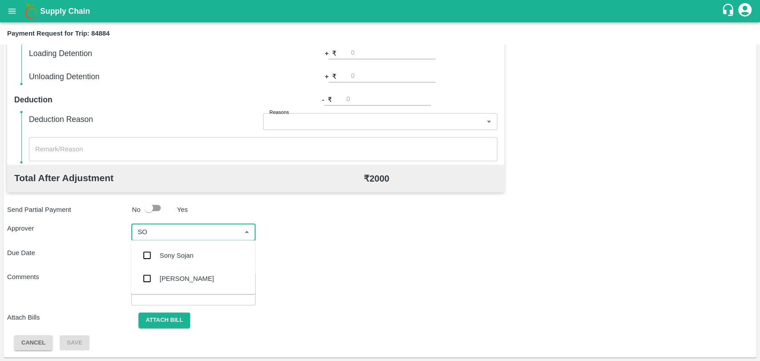
click at [166, 271] on div "Sachin Sonpitre" at bounding box center [193, 278] width 124 height 23
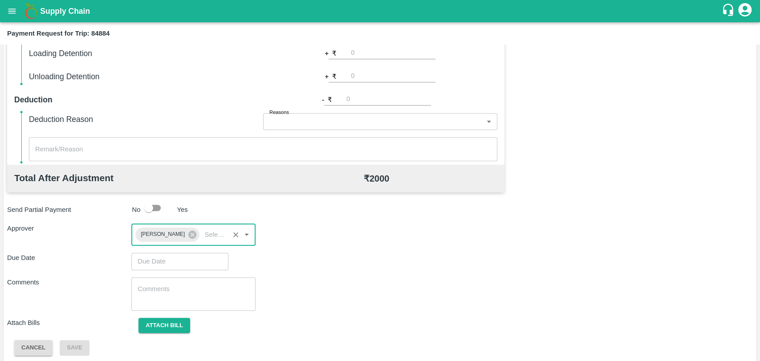
click at [163, 261] on input "Choose date" at bounding box center [176, 261] width 91 height 17
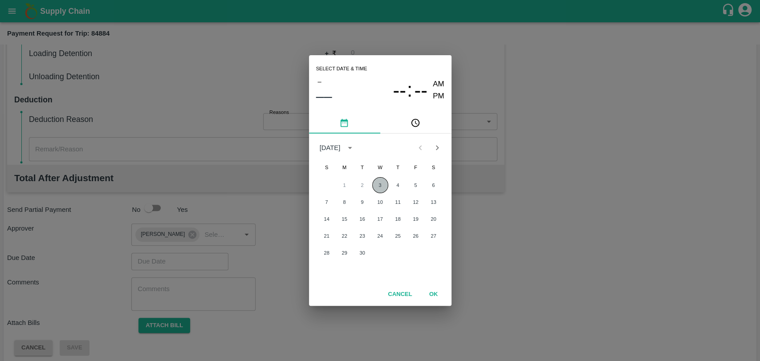
click at [374, 182] on button "3" at bounding box center [380, 185] width 16 height 16
type input "03/09/2025 12:00 AM"
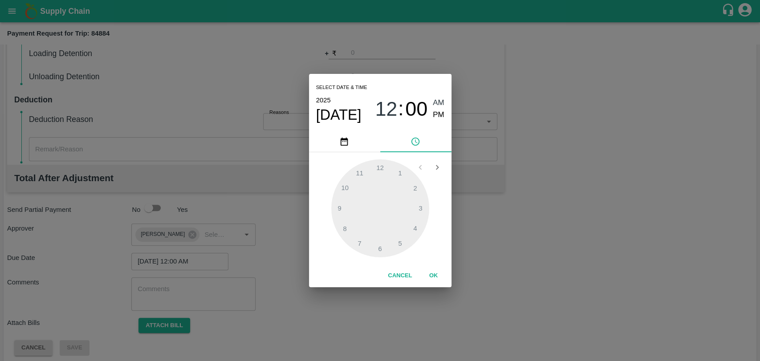
click at [434, 274] on button "OK" at bounding box center [433, 276] width 28 height 16
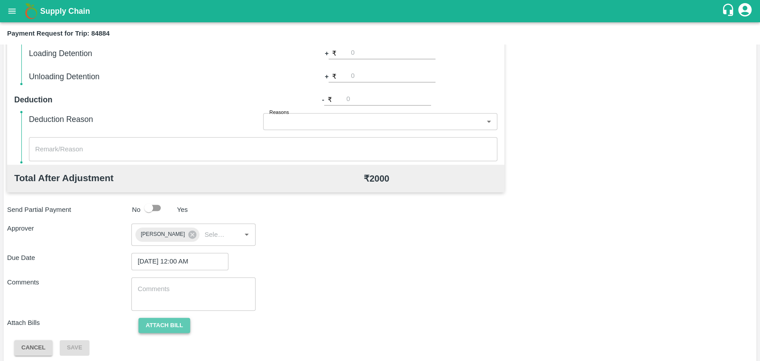
click at [153, 323] on button "Attach bill" at bounding box center [164, 326] width 52 height 16
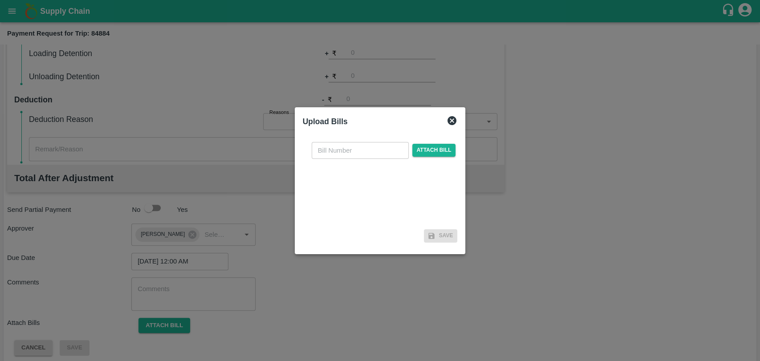
drag, startPoint x: 343, startPoint y: 155, endPoint x: 336, endPoint y: 154, distance: 7.7
click at [343, 155] on input "text" at bounding box center [360, 150] width 97 height 17
type input "974"
click at [417, 151] on span "Attach bill" at bounding box center [434, 150] width 44 height 13
click at [0, 0] on input "Attach bill" at bounding box center [0, 0] width 0 height 0
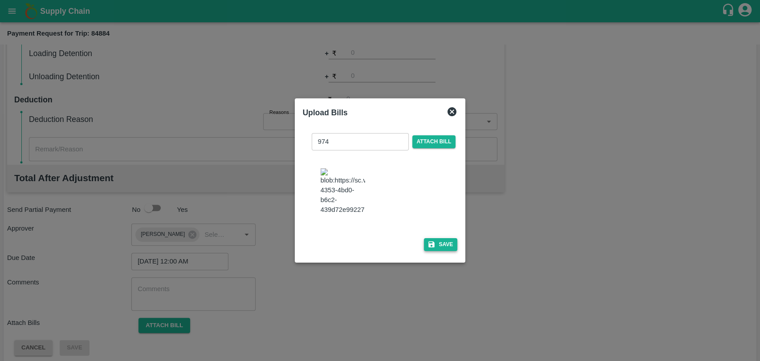
click at [446, 245] on button "Save" at bounding box center [441, 244] width 34 height 13
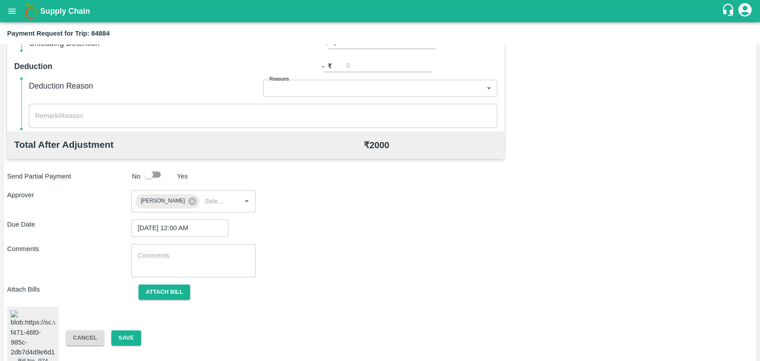
scroll to position [388, 0]
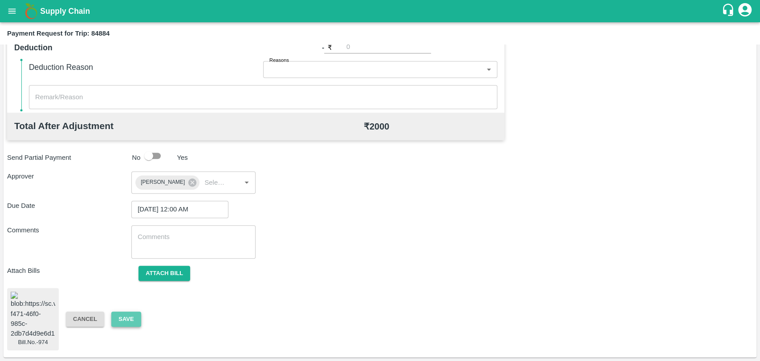
click at [135, 316] on button "Save" at bounding box center [125, 320] width 29 height 16
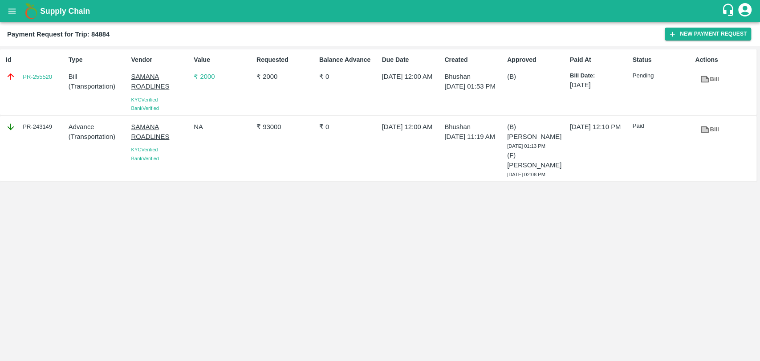
click at [12, 10] on icon "open drawer" at bounding box center [12, 11] width 10 height 10
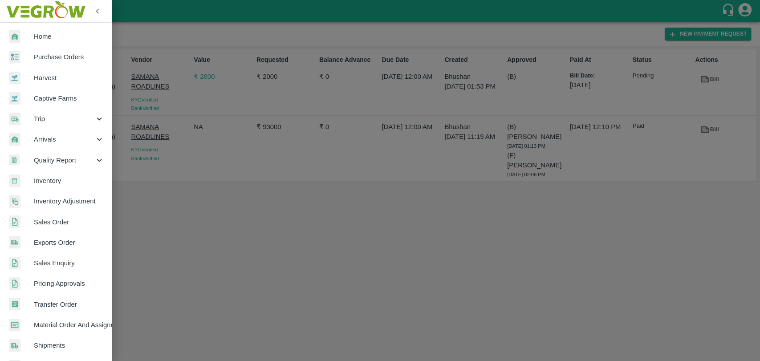
scroll to position [146, 0]
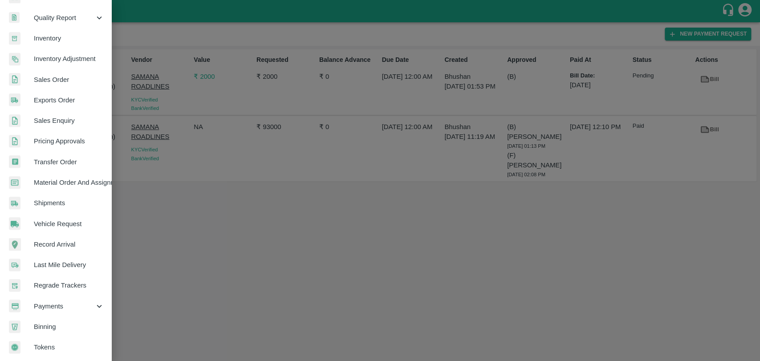
click at [207, 278] on div at bounding box center [380, 180] width 760 height 361
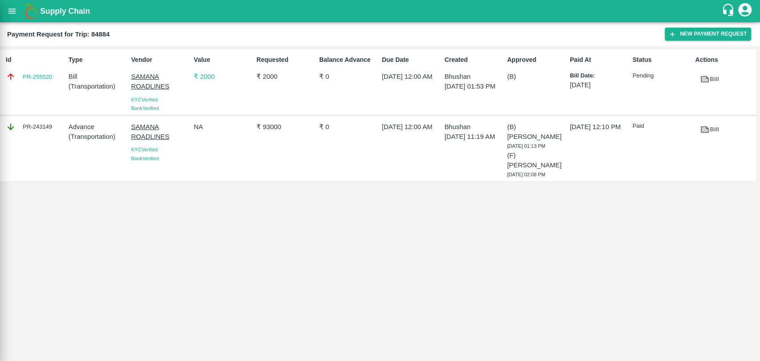
scroll to position [142, 0]
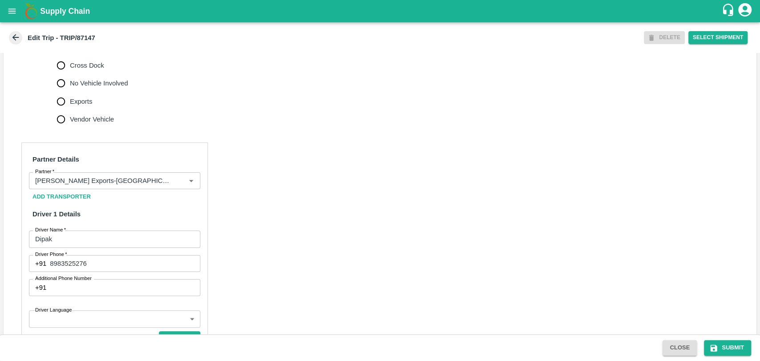
scroll to position [395, 0]
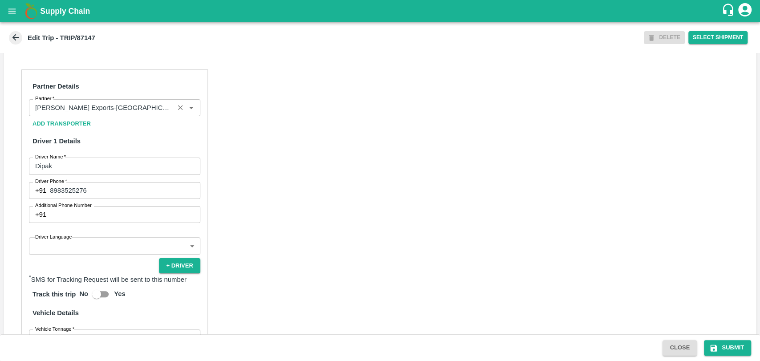
click at [107, 113] on input "Partner   *" at bounding box center [102, 108] width 140 height 12
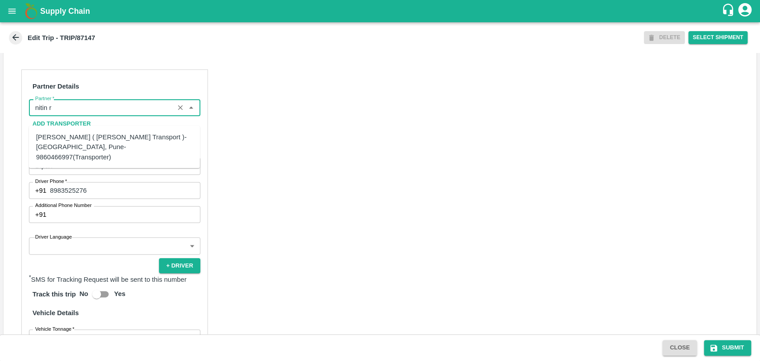
click at [96, 137] on div "[PERSON_NAME] ( [PERSON_NAME] Transport )-[GEOGRAPHIC_DATA], Pune-9860466997(Tr…" at bounding box center [114, 147] width 157 height 30
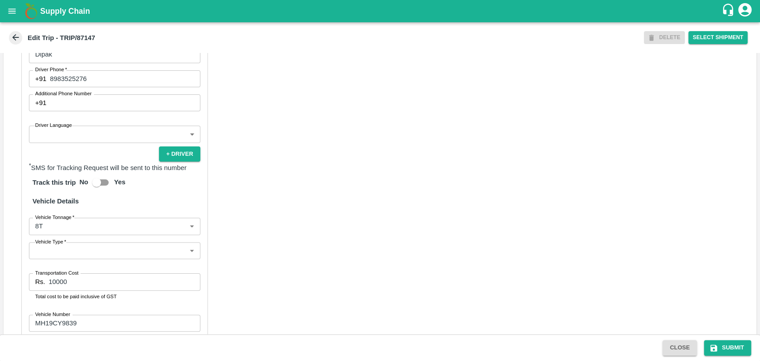
scroll to position [588, 0]
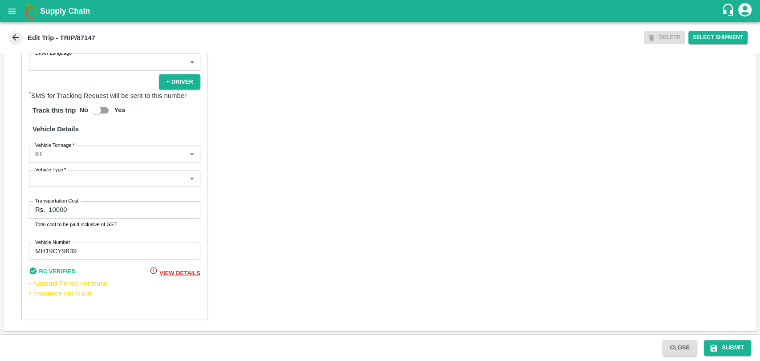
type input "[PERSON_NAME] ( [PERSON_NAME] Transport )-[GEOGRAPHIC_DATA], Pune-9860466997(Tr…"
click at [56, 155] on body "Supply Chain Edit Trip - TRIP/87147 DELETE Select Shipment Trip Details Trip Ty…" at bounding box center [380, 180] width 760 height 361
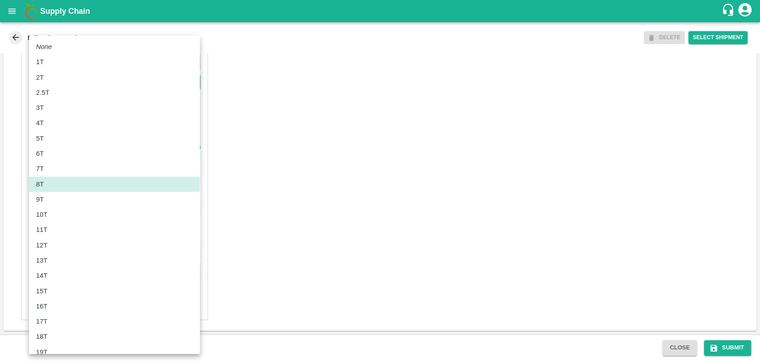
click at [48, 210] on div "10T" at bounding box center [44, 215] width 16 height 10
type input "10000"
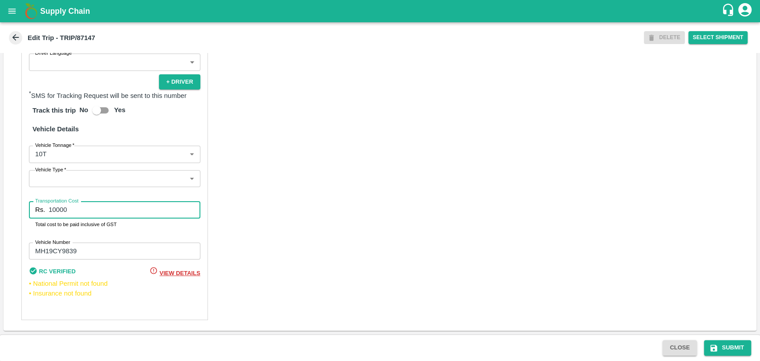
drag, startPoint x: 86, startPoint y: 209, endPoint x: 19, endPoint y: 204, distance: 67.8
click at [19, 204] on div "Partner Details Partner   * Partner Add Transporter Driver 1 Details Driver Nam…" at bounding box center [380, 103] width 753 height 456
type input "20000"
click at [719, 352] on button "Submit" at bounding box center [727, 348] width 47 height 16
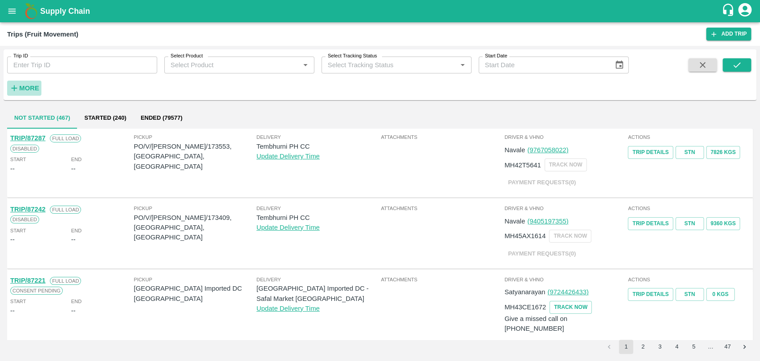
click at [16, 93] on icon "button" at bounding box center [14, 88] width 10 height 10
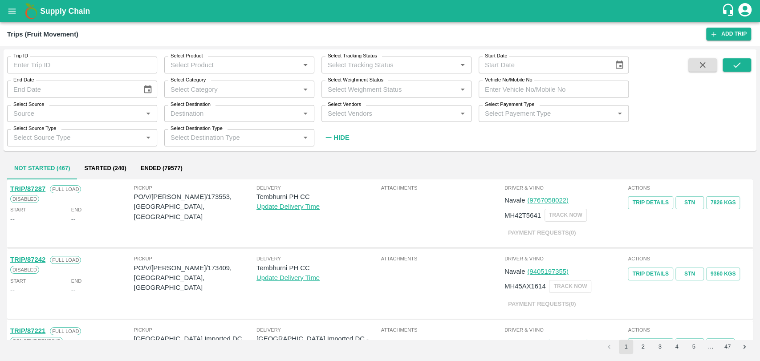
click at [606, 87] on input "Vehicle No/Mobile No" at bounding box center [553, 89] width 150 height 17
paste input "MH04HD4894"
type input "MH04HD4894"
click at [741, 68] on icon "submit" at bounding box center [737, 65] width 10 height 10
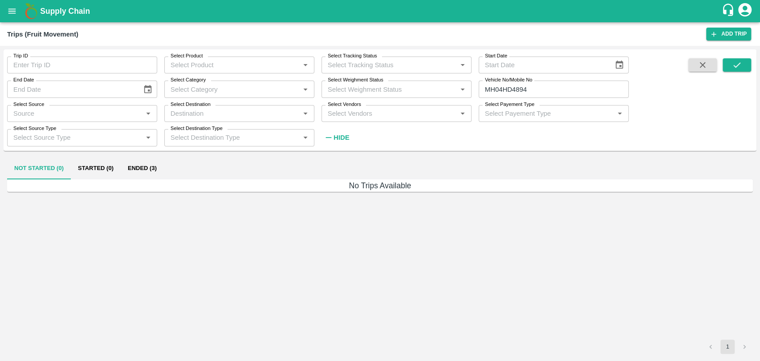
click at [143, 168] on button "Ended (3)" at bounding box center [142, 168] width 43 height 21
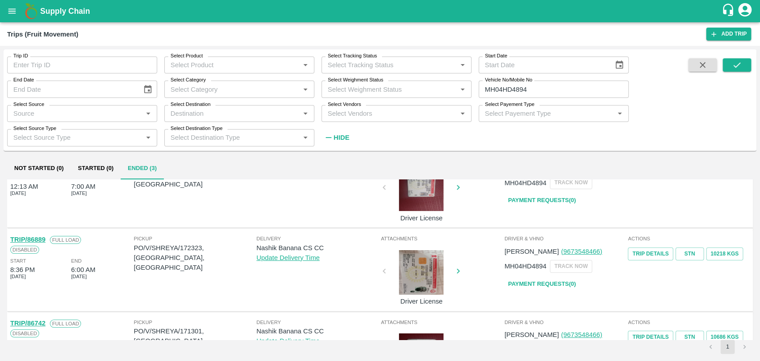
scroll to position [49, 0]
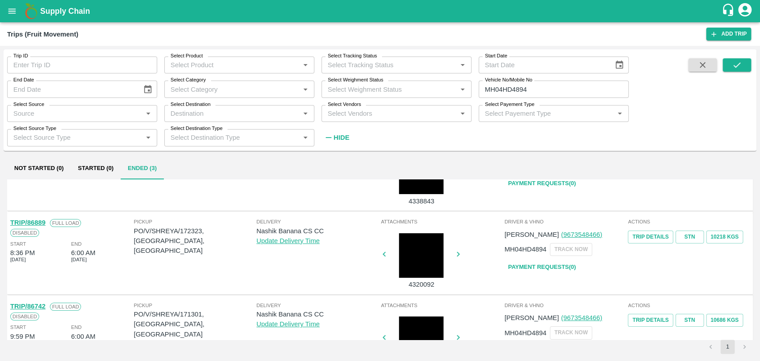
click at [41, 222] on link "TRIP/86889" at bounding box center [27, 222] width 35 height 7
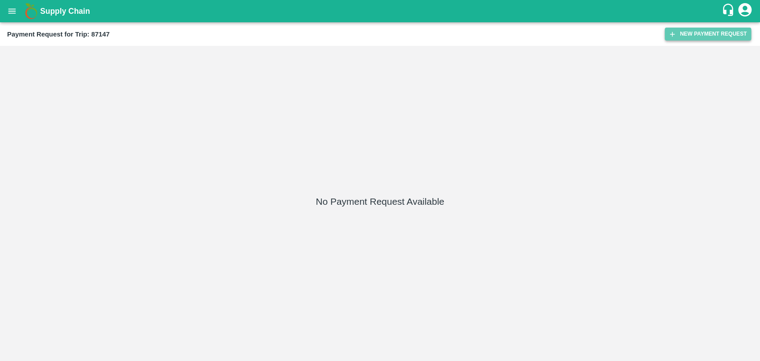
click at [678, 35] on button "New Payment Request" at bounding box center [707, 34] width 86 height 13
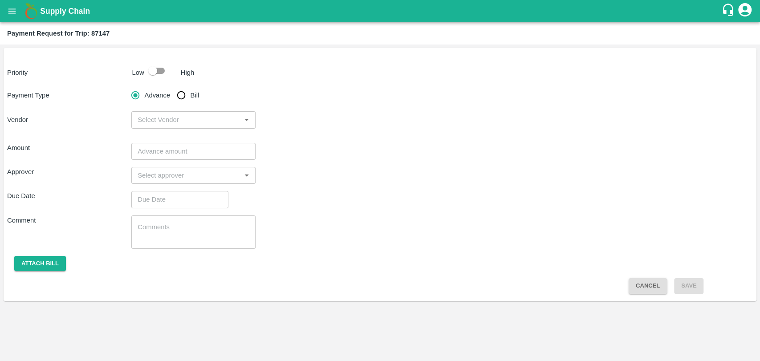
click at [179, 90] on input "Bill" at bounding box center [181, 95] width 18 height 18
radio input "true"
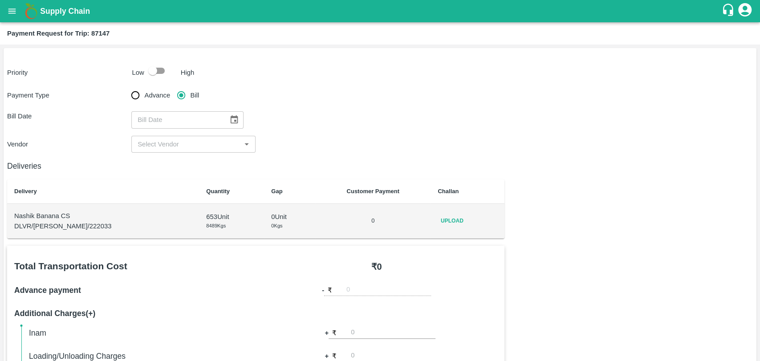
click at [158, 71] on input "checkbox" at bounding box center [152, 70] width 51 height 17
checkbox input "true"
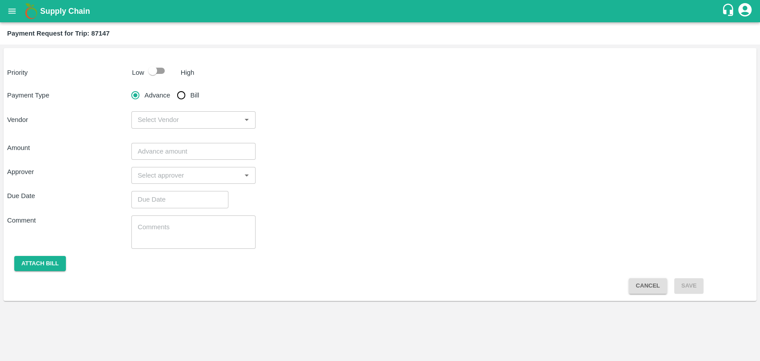
click at [170, 95] on div "Advance Bill" at bounding box center [193, 95] width 124 height 18
click at [179, 93] on input "Bill" at bounding box center [181, 95] width 18 height 18
radio input "true"
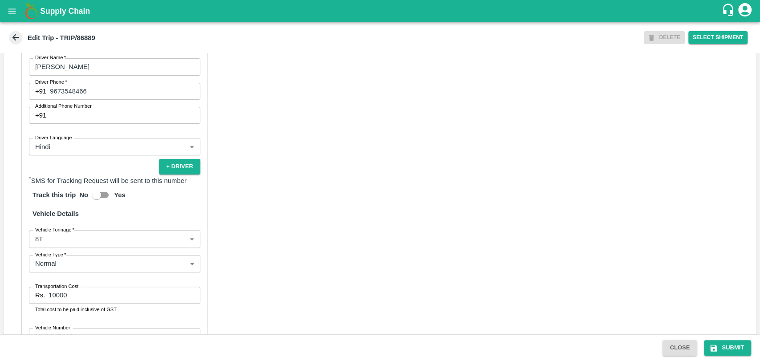
scroll to position [589, 0]
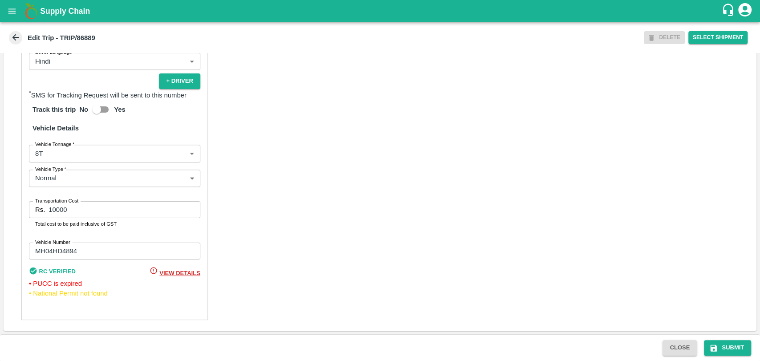
drag, startPoint x: 56, startPoint y: 136, endPoint x: 53, endPoint y: 148, distance: 12.2
click at [56, 136] on h6 "Vehicle Details" at bounding box center [114, 128] width 171 height 19
click at [52, 154] on body "Supply Chain Edit Trip - TRIP/86889 DELETE Select Shipment Trip Details Trip Ty…" at bounding box center [380, 180] width 760 height 361
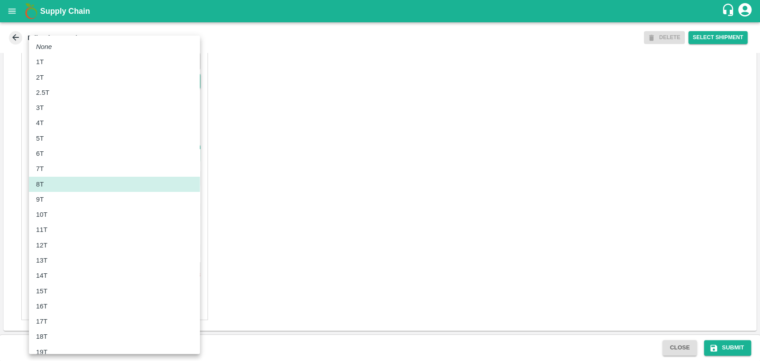
click at [57, 228] on div "11T" at bounding box center [114, 230] width 157 height 10
type input "11000"
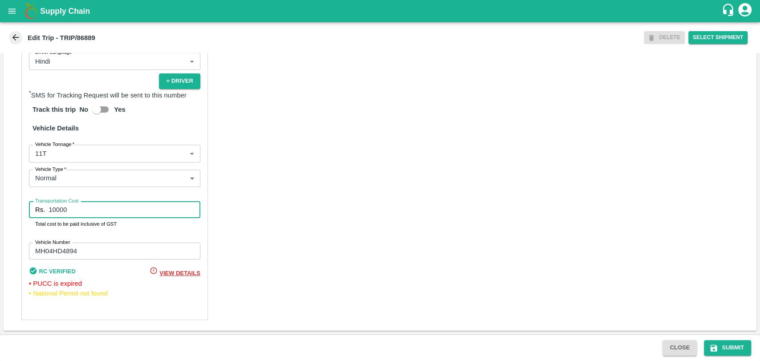
drag, startPoint x: 78, startPoint y: 207, endPoint x: 25, endPoint y: 198, distance: 54.1
click at [25, 198] on div "Partner Details Partner   * Partner Add Transporter Driver 1 Details Driver Nam…" at bounding box center [114, 102] width 186 height 435
type input "22000"
click at [709, 348] on icon "submit" at bounding box center [713, 348] width 9 height 9
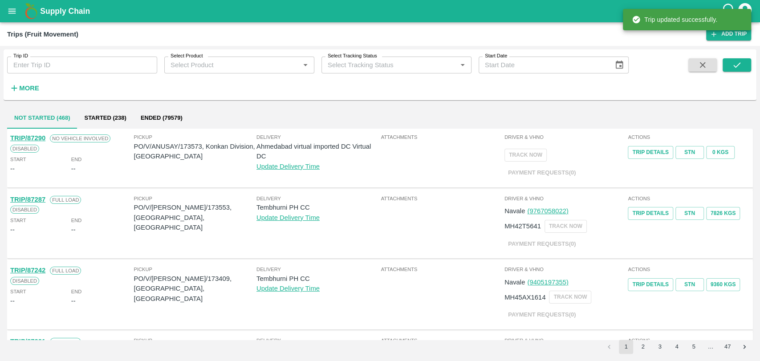
click at [41, 82] on div "Trip ID Trip ID Select Product Select Product   * Select Tracking Status Select…" at bounding box center [314, 72] width 628 height 46
click at [34, 85] on strong "More" at bounding box center [29, 88] width 20 height 7
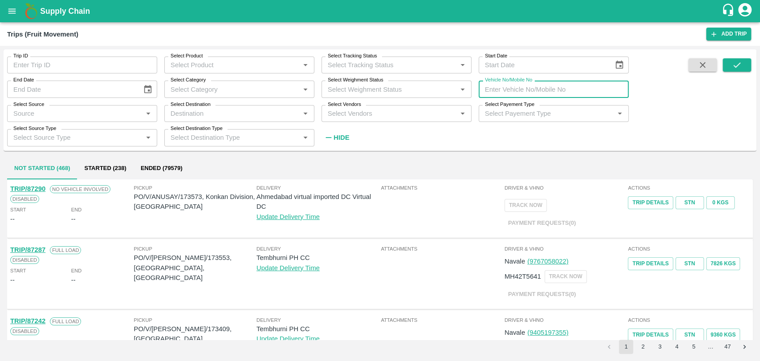
click at [533, 83] on input "Vehicle No/Mobile No" at bounding box center [553, 89] width 150 height 17
paste input "MH19CX9598"
type input "MH19CX9598"
click at [733, 69] on icon "submit" at bounding box center [737, 65] width 10 height 10
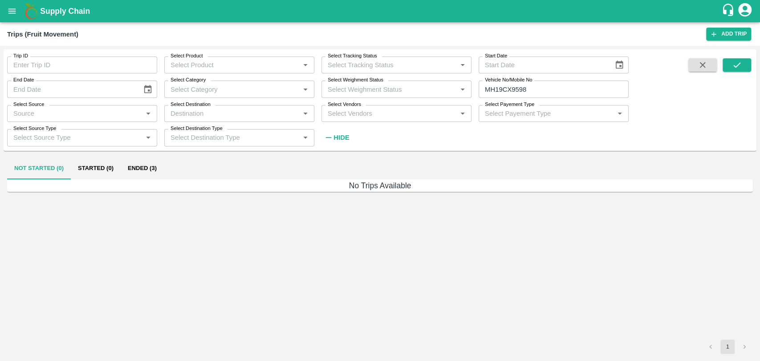
click at [137, 169] on button "Ended (3)" at bounding box center [142, 168] width 43 height 21
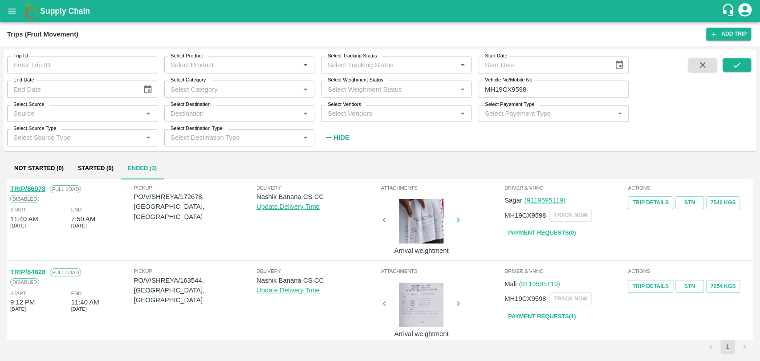
click at [41, 189] on link "TRIP/86978" at bounding box center [27, 188] width 35 height 7
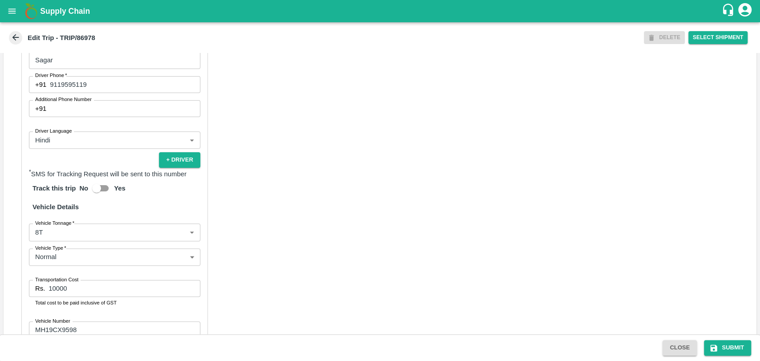
scroll to position [568, 0]
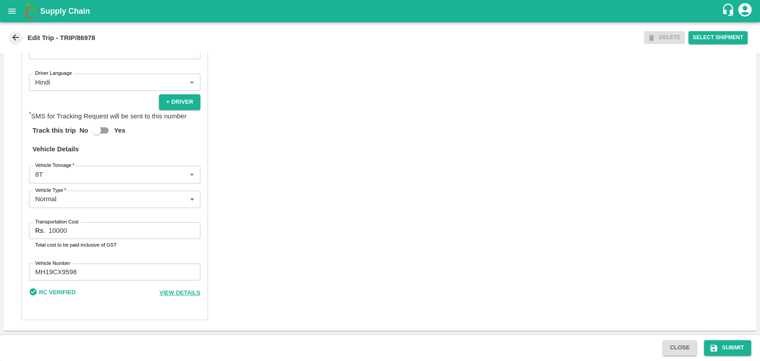
click at [70, 182] on body "Supply Chain Edit Trip - TRIP/86978 DELETE Select Shipment Trip Details Trip Ty…" at bounding box center [380, 180] width 760 height 361
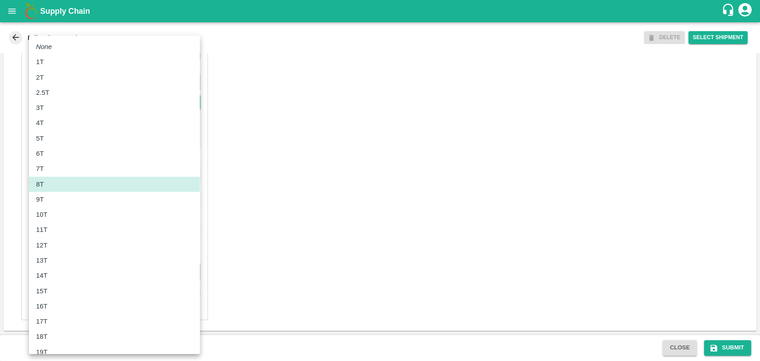
click at [54, 214] on div "10T" at bounding box center [114, 215] width 157 height 10
type input "10000"
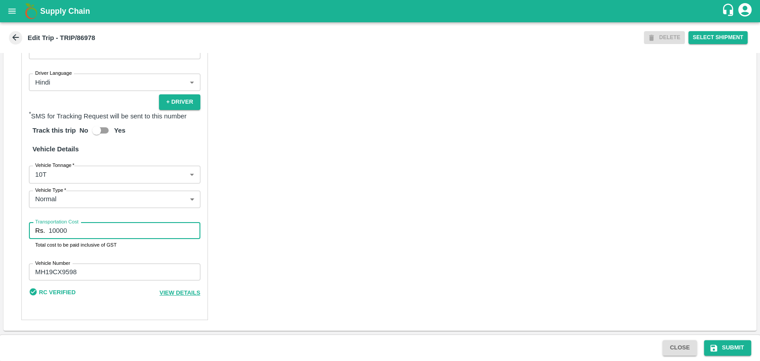
drag, startPoint x: 73, startPoint y: 233, endPoint x: 28, endPoint y: 229, distance: 44.7
click at [28, 229] on div "Partner Details Partner   * Partner Add Transporter Driver 1 Details Driver Nam…" at bounding box center [114, 113] width 186 height 414
type input "20000"
click at [721, 350] on button "Submit" at bounding box center [727, 348] width 47 height 16
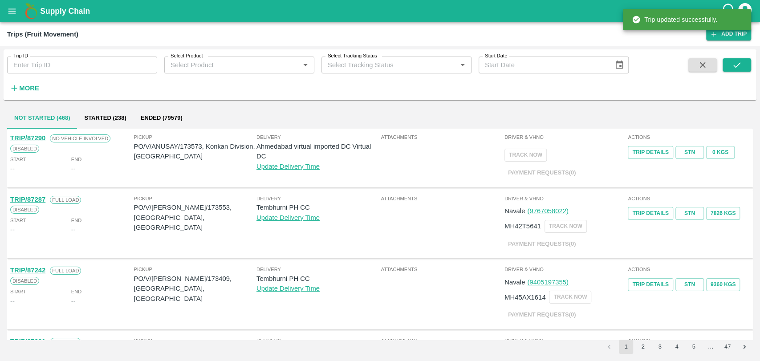
click at [18, 96] on span "More" at bounding box center [24, 88] width 34 height 15
click at [23, 91] on strong "More" at bounding box center [29, 88] width 20 height 7
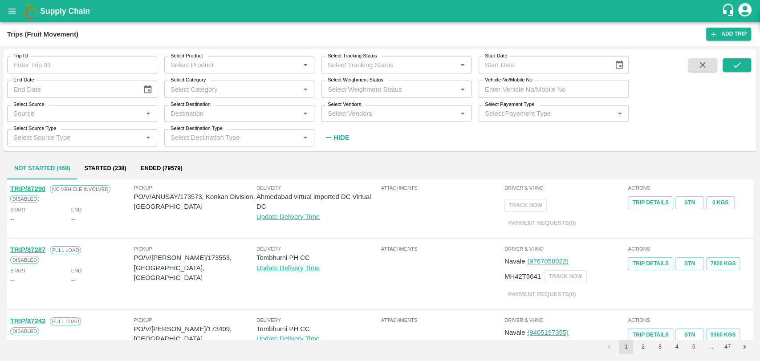
click at [590, 83] on input "Vehicle No/Mobile No" at bounding box center [553, 89] width 150 height 17
paste input "MH04HV4367"
type input "MH04HV4367"
click at [736, 68] on icon "submit" at bounding box center [737, 65] width 10 height 10
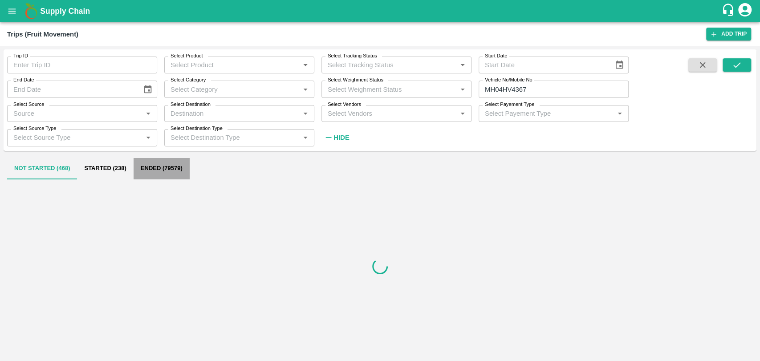
click at [140, 164] on button "Ended (79579)" at bounding box center [162, 168] width 56 height 21
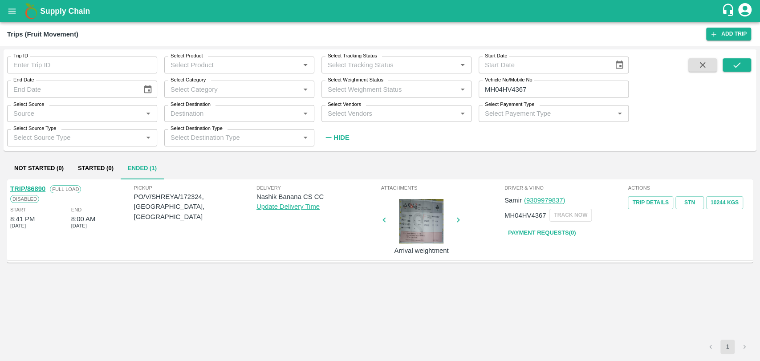
click at [39, 188] on link "TRIP/86890" at bounding box center [27, 188] width 35 height 7
